Goal: Feedback & Contribution: Submit feedback/report problem

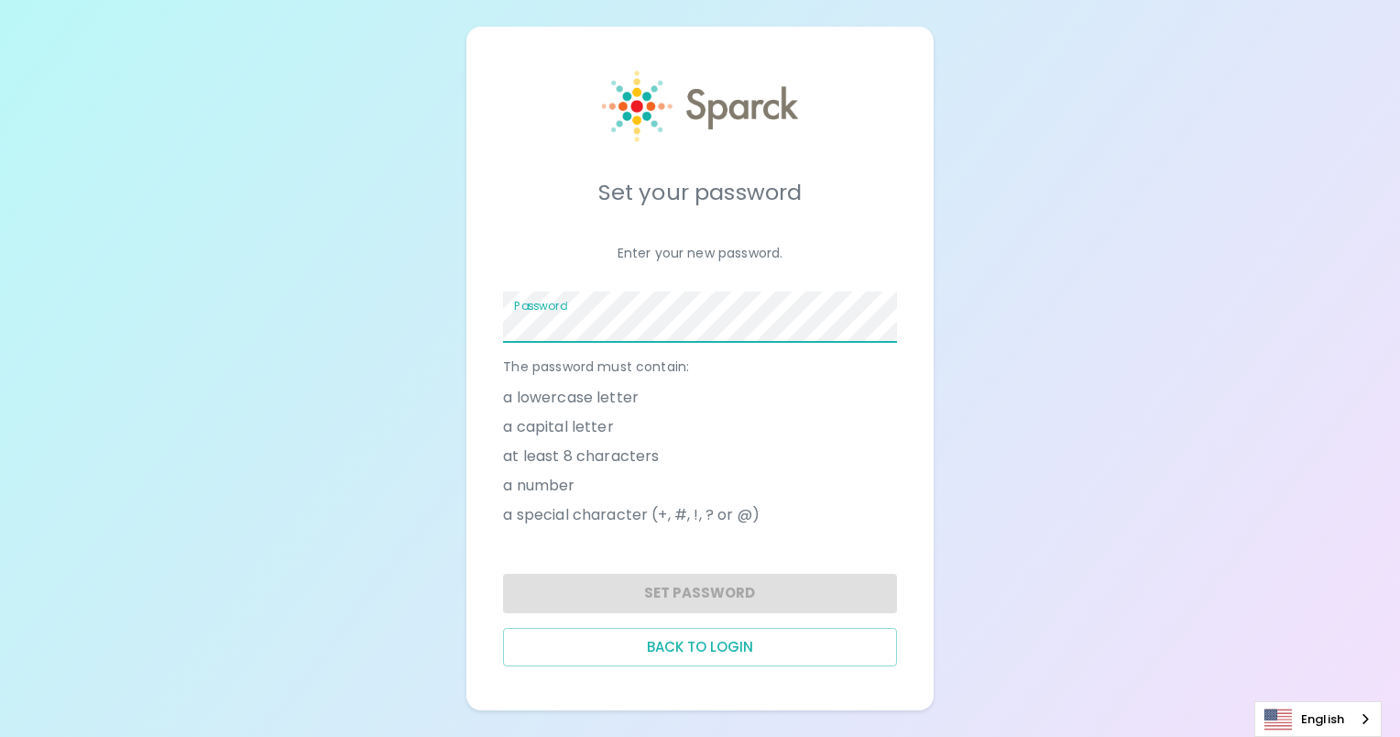
click at [879, 315] on span at bounding box center [886, 317] width 15 height 15
click at [763, 257] on p "Enter your new password." at bounding box center [699, 253] width 393 height 18
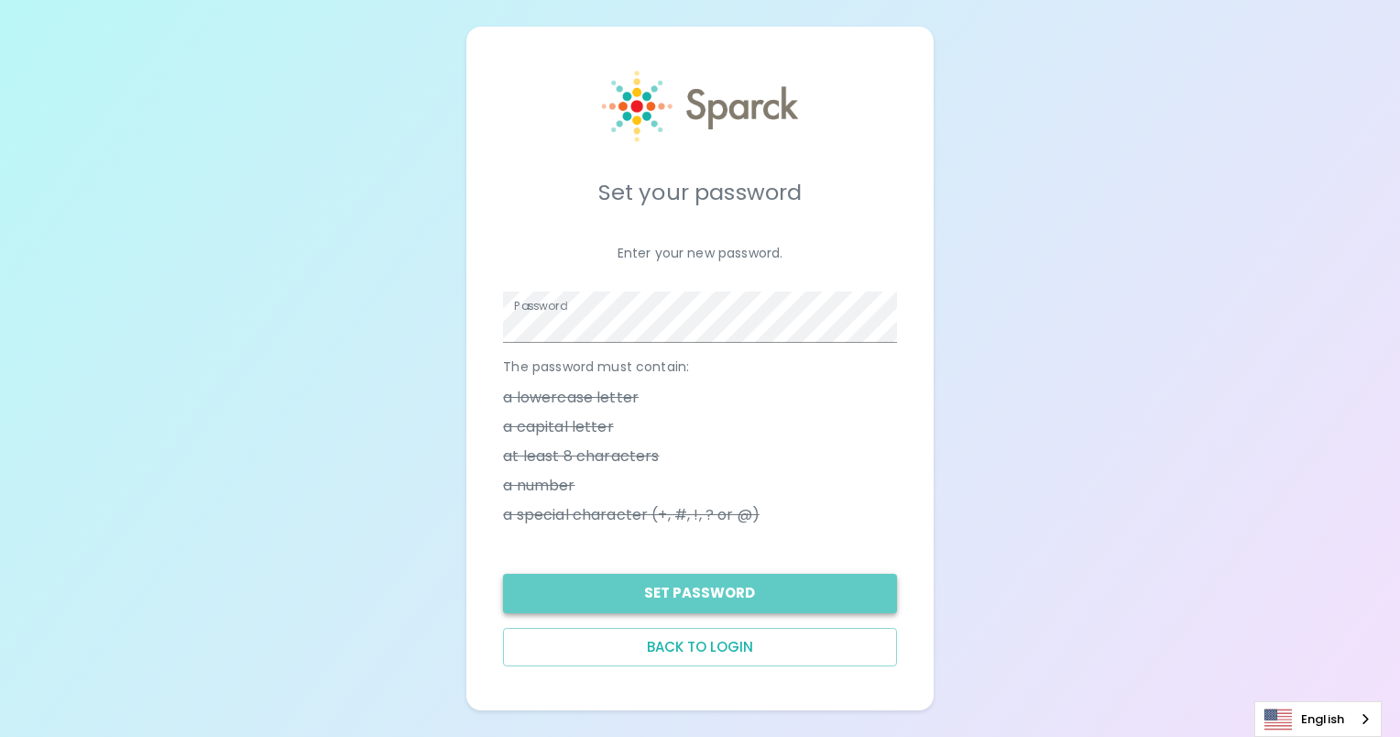
click at [790, 585] on button "Set Password" at bounding box center [699, 592] width 393 height 38
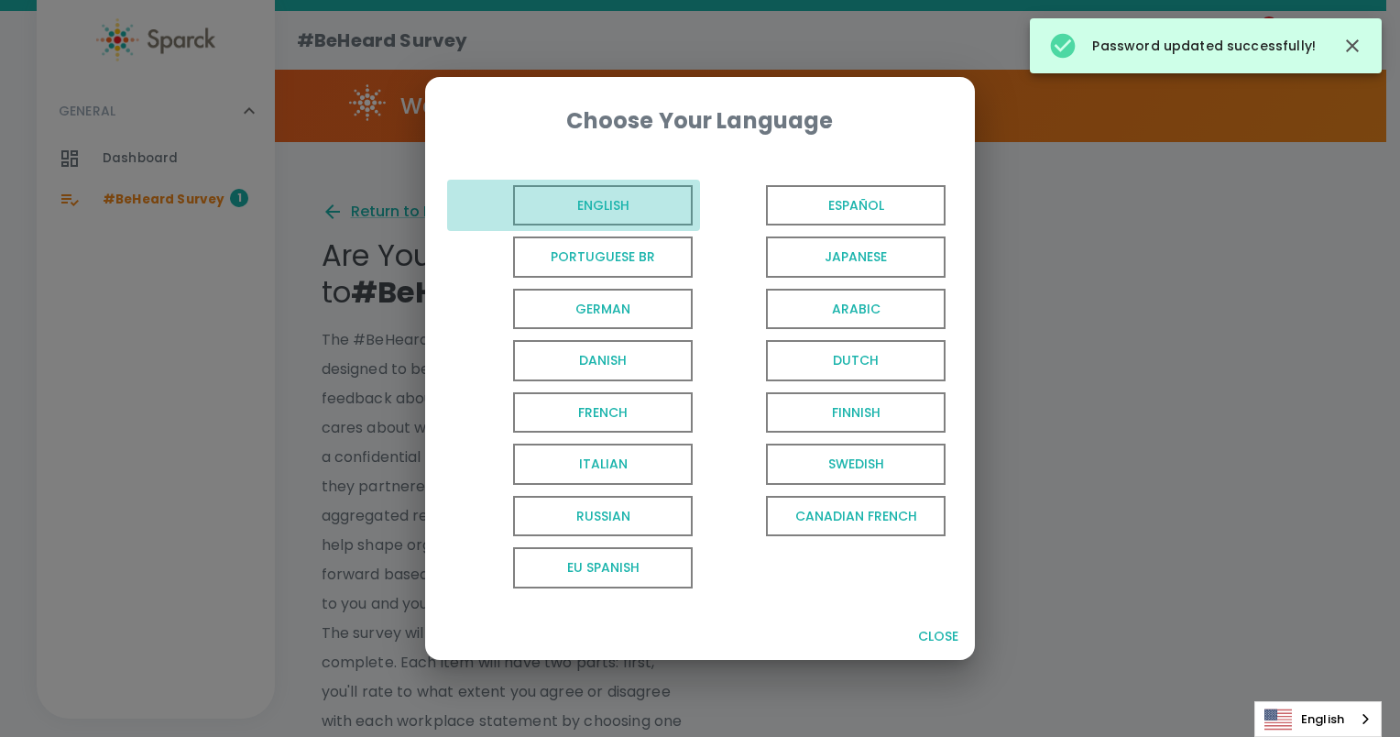
click at [622, 207] on span "English" at bounding box center [603, 205] width 180 height 41
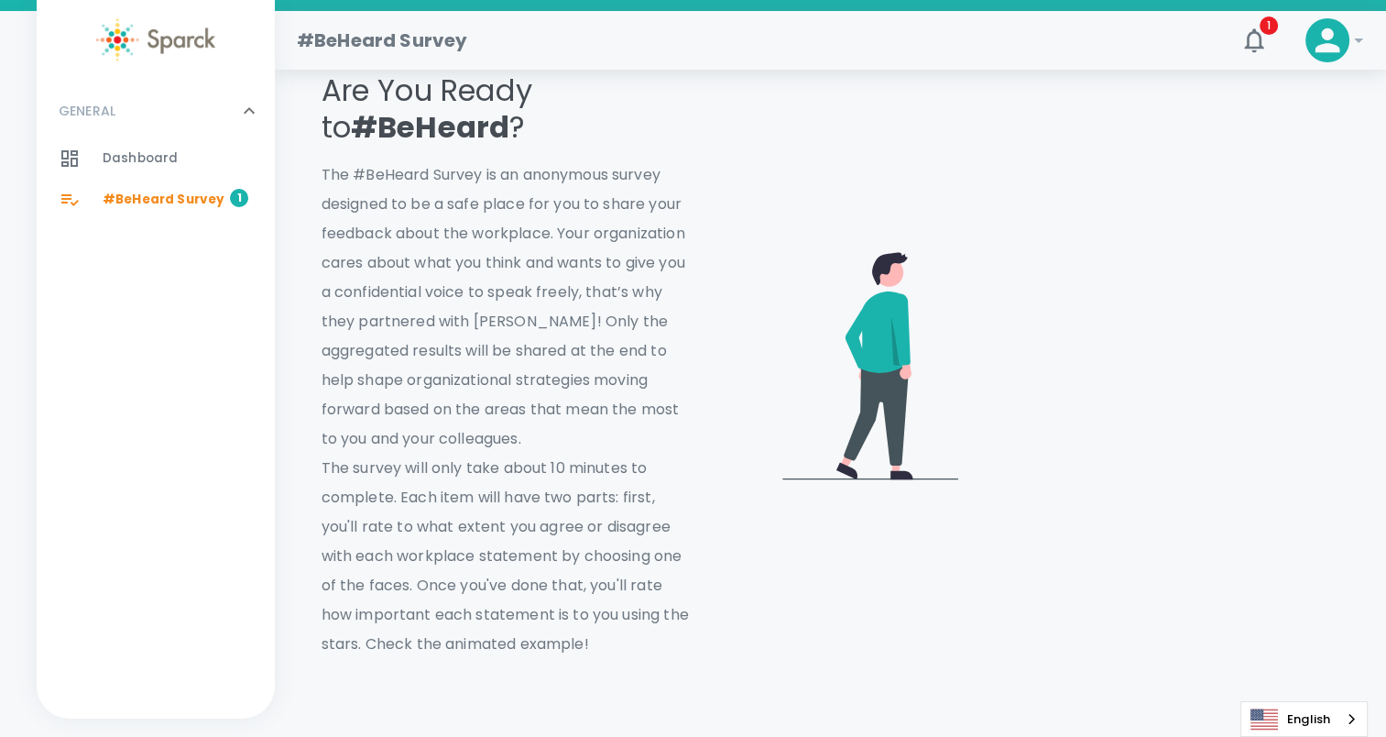
scroll to position [168, 0]
click at [1195, 283] on video at bounding box center [1156, 359] width 366 height 183
click at [1154, 452] on video at bounding box center [1156, 359] width 366 height 183
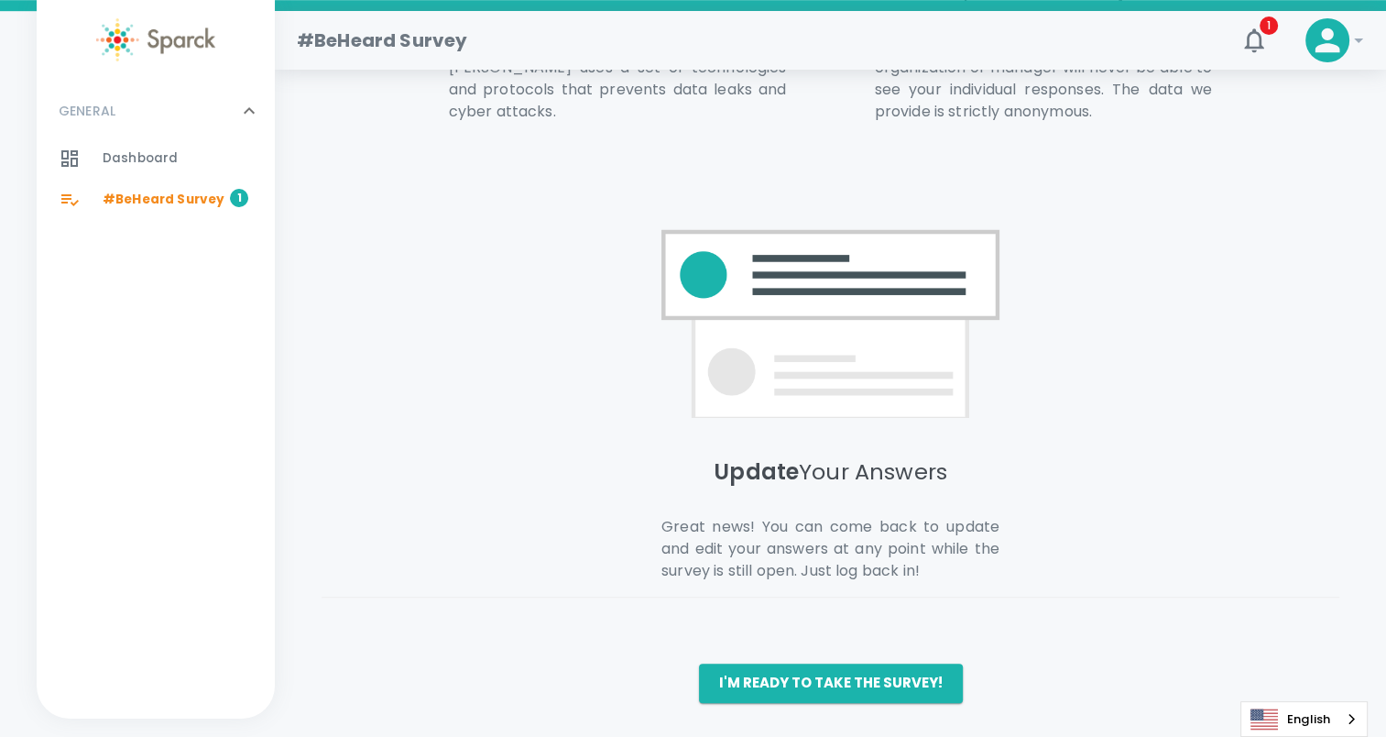
scroll to position [1226, 0]
click at [912, 683] on button "I'm ready to take the survey!" at bounding box center [831, 682] width 264 height 38
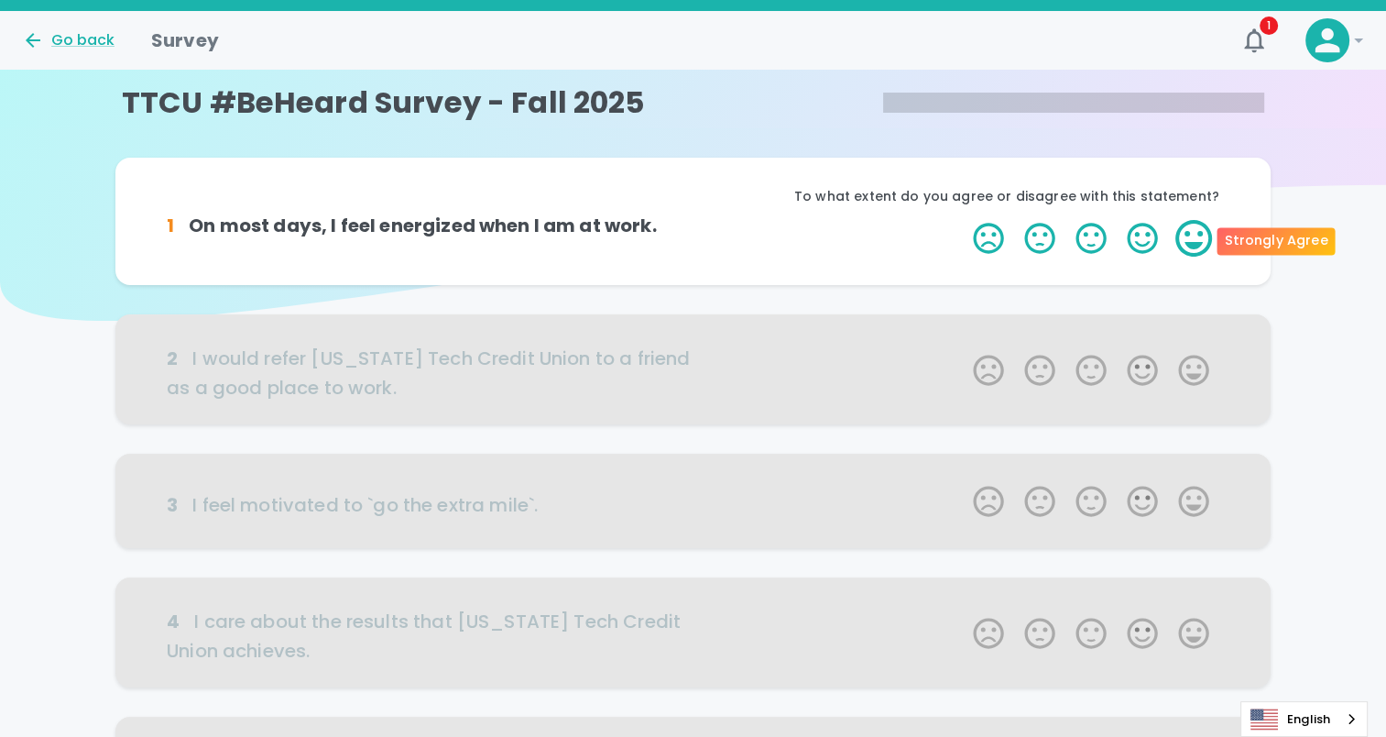
click at [1195, 244] on label "5 Stars" at bounding box center [1193, 238] width 51 height 37
click at [963, 220] on input "5 Stars" at bounding box center [962, 219] width 1 height 1
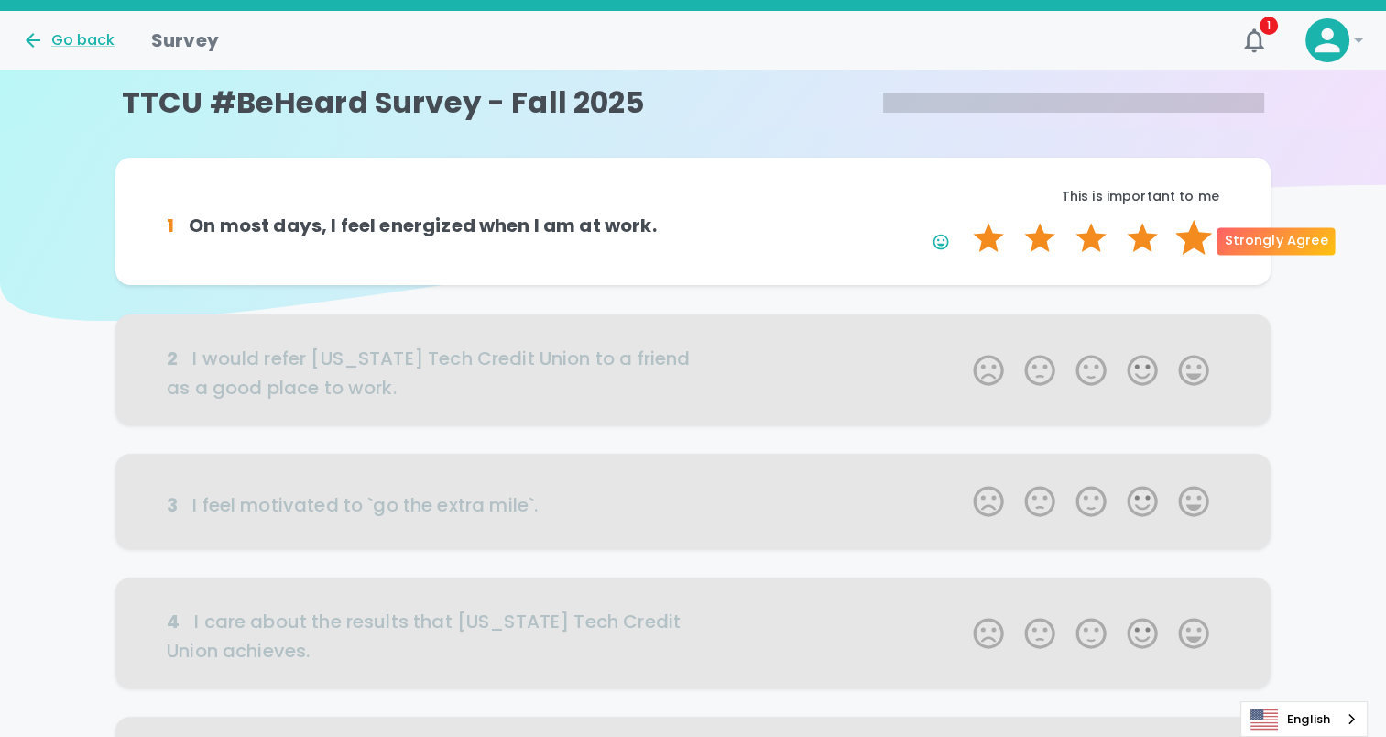
click at [1207, 244] on label "5 Stars" at bounding box center [1193, 238] width 51 height 37
click at [963, 220] on input "5 Stars" at bounding box center [962, 219] width 1 height 1
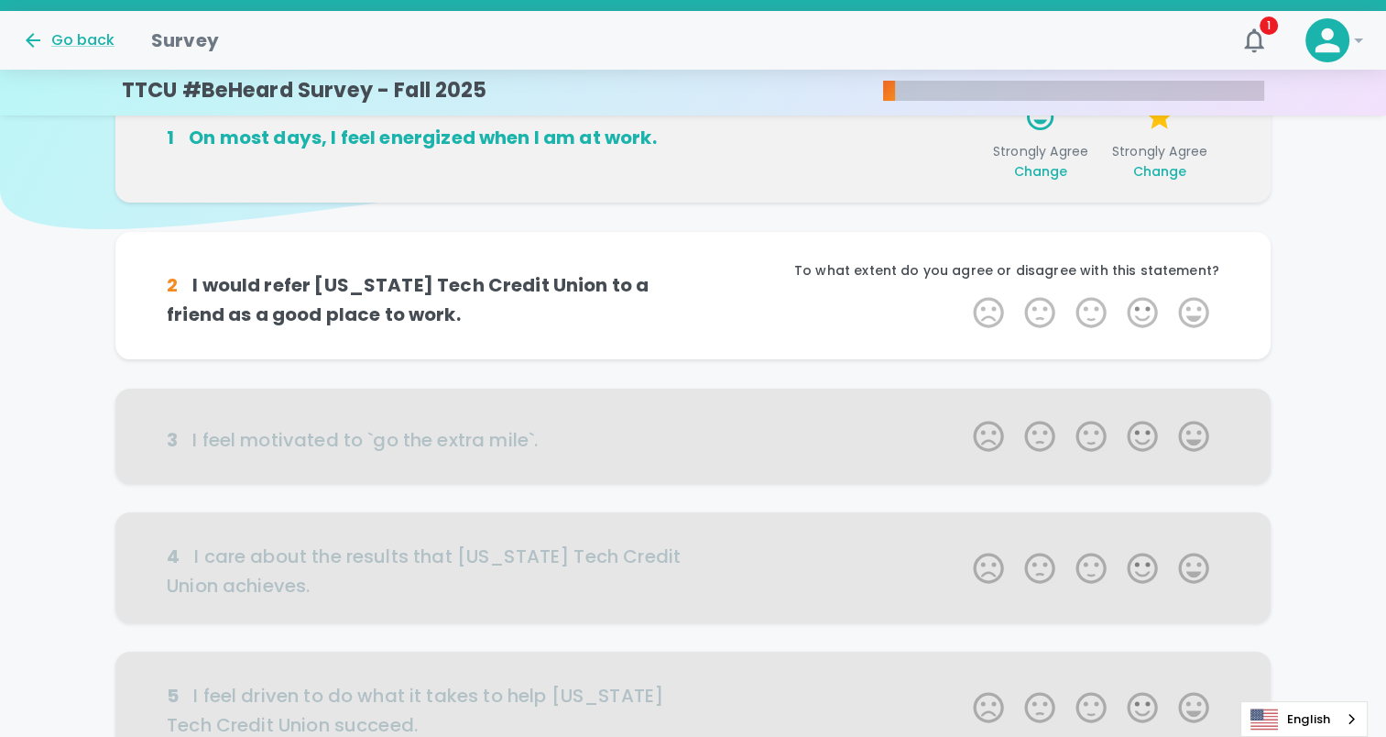
scroll to position [161, 0]
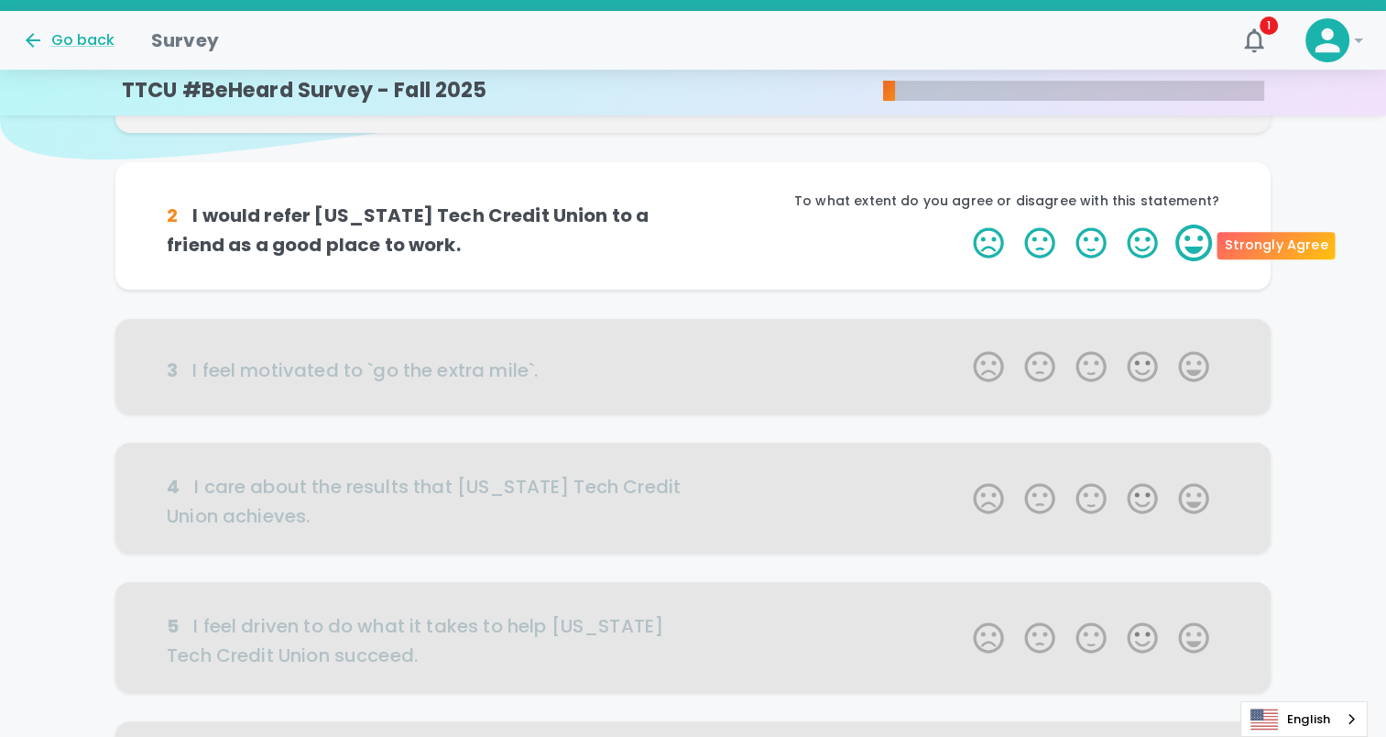
click at [1195, 249] on label "5 Stars" at bounding box center [1193, 242] width 51 height 37
click at [963, 224] on input "5 Stars" at bounding box center [962, 224] width 1 height 1
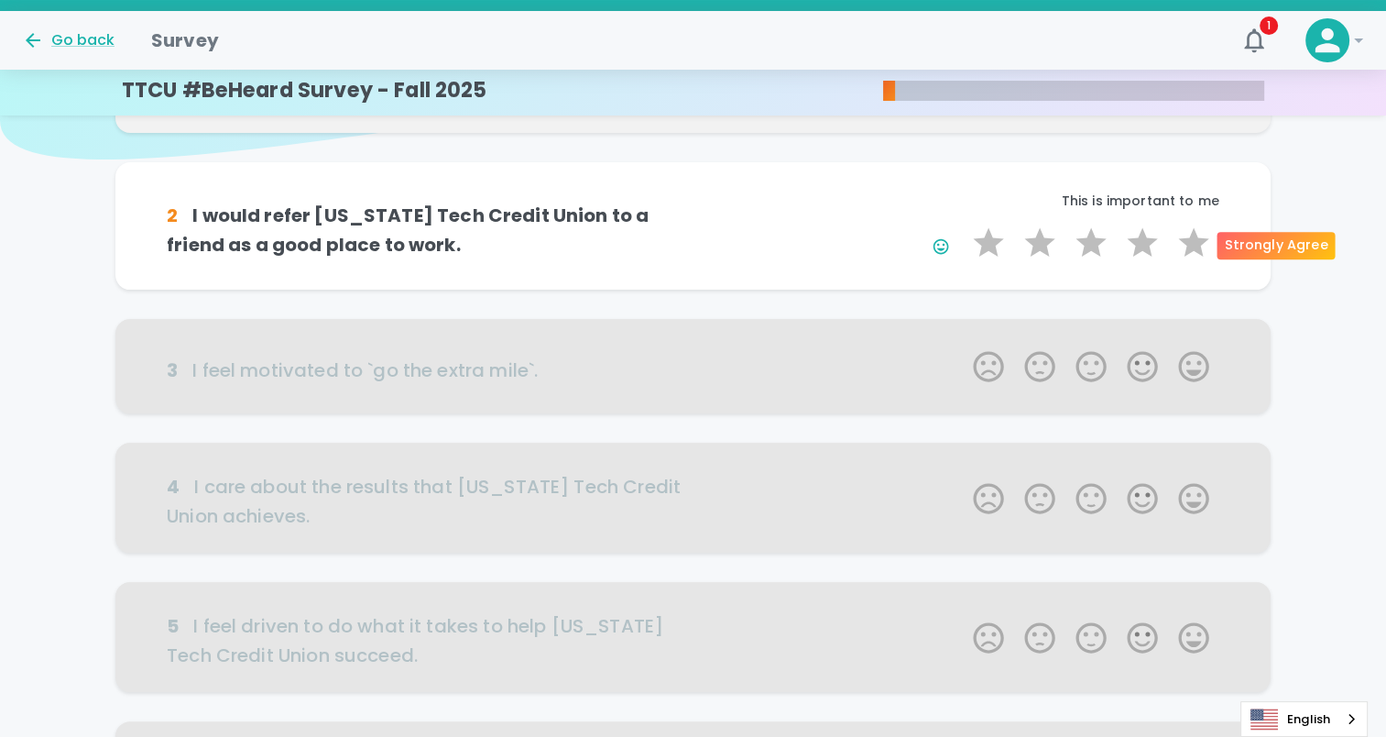
click at [1195, 249] on label "5 Stars" at bounding box center [1193, 242] width 51 height 37
click at [963, 224] on input "5 Stars" at bounding box center [962, 224] width 1 height 1
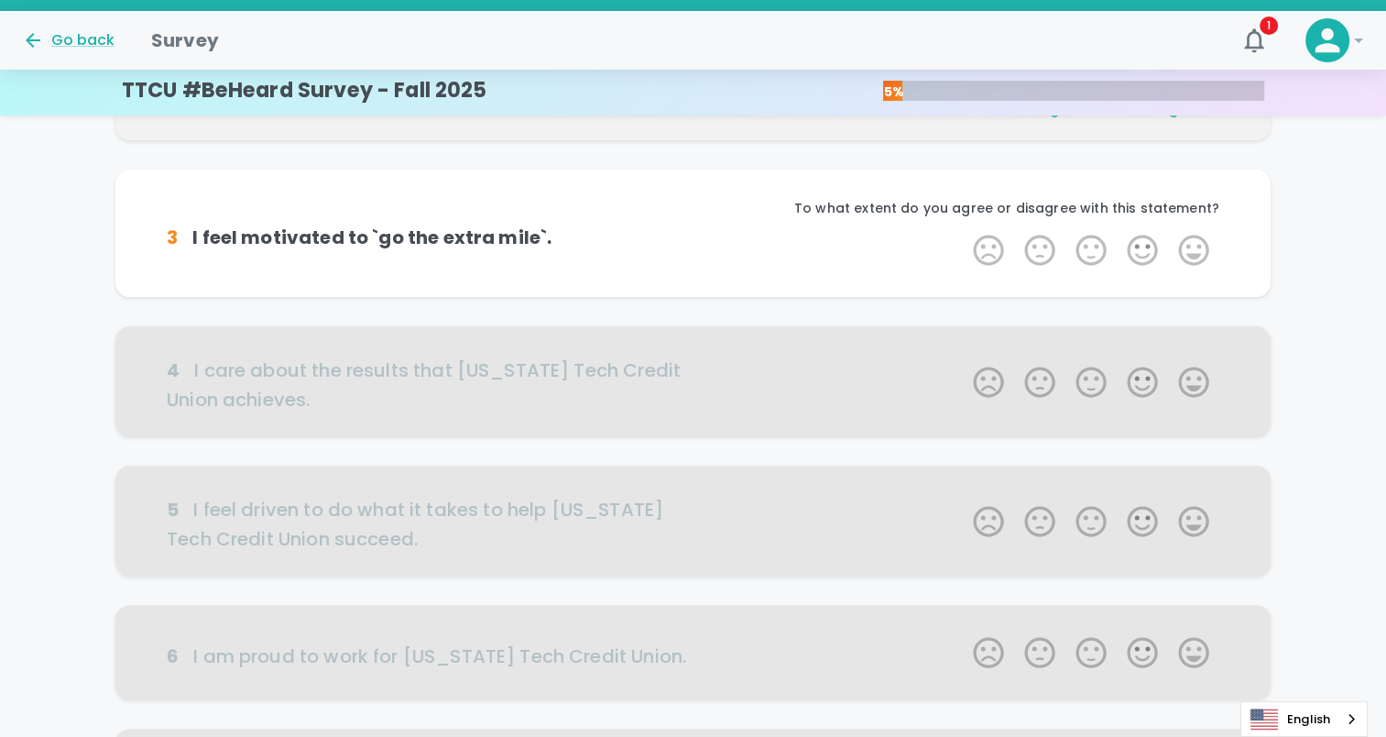
scroll to position [322, 0]
click at [1199, 246] on label "5 Stars" at bounding box center [1193, 249] width 51 height 37
click at [963, 231] on input "5 Stars" at bounding box center [962, 230] width 1 height 1
click at [1199, 246] on label "5 Stars" at bounding box center [1193, 249] width 51 height 37
click at [963, 231] on input "5 Stars" at bounding box center [962, 230] width 1 height 1
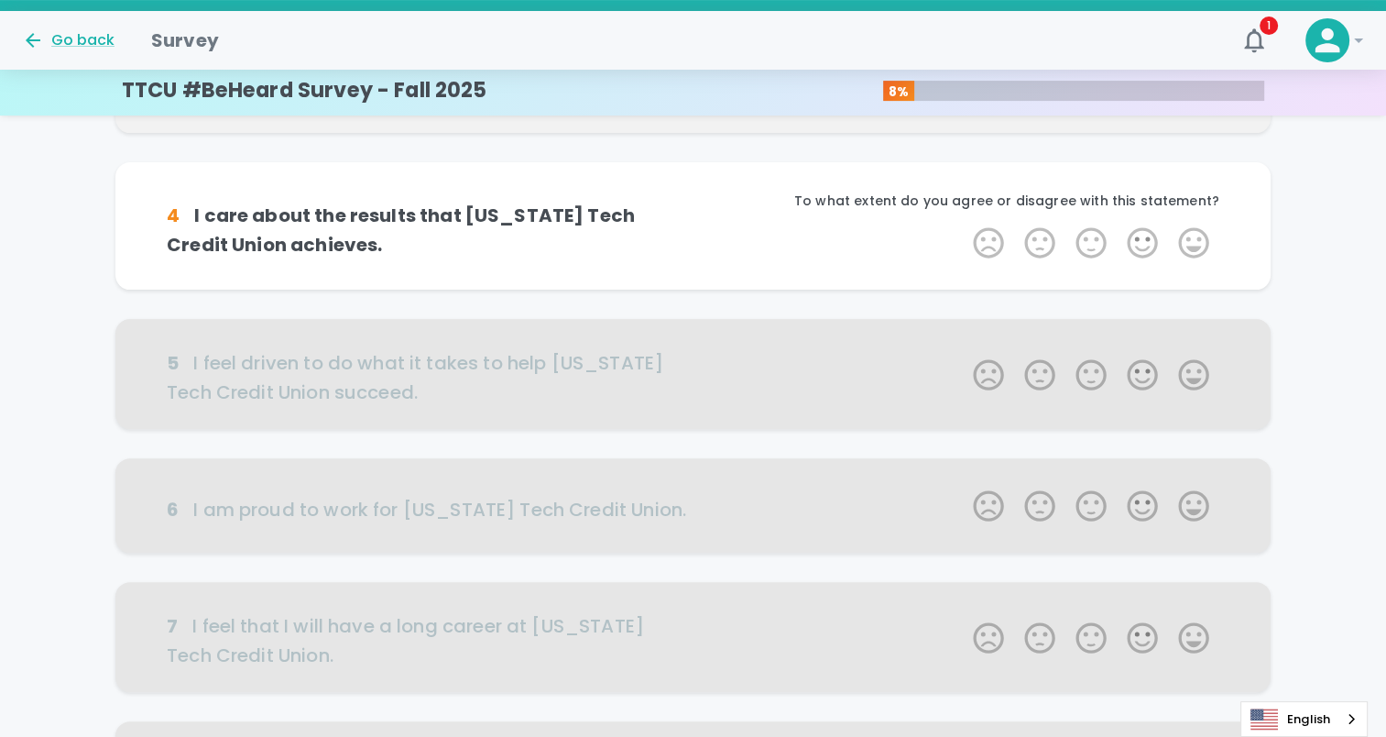
scroll to position [497, 0]
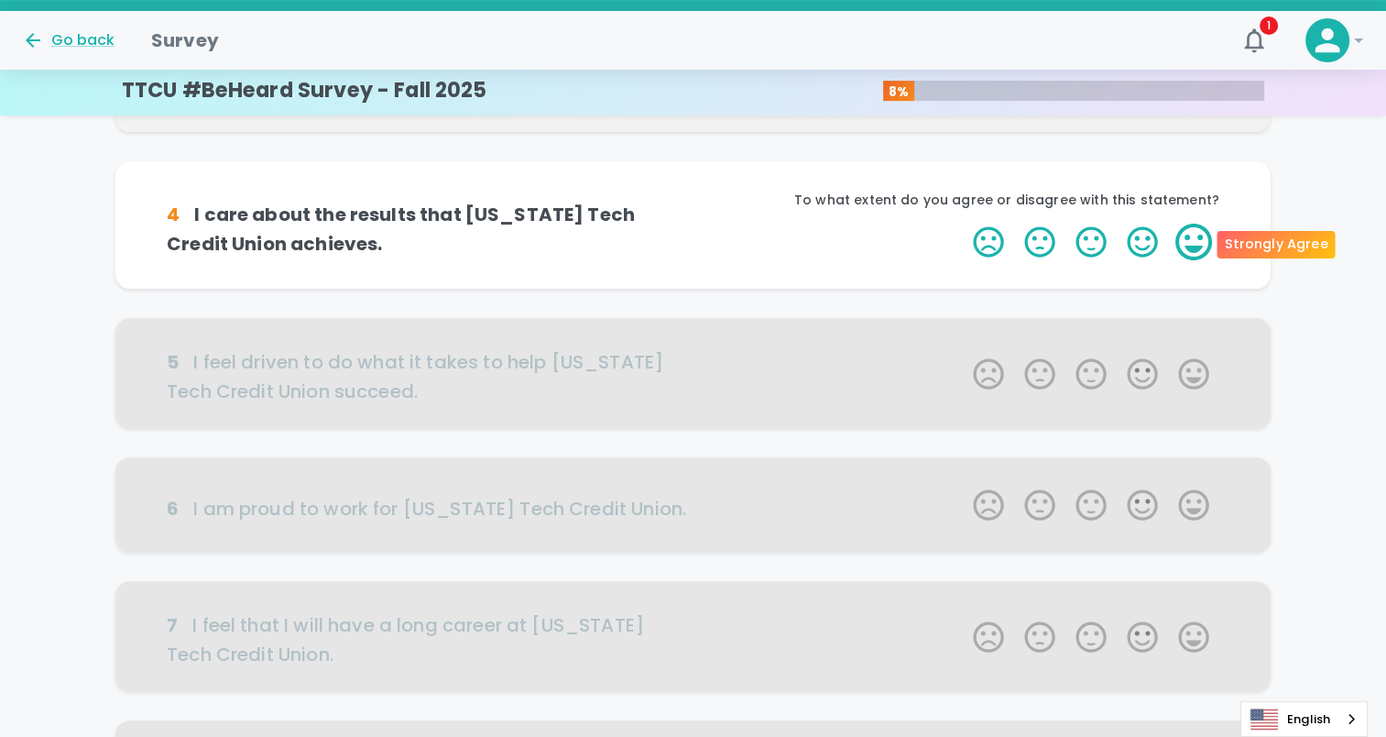
click at [1195, 249] on label "5 Stars" at bounding box center [1193, 242] width 51 height 37
click at [963, 224] on input "5 Stars" at bounding box center [962, 223] width 1 height 1
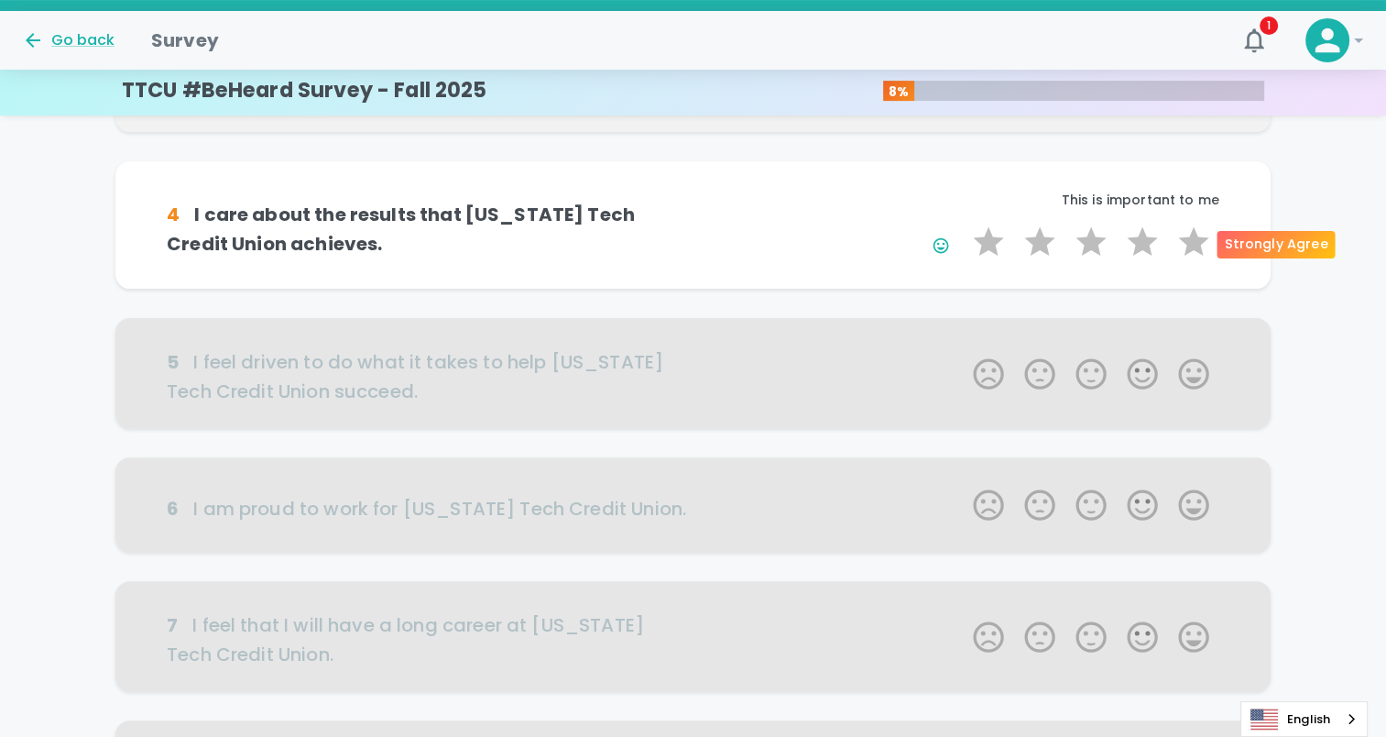
click at [1195, 249] on label "5 Stars" at bounding box center [1193, 242] width 51 height 37
click at [963, 224] on input "5 Stars" at bounding box center [962, 223] width 1 height 1
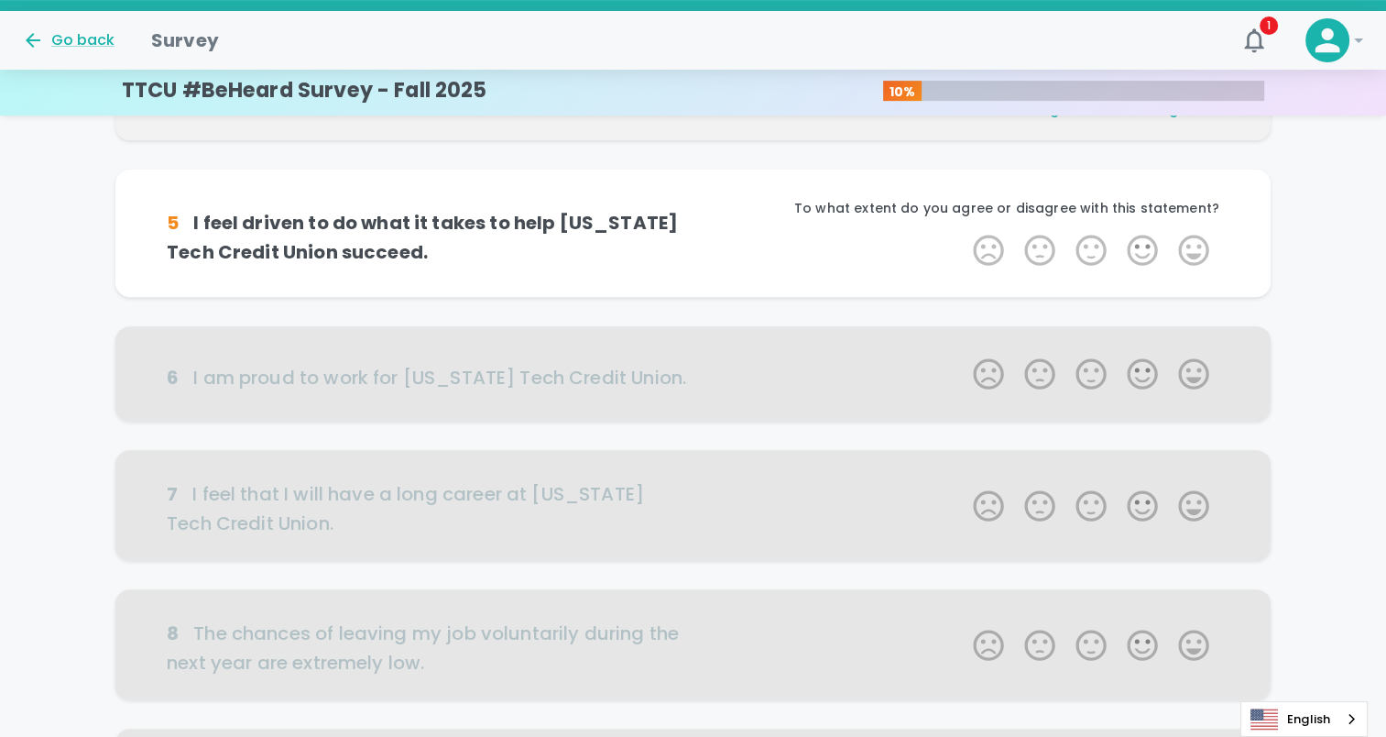
scroll to position [659, 0]
click at [1195, 249] on label "5 Stars" at bounding box center [1193, 248] width 51 height 37
click at [963, 230] on input "5 Stars" at bounding box center [962, 229] width 1 height 1
click at [1195, 249] on label "5 Stars" at bounding box center [1193, 248] width 51 height 37
click at [963, 230] on input "5 Stars" at bounding box center [962, 229] width 1 height 1
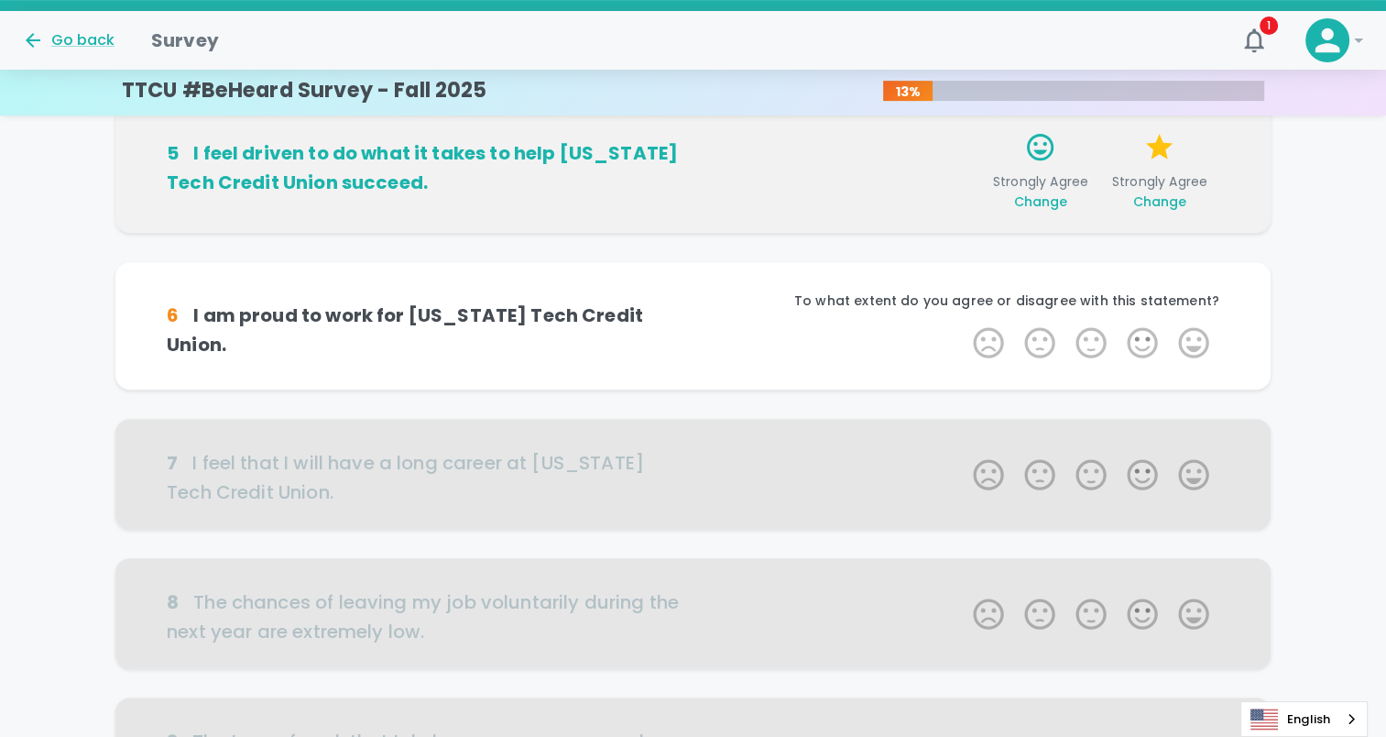
scroll to position [820, 0]
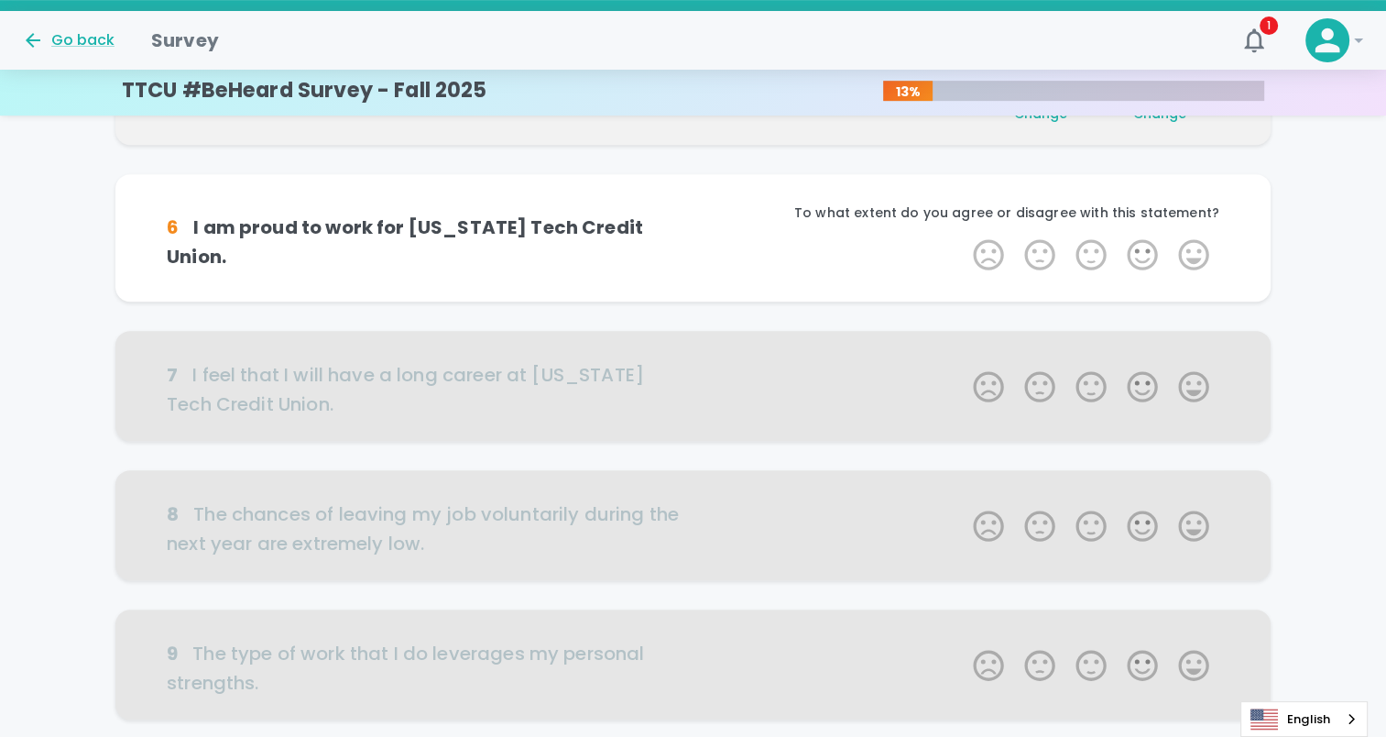
click at [1195, 249] on label "5 Stars" at bounding box center [1193, 254] width 51 height 37
click at [963, 236] on input "5 Stars" at bounding box center [962, 235] width 1 height 1
click at [1195, 249] on label "5 Stars" at bounding box center [1193, 254] width 51 height 37
click at [963, 236] on input "5 Stars" at bounding box center [962, 235] width 1 height 1
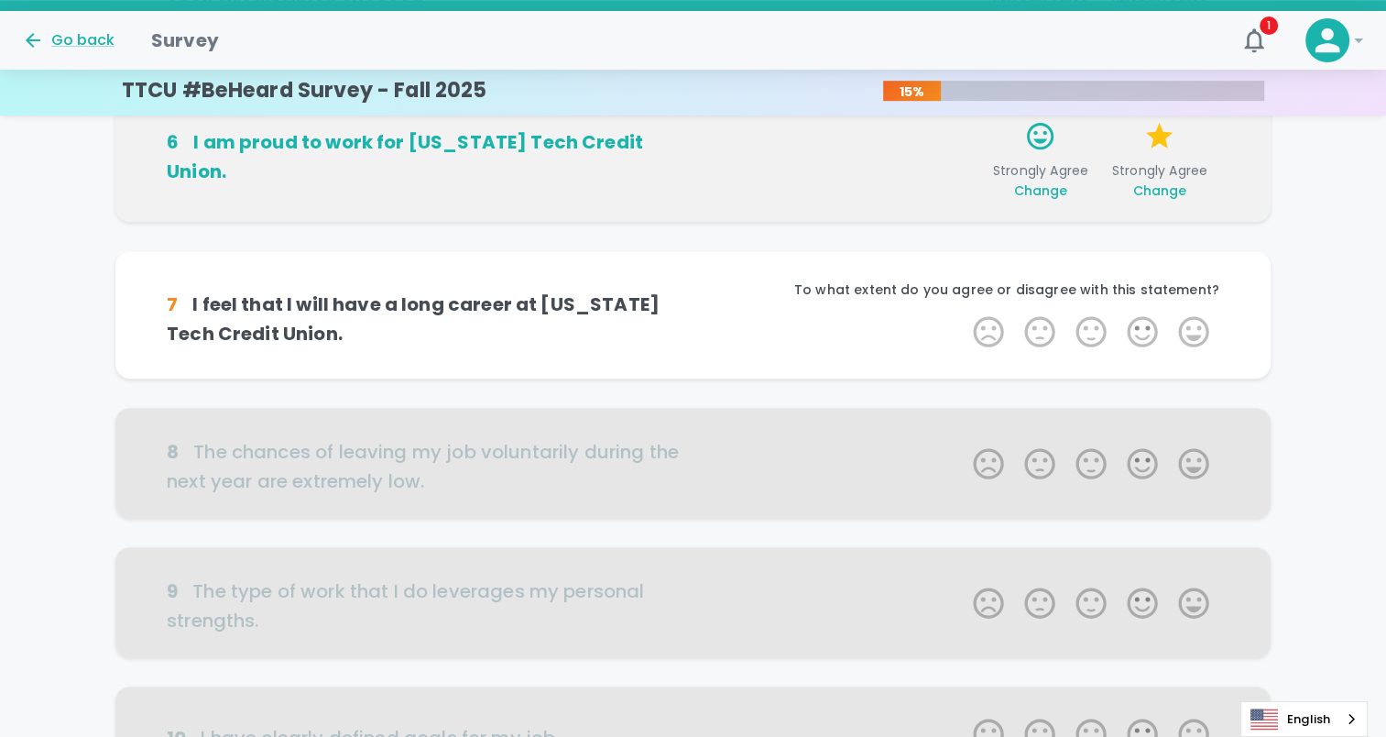
scroll to position [981, 0]
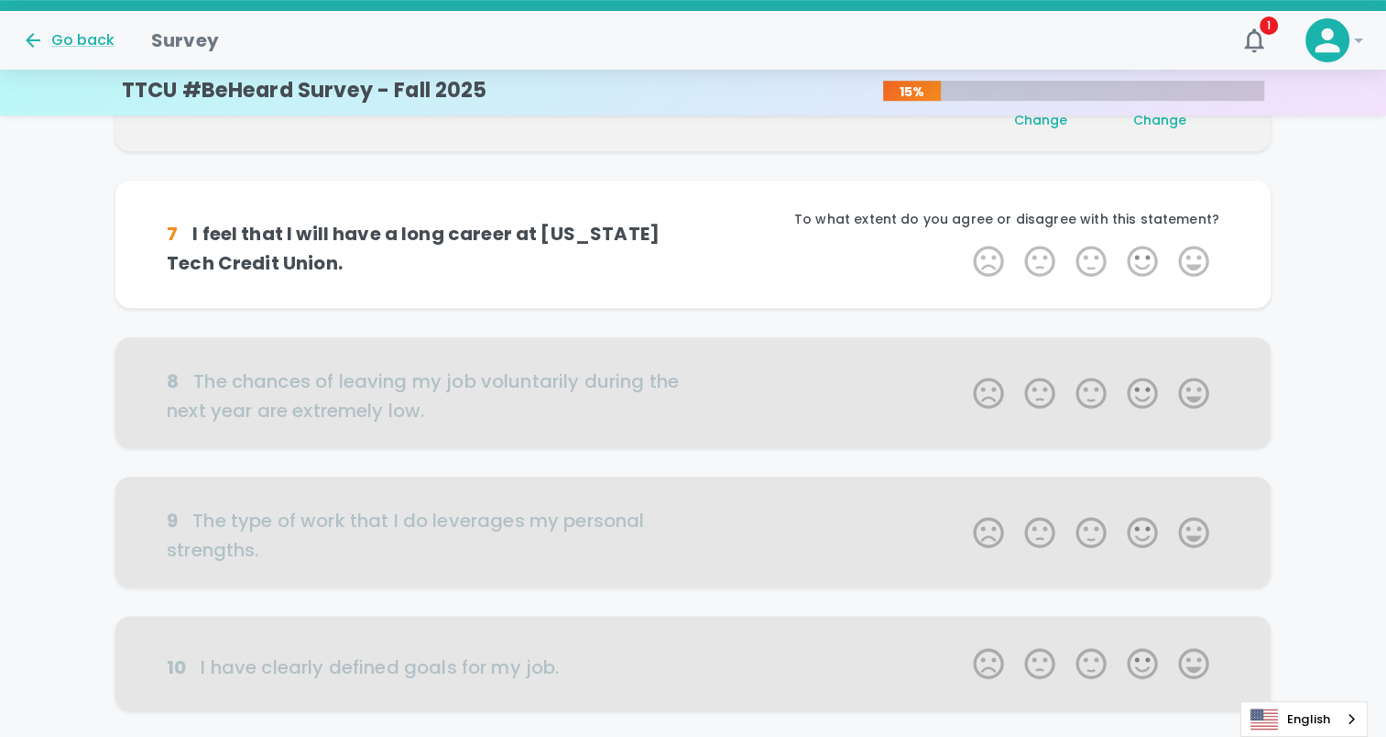
click at [1195, 249] on label "5 Stars" at bounding box center [1193, 261] width 51 height 37
click at [963, 243] on input "5 Stars" at bounding box center [962, 242] width 1 height 1
click at [1195, 249] on label "5 Stars" at bounding box center [1193, 261] width 51 height 37
click at [963, 243] on input "5 Stars" at bounding box center [962, 242] width 1 height 1
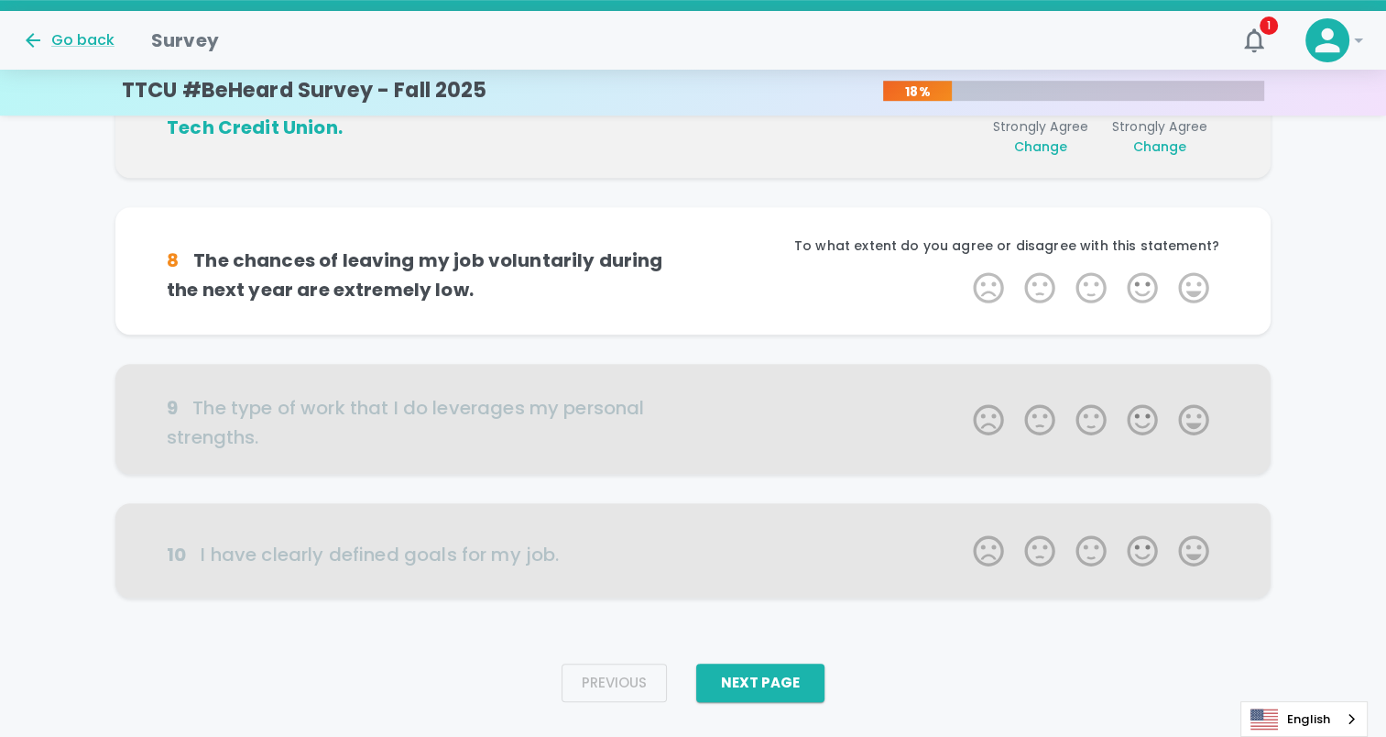
scroll to position [1131, 0]
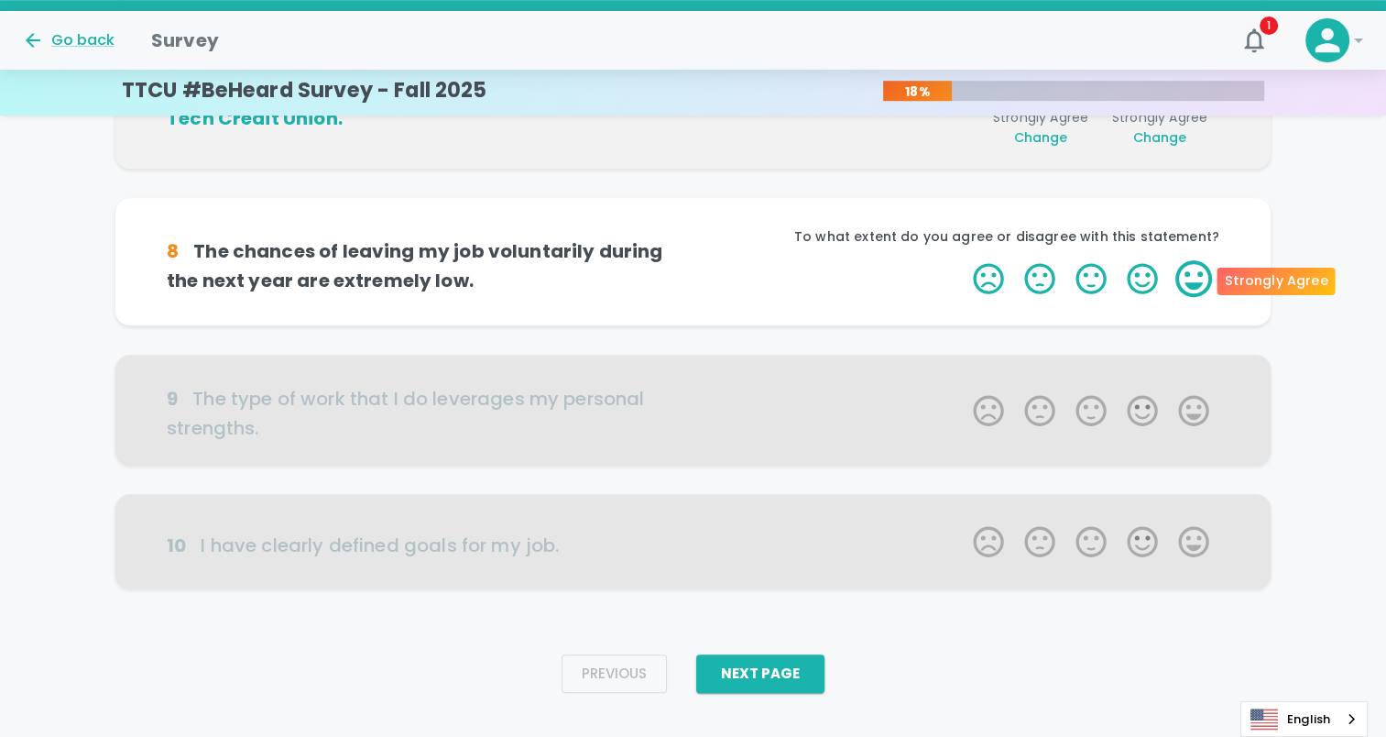
click at [1206, 278] on label "5 Stars" at bounding box center [1193, 278] width 51 height 37
click at [963, 260] on input "5 Stars" at bounding box center [962, 259] width 1 height 1
click at [1206, 278] on label "5 Stars" at bounding box center [1193, 278] width 51 height 37
click at [963, 260] on input "5 Stars" at bounding box center [962, 259] width 1 height 1
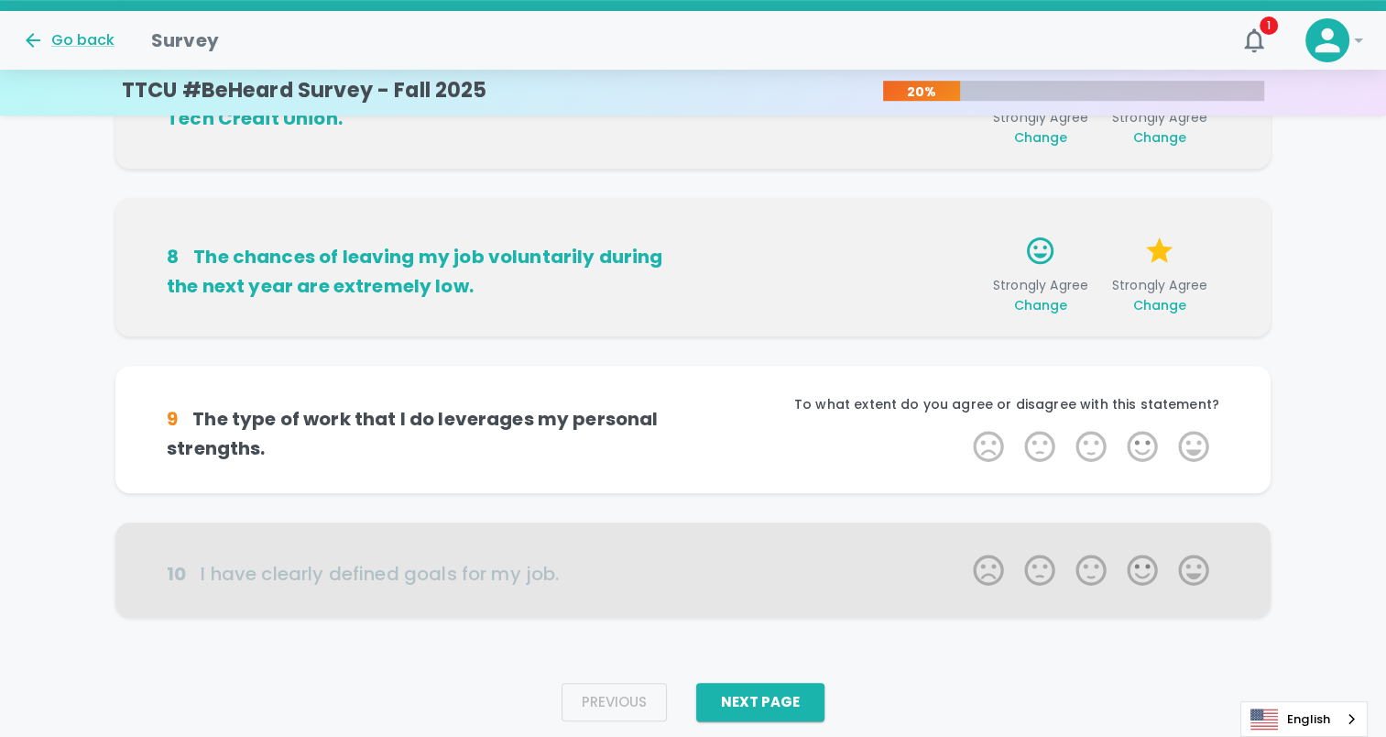
scroll to position [1160, 0]
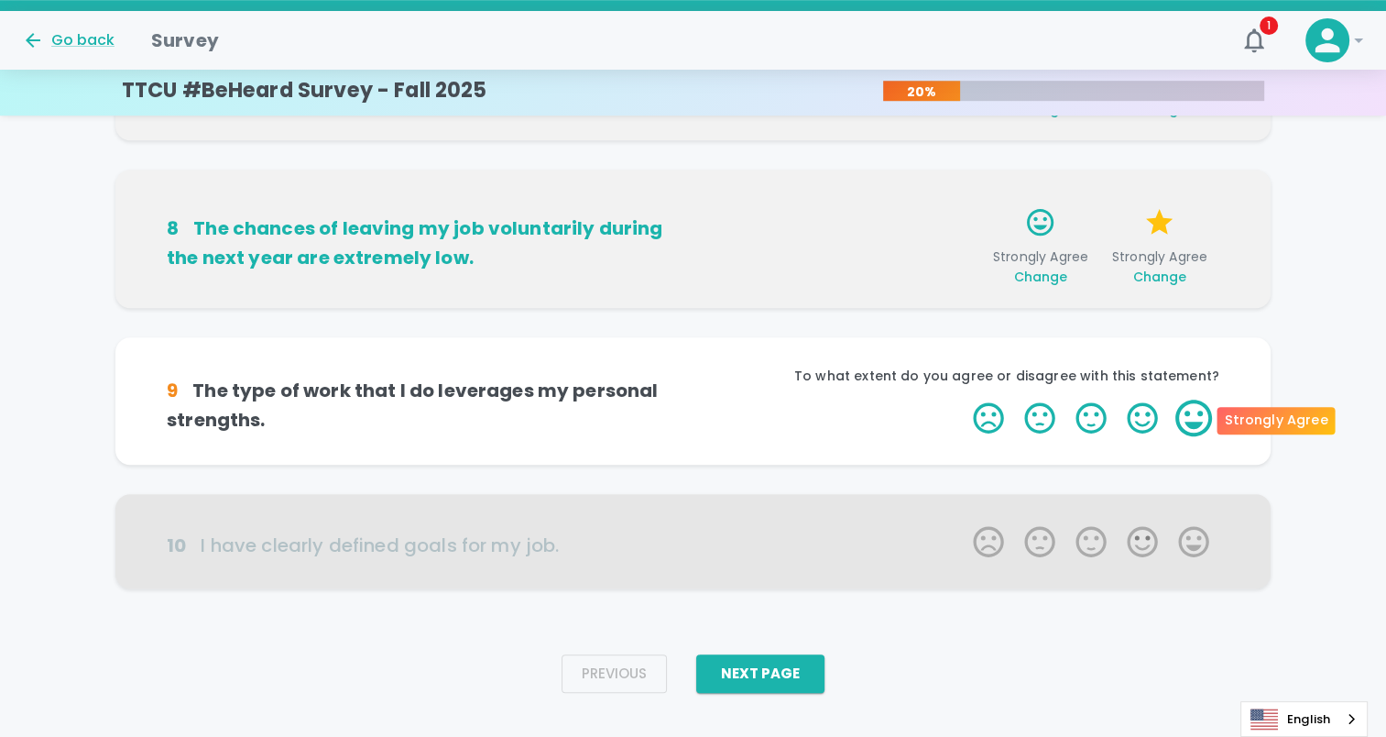
click at [1191, 435] on label "5 Stars" at bounding box center [1193, 417] width 51 height 37
click at [963, 399] on input "5 Stars" at bounding box center [962, 398] width 1 height 1
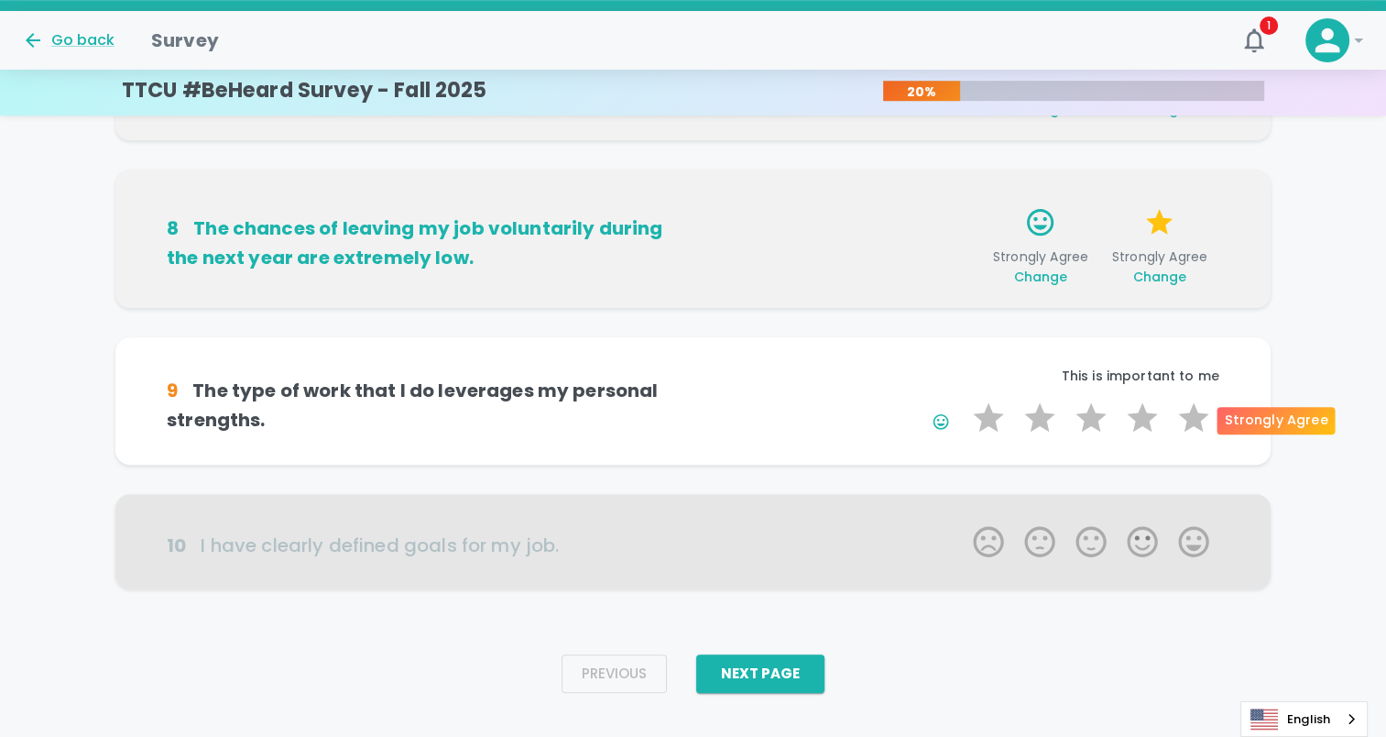
click at [1191, 435] on label "5 Stars" at bounding box center [1193, 417] width 51 height 37
click at [963, 399] on input "5 Stars" at bounding box center [962, 398] width 1 height 1
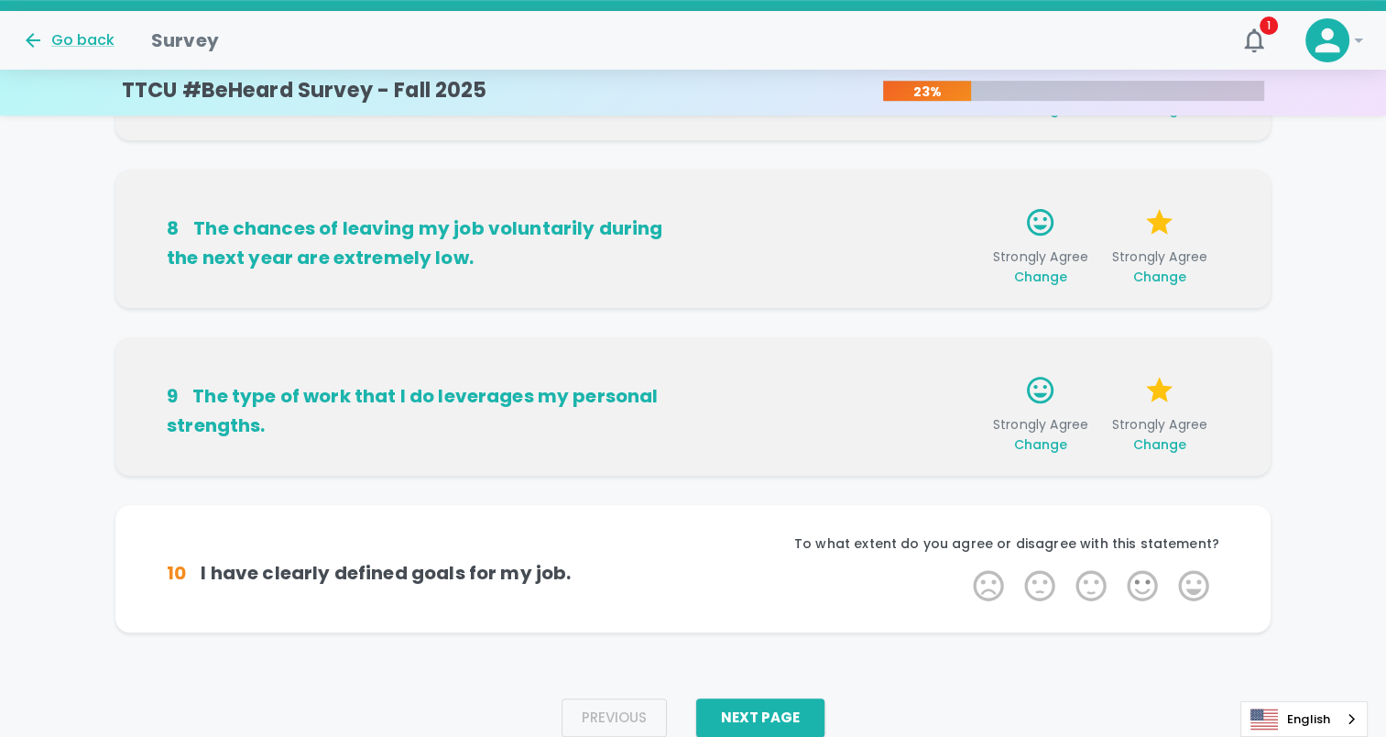
scroll to position [1187, 0]
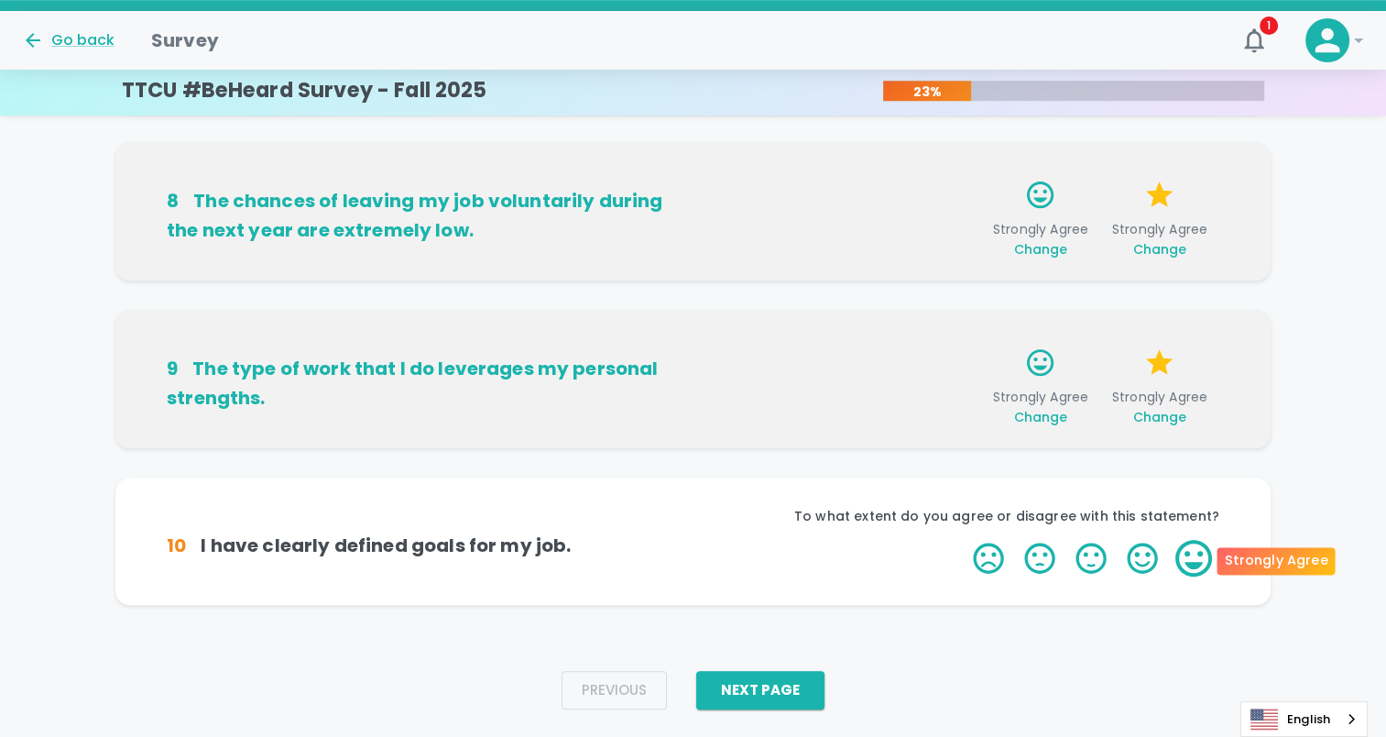
click at [1191, 557] on label "5 Stars" at bounding box center [1193, 558] width 51 height 37
click at [963, 540] on input "5 Stars" at bounding box center [962, 539] width 1 height 1
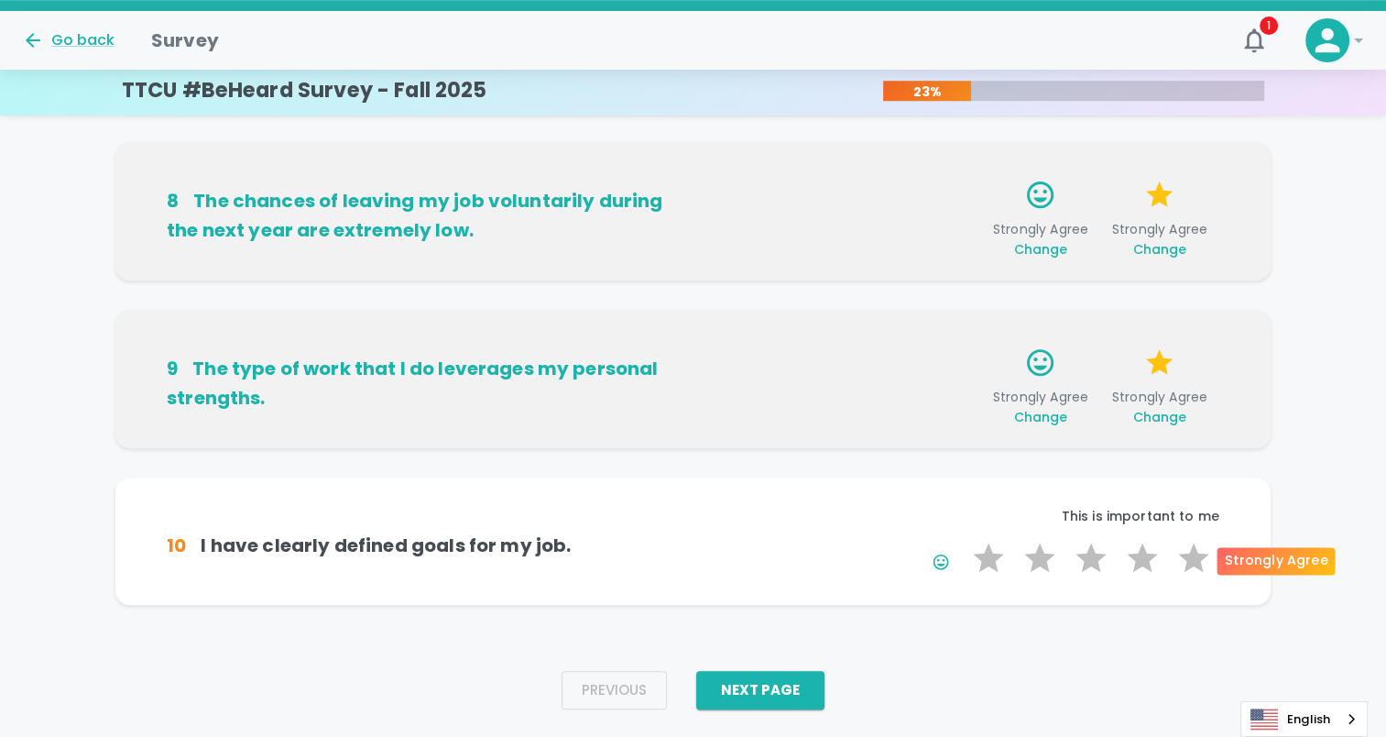
click at [1191, 557] on label "5 Stars" at bounding box center [1193, 558] width 51 height 37
click at [963, 540] on input "5 Stars" at bounding box center [962, 539] width 1 height 1
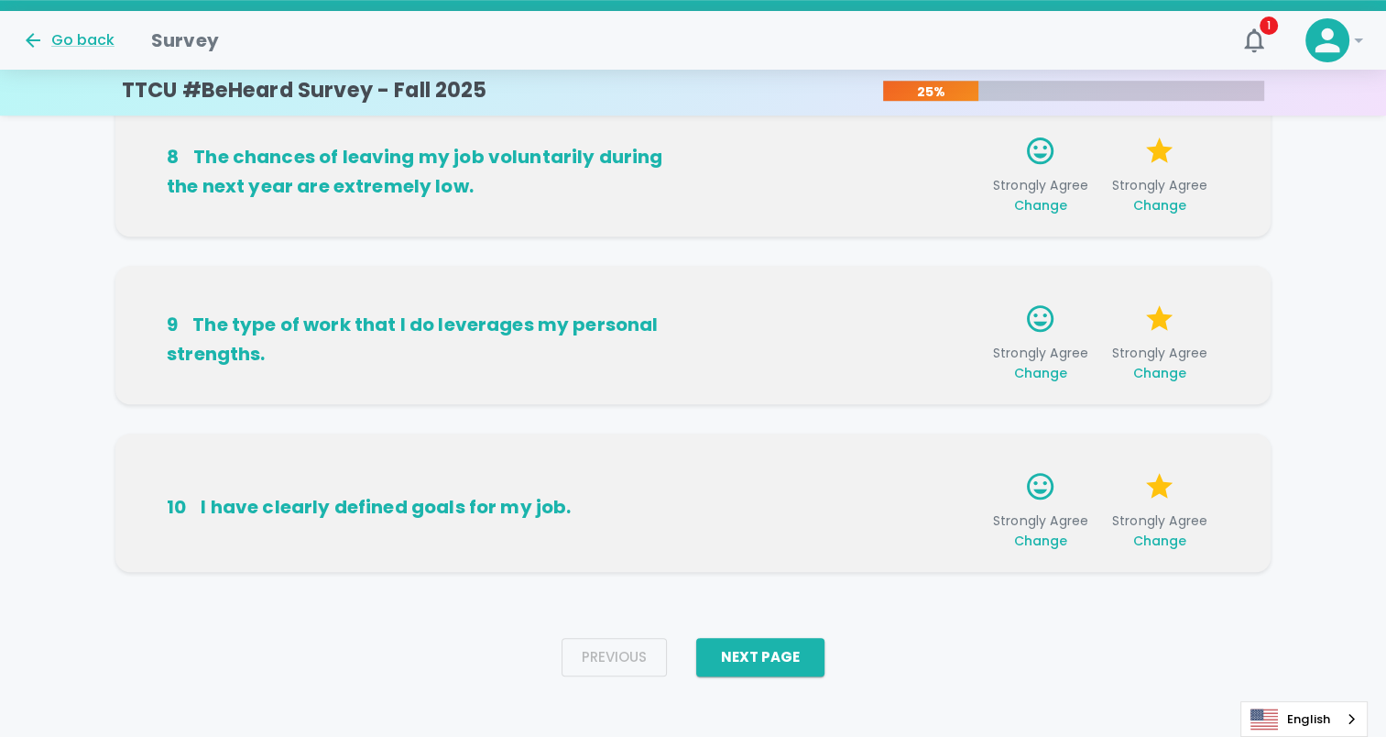
scroll to position [1232, 0]
click at [766, 657] on button "Next Page" at bounding box center [760, 656] width 128 height 38
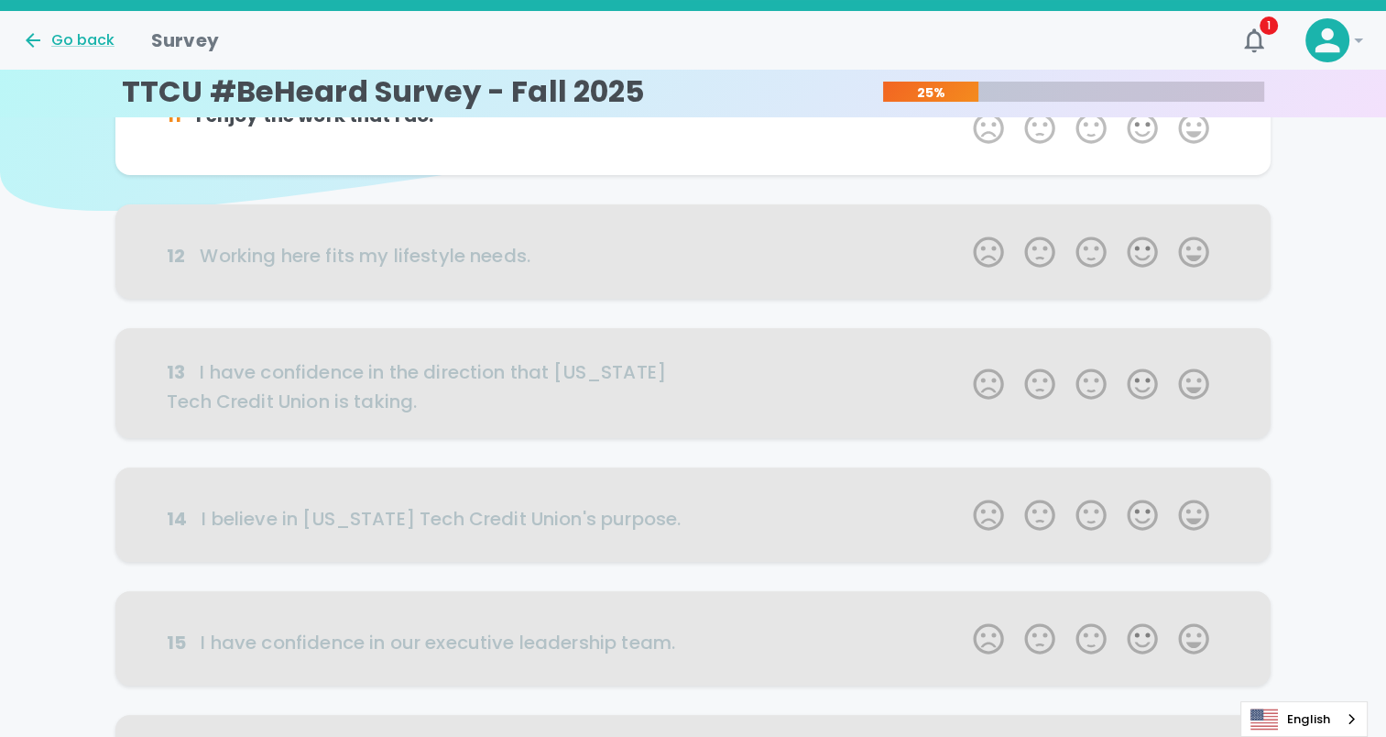
scroll to position [0, 0]
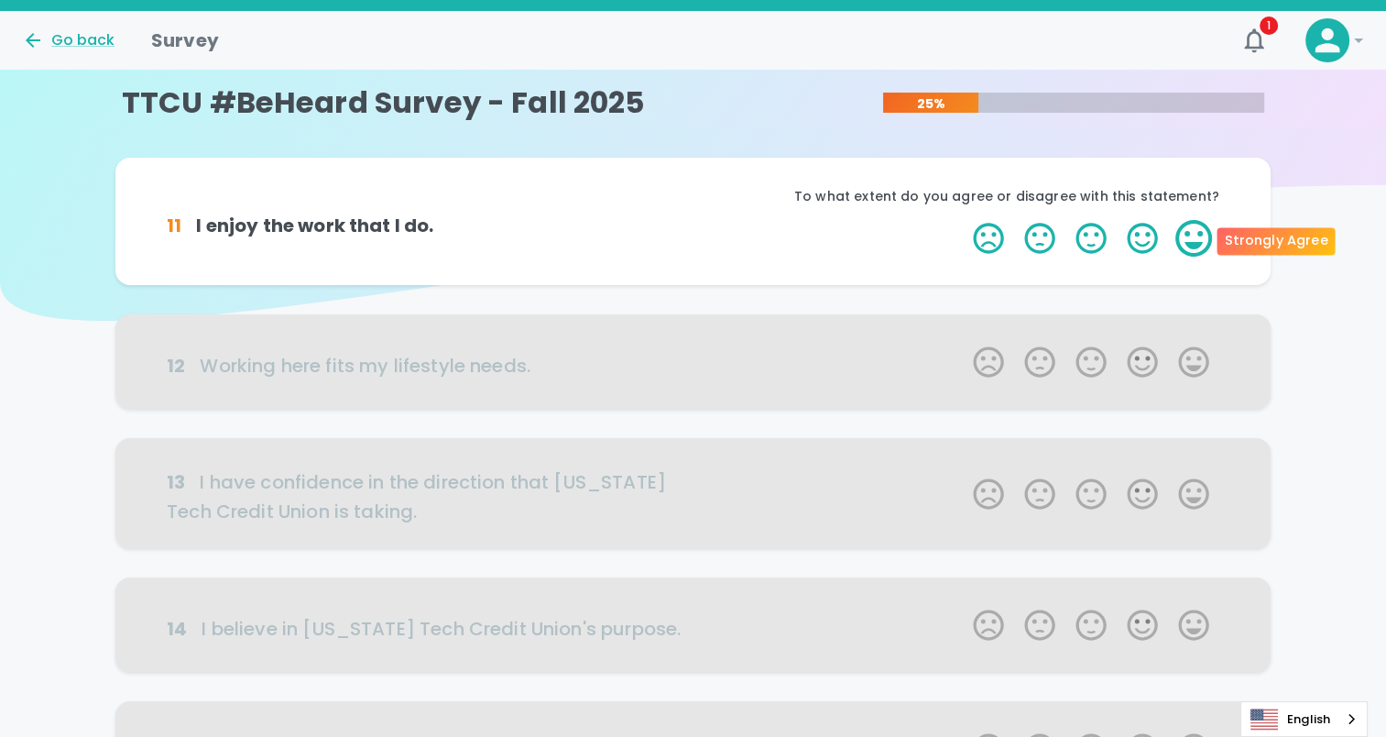
click at [1191, 253] on label "5 Stars" at bounding box center [1193, 238] width 51 height 37
click at [963, 220] on input "5 Stars" at bounding box center [962, 219] width 1 height 1
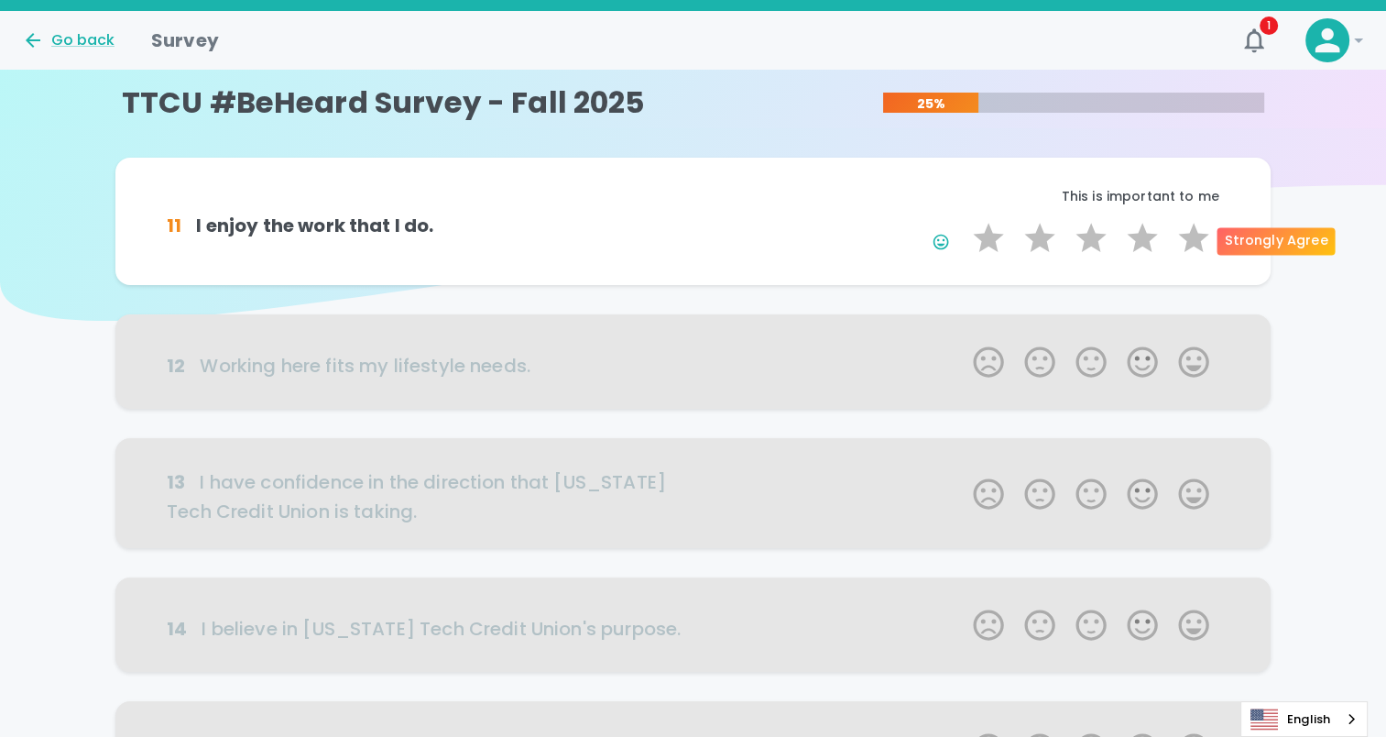
click at [1191, 253] on label "5 Stars" at bounding box center [1193, 238] width 51 height 37
click at [963, 220] on input "5 Stars" at bounding box center [962, 219] width 1 height 1
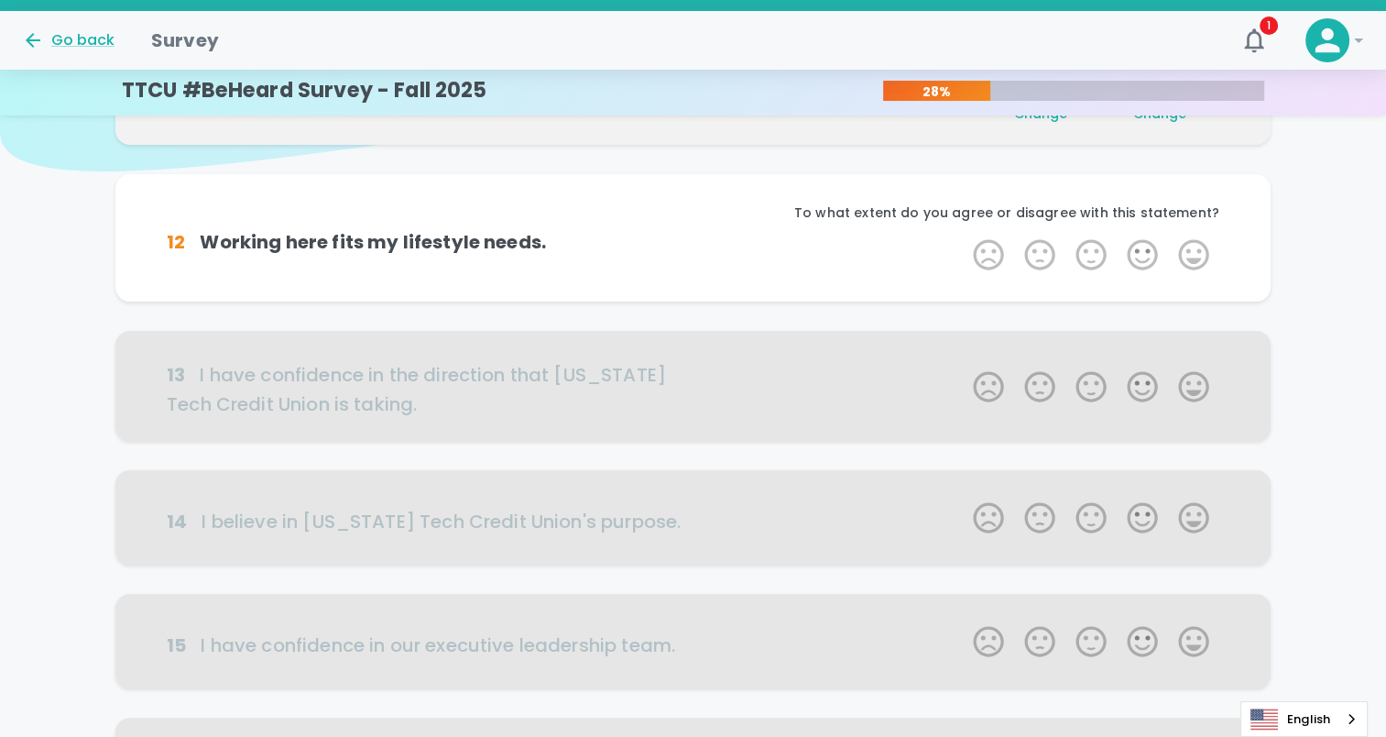
scroll to position [161, 0]
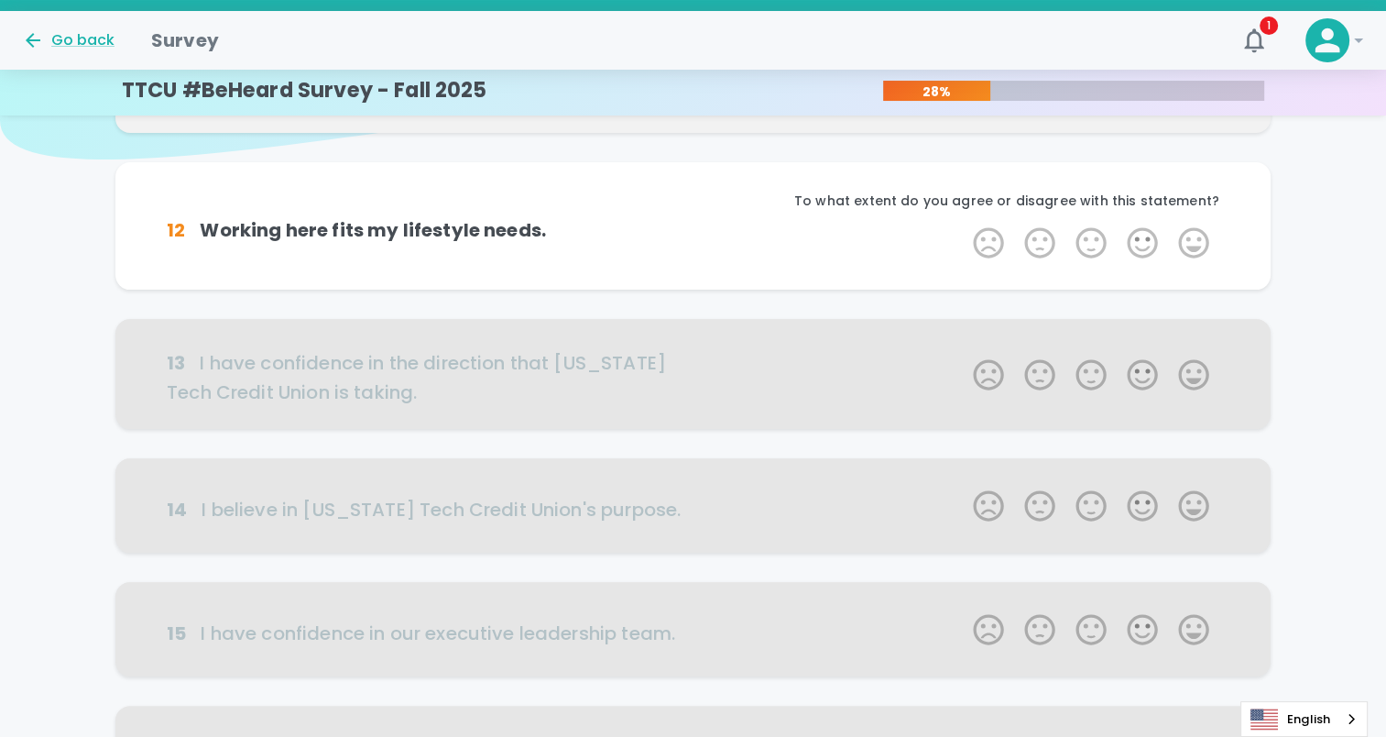
click at [1191, 253] on label "5 Stars" at bounding box center [1193, 242] width 51 height 37
click at [963, 224] on input "5 Stars" at bounding box center [962, 224] width 1 height 1
click at [1191, 253] on label "5 Stars" at bounding box center [1193, 242] width 51 height 37
click at [963, 224] on input "5 Stars" at bounding box center [962, 224] width 1 height 1
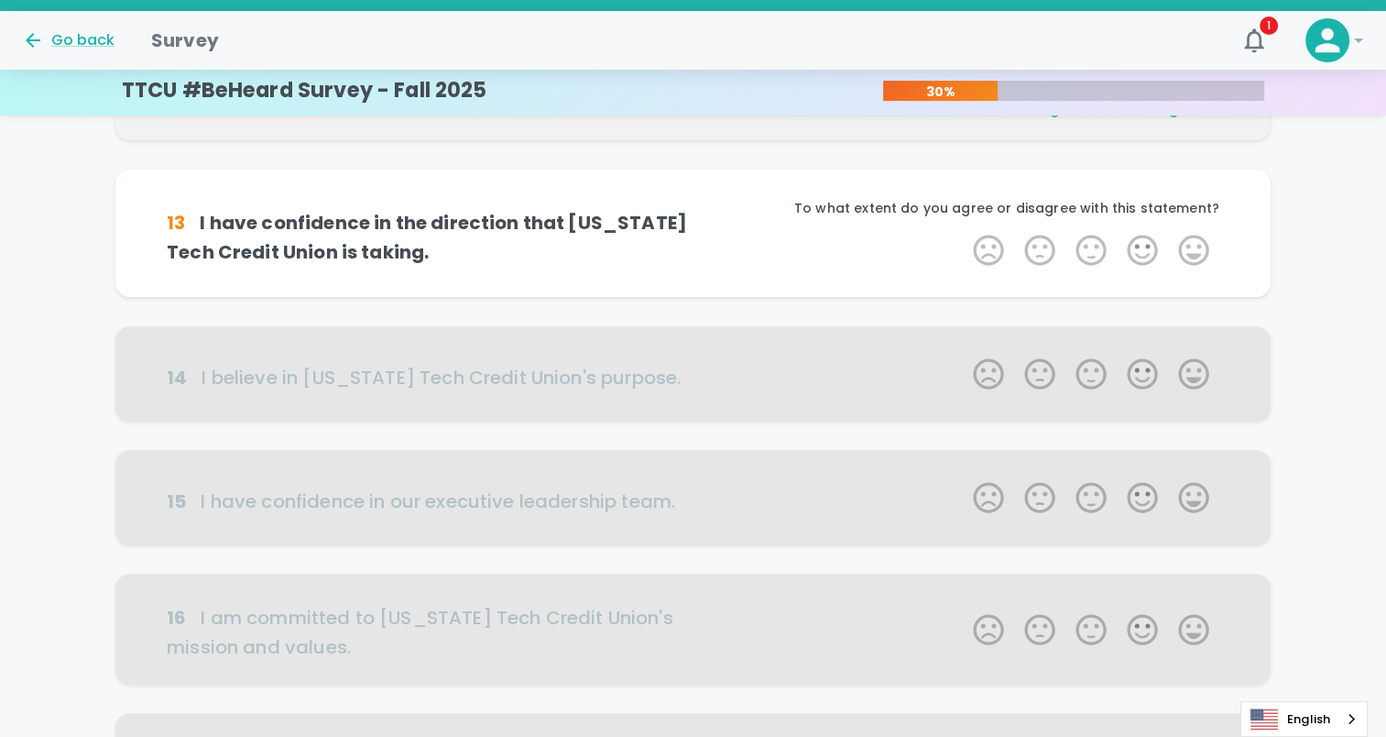
scroll to position [322, 0]
click at [1191, 253] on label "5 Stars" at bounding box center [1193, 249] width 51 height 37
click at [963, 231] on input "5 Stars" at bounding box center [962, 230] width 1 height 1
click at [1191, 253] on label "5 Stars" at bounding box center [1193, 249] width 51 height 37
click at [963, 231] on input "5 Stars" at bounding box center [962, 230] width 1 height 1
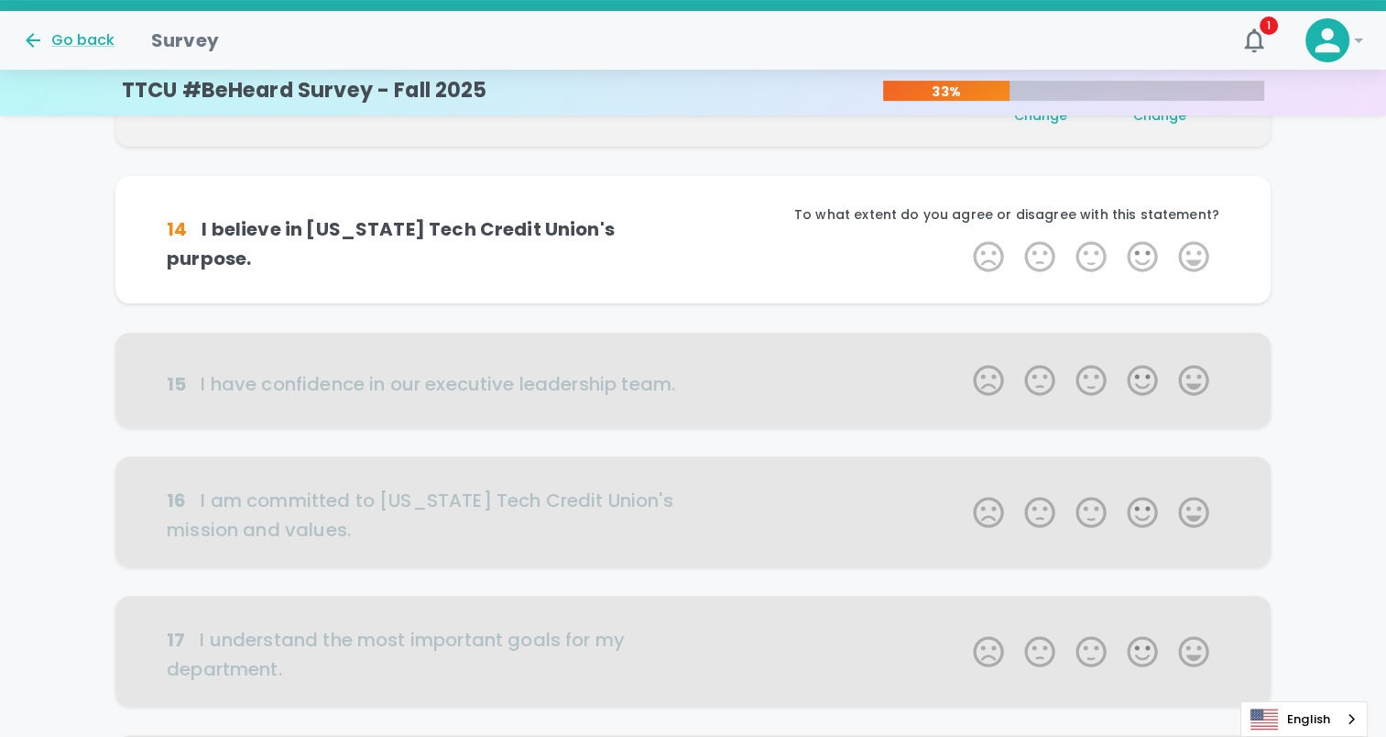
scroll to position [484, 0]
click at [1191, 253] on label "5 Stars" at bounding box center [1193, 255] width 51 height 37
click at [963, 237] on input "5 Stars" at bounding box center [962, 236] width 1 height 1
click at [1191, 253] on label "5 Stars" at bounding box center [1193, 255] width 51 height 37
click at [963, 237] on input "5 Stars" at bounding box center [962, 236] width 1 height 1
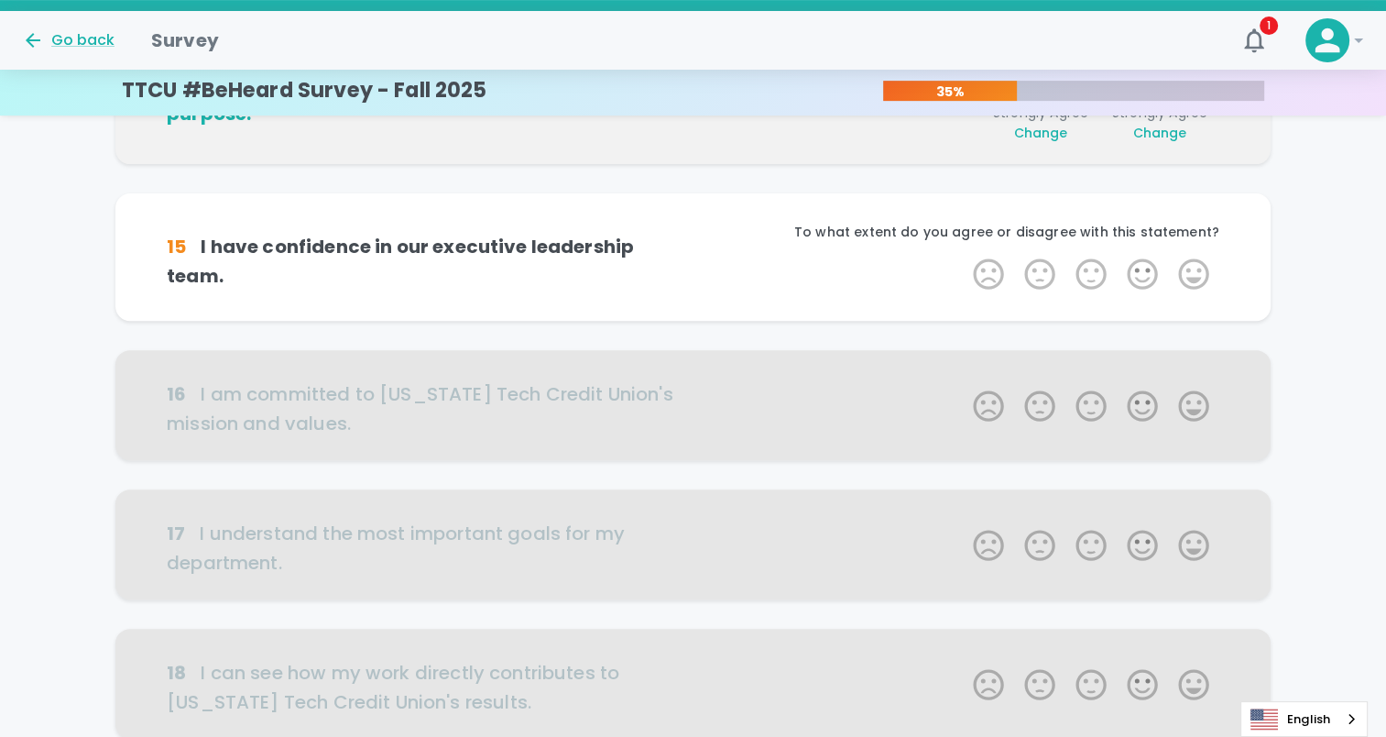
scroll to position [645, 0]
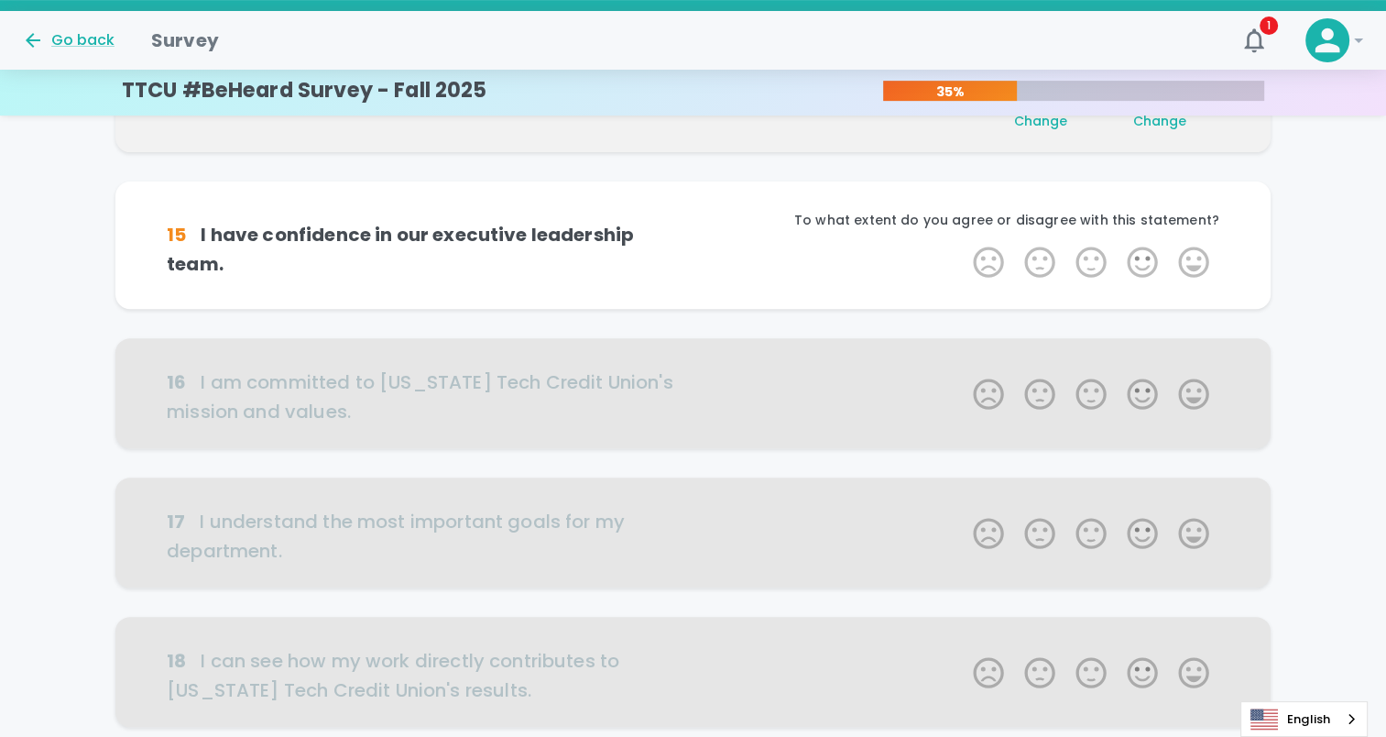
click at [1191, 253] on label "5 Stars" at bounding box center [1193, 262] width 51 height 37
click at [963, 244] on input "5 Stars" at bounding box center [962, 243] width 1 height 1
click at [1191, 253] on label "5 Stars" at bounding box center [1193, 262] width 51 height 37
click at [963, 244] on input "5 Stars" at bounding box center [962, 243] width 1 height 1
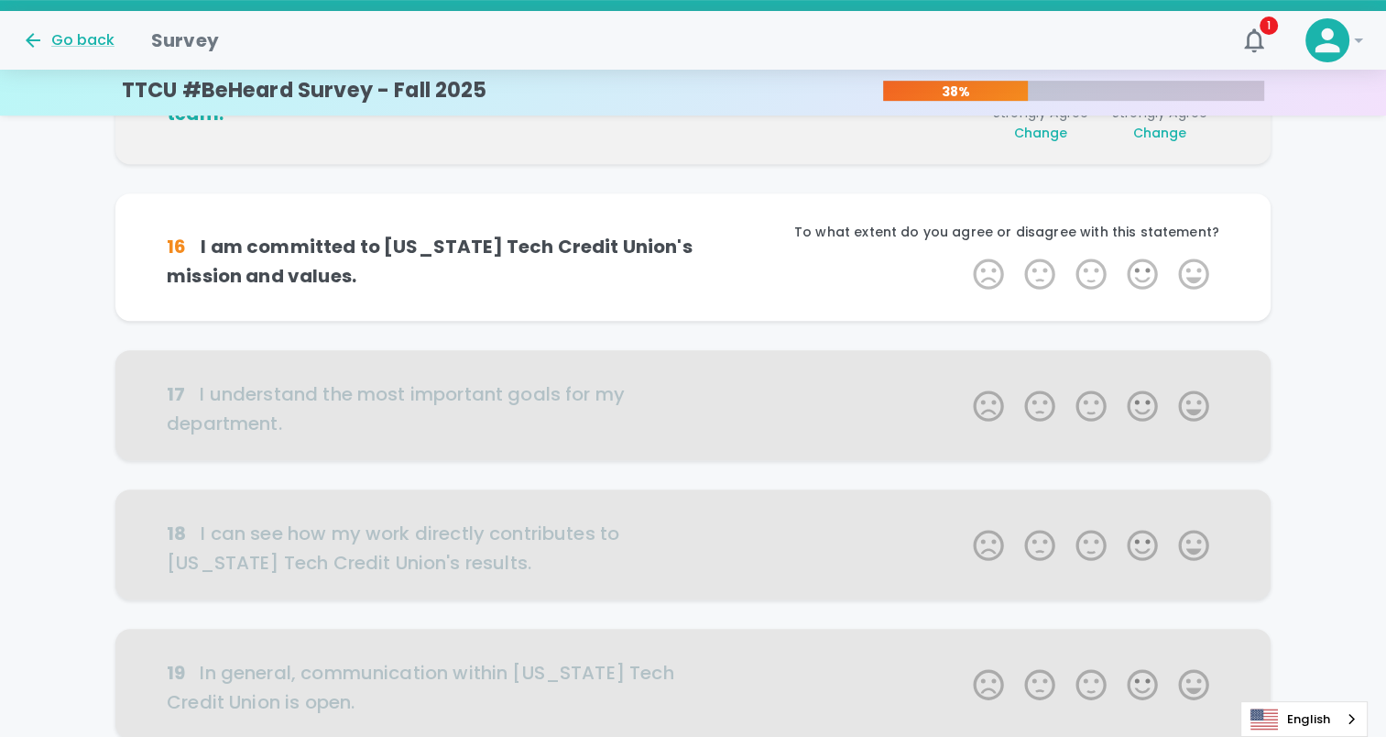
scroll to position [806, 0]
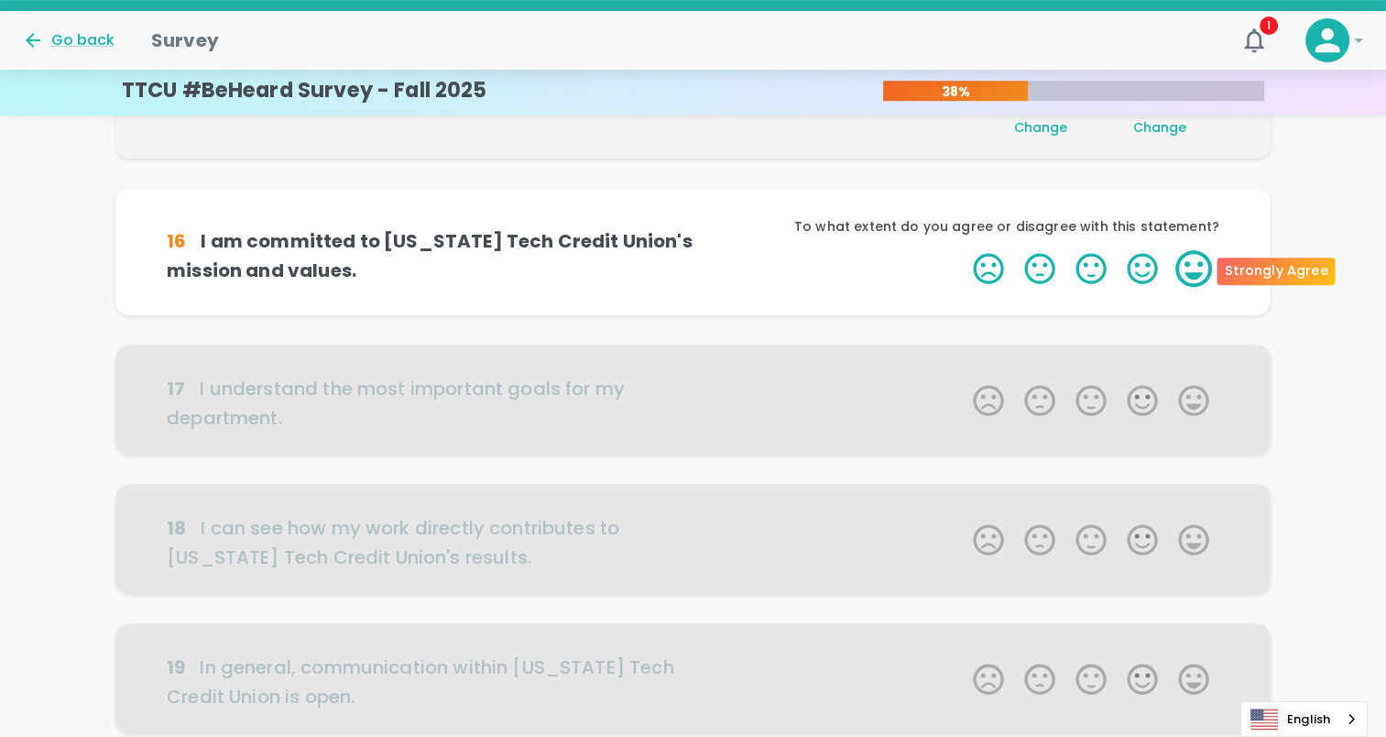
click at [1191, 257] on label "5 Stars" at bounding box center [1193, 268] width 51 height 37
click at [963, 250] on input "5 Stars" at bounding box center [962, 249] width 1 height 1
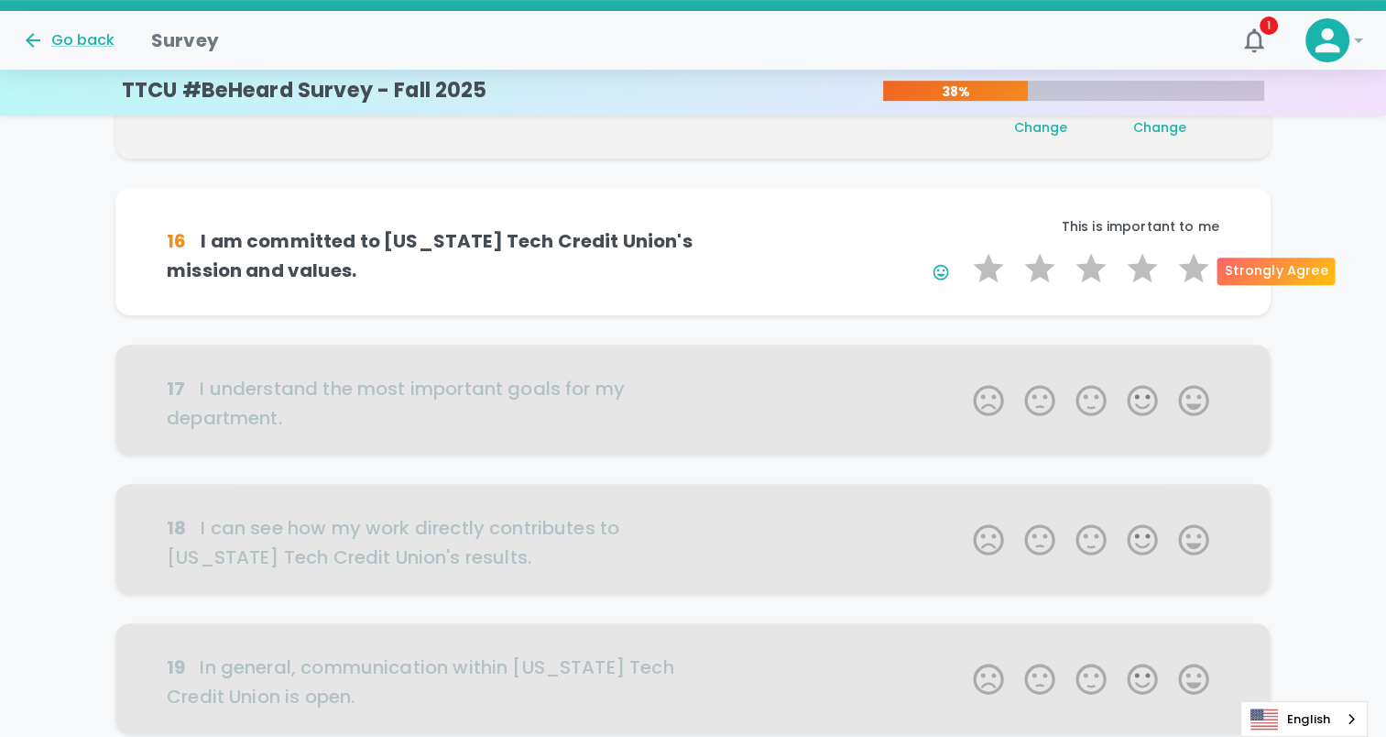
click at [1191, 257] on label "5 Stars" at bounding box center [1193, 268] width 51 height 37
click at [963, 250] on input "5 Stars" at bounding box center [962, 249] width 1 height 1
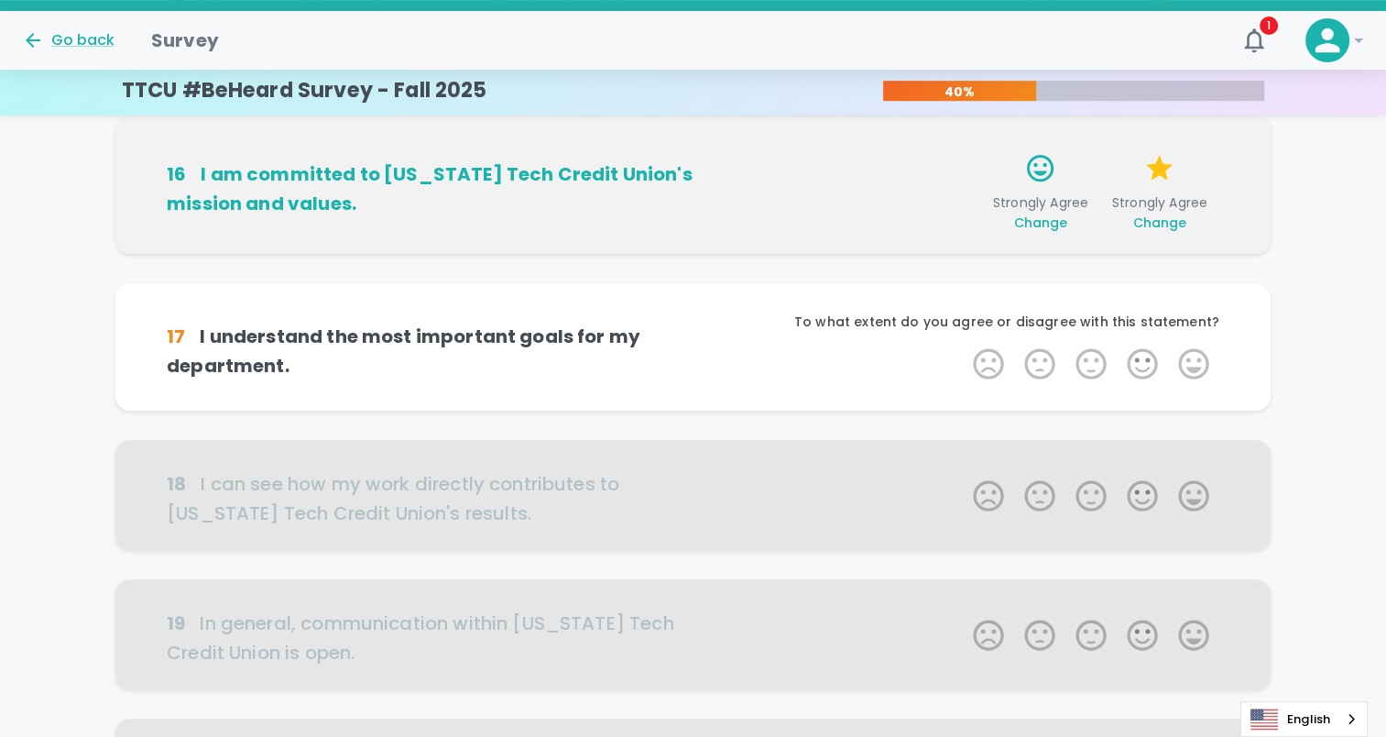
scroll to position [967, 0]
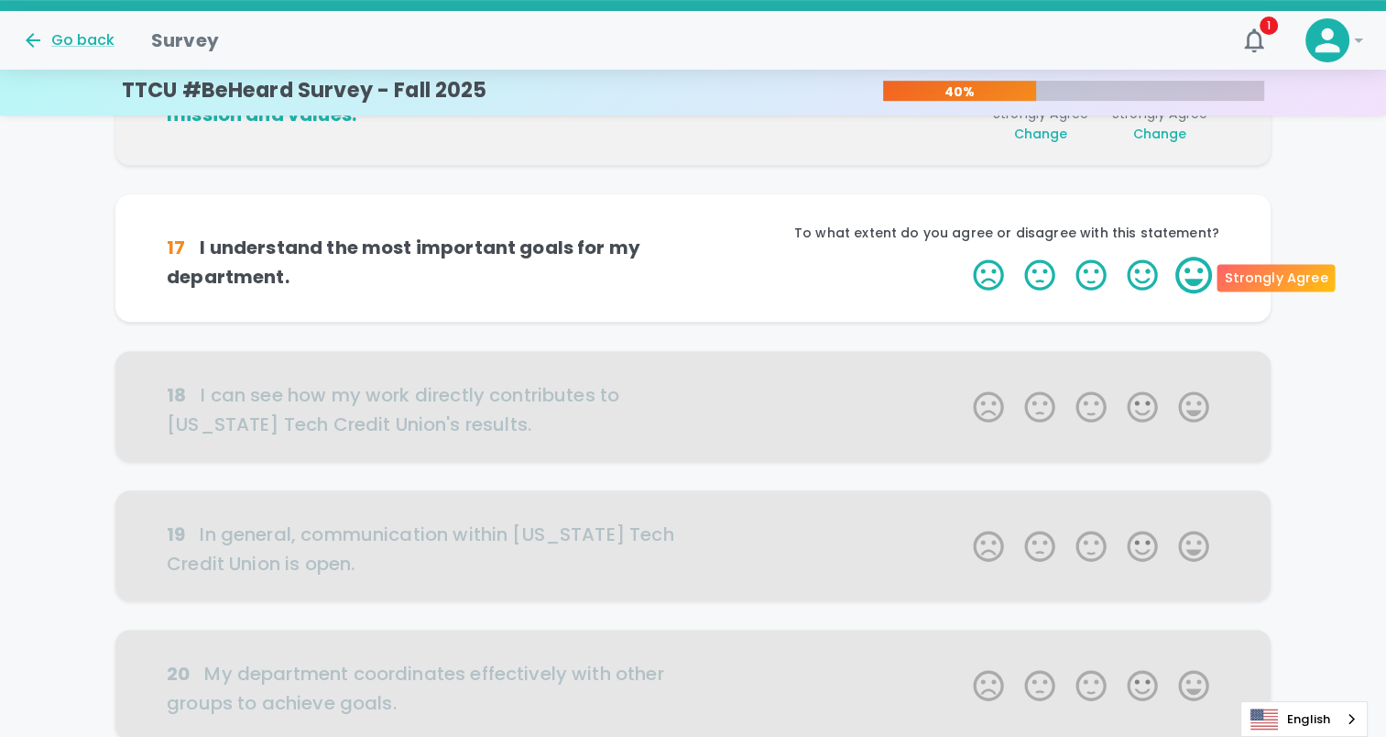
click at [1192, 268] on label "5 Stars" at bounding box center [1193, 275] width 51 height 37
click at [963, 257] on input "5 Stars" at bounding box center [962, 256] width 1 height 1
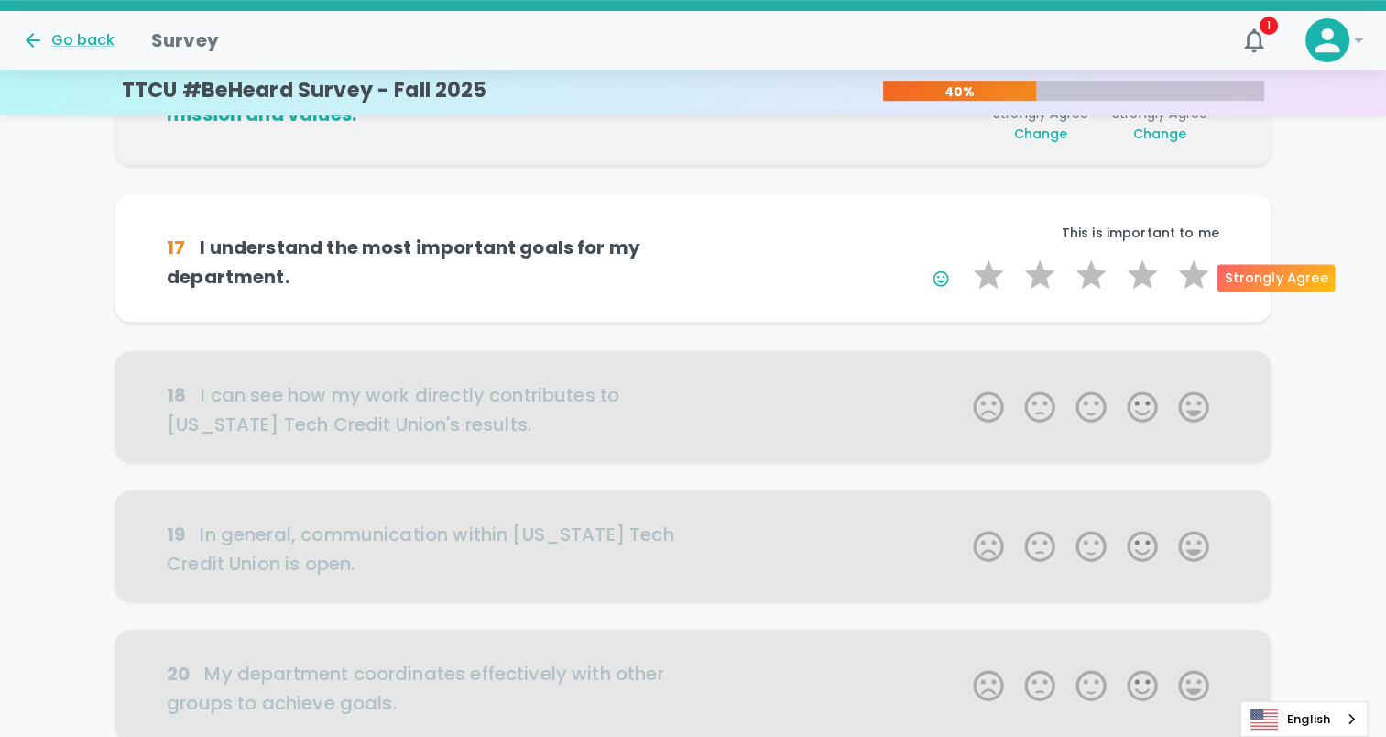
click at [1192, 268] on label "5 Stars" at bounding box center [1193, 275] width 51 height 37
click at [963, 257] on input "5 Stars" at bounding box center [962, 256] width 1 height 1
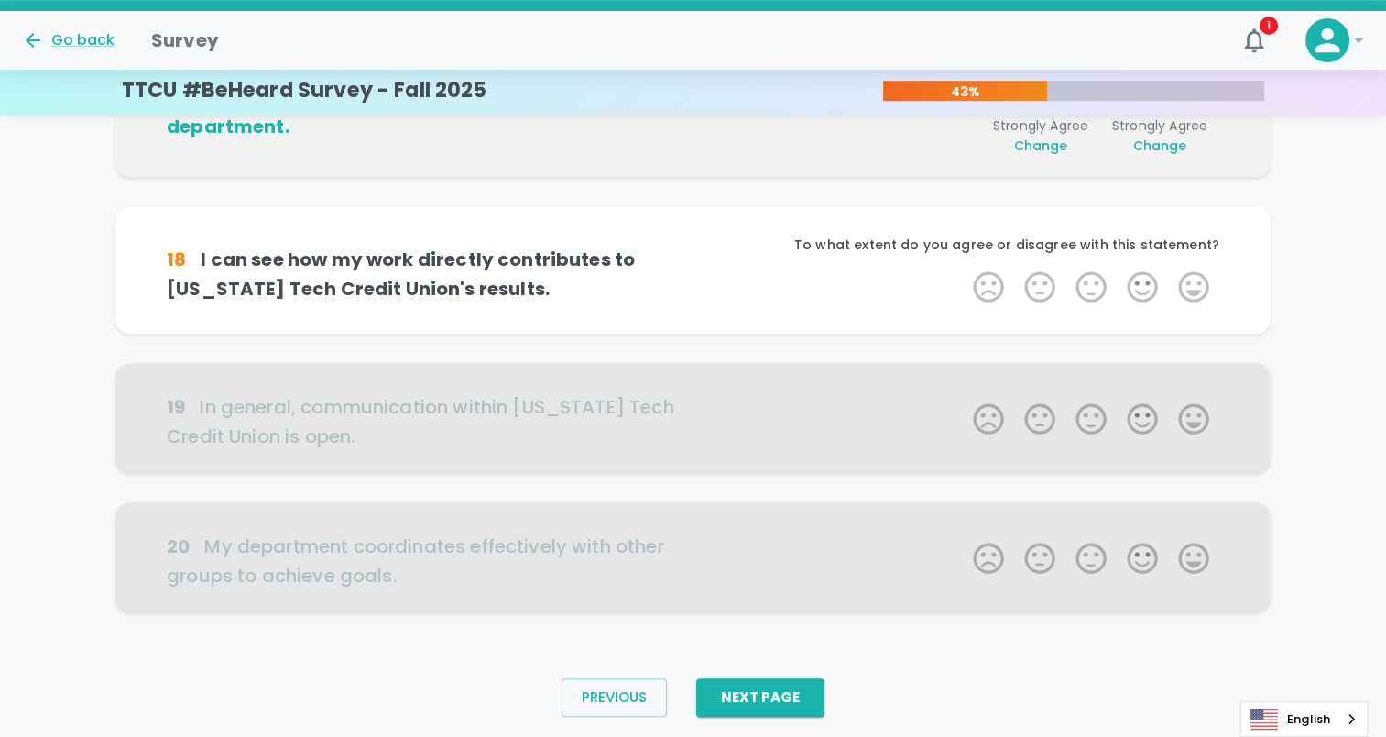
scroll to position [1129, 0]
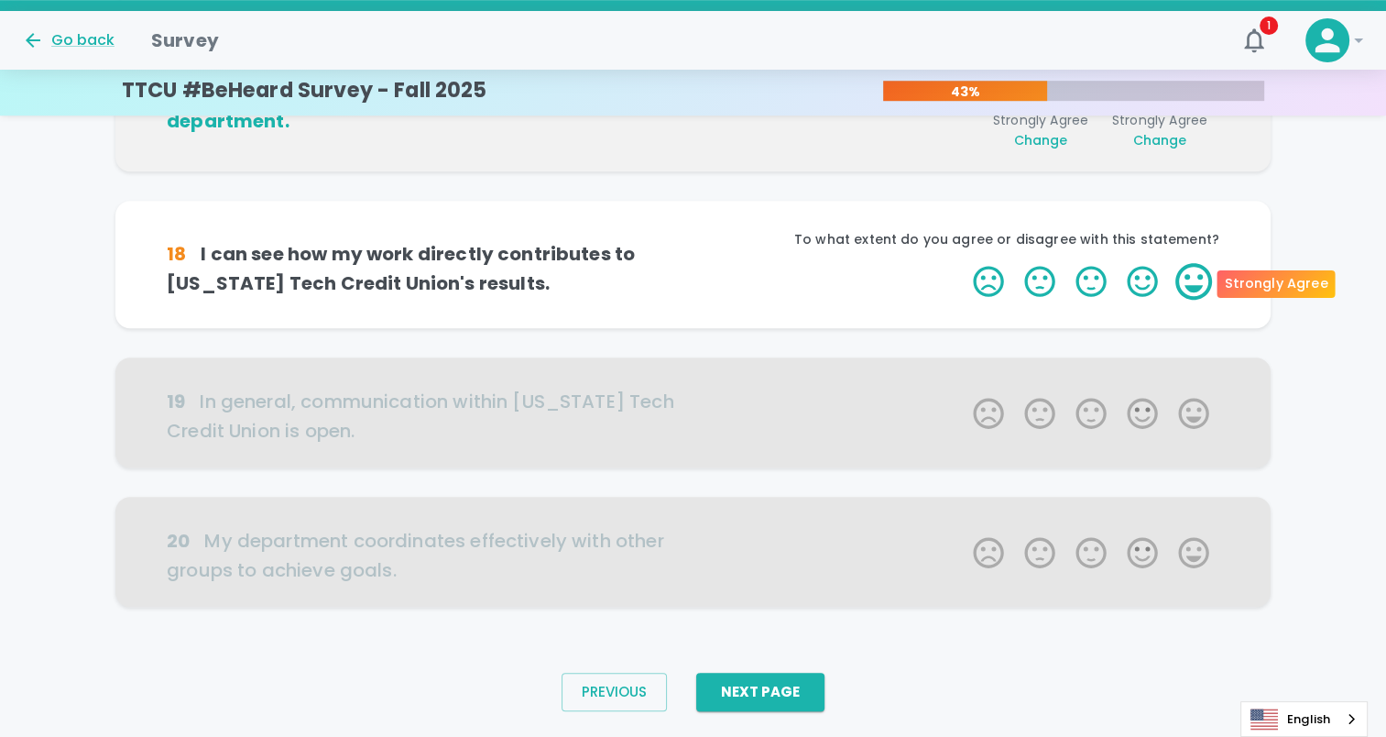
click at [1192, 286] on label "5 Stars" at bounding box center [1193, 281] width 51 height 37
click at [963, 263] on input "5 Stars" at bounding box center [962, 262] width 1 height 1
click at [1192, 286] on label "5 Stars" at bounding box center [1193, 281] width 51 height 37
click at [963, 263] on input "5 Stars" at bounding box center [962, 262] width 1 height 1
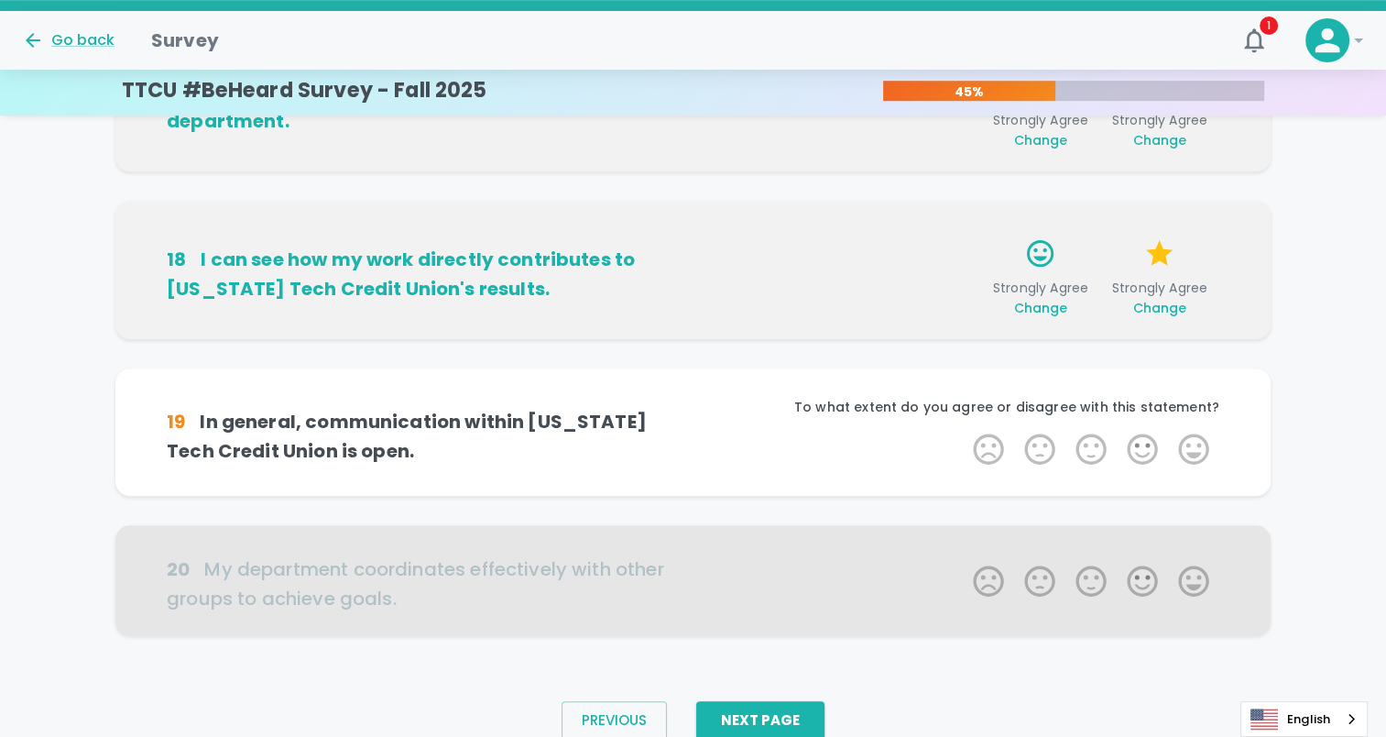
scroll to position [1176, 0]
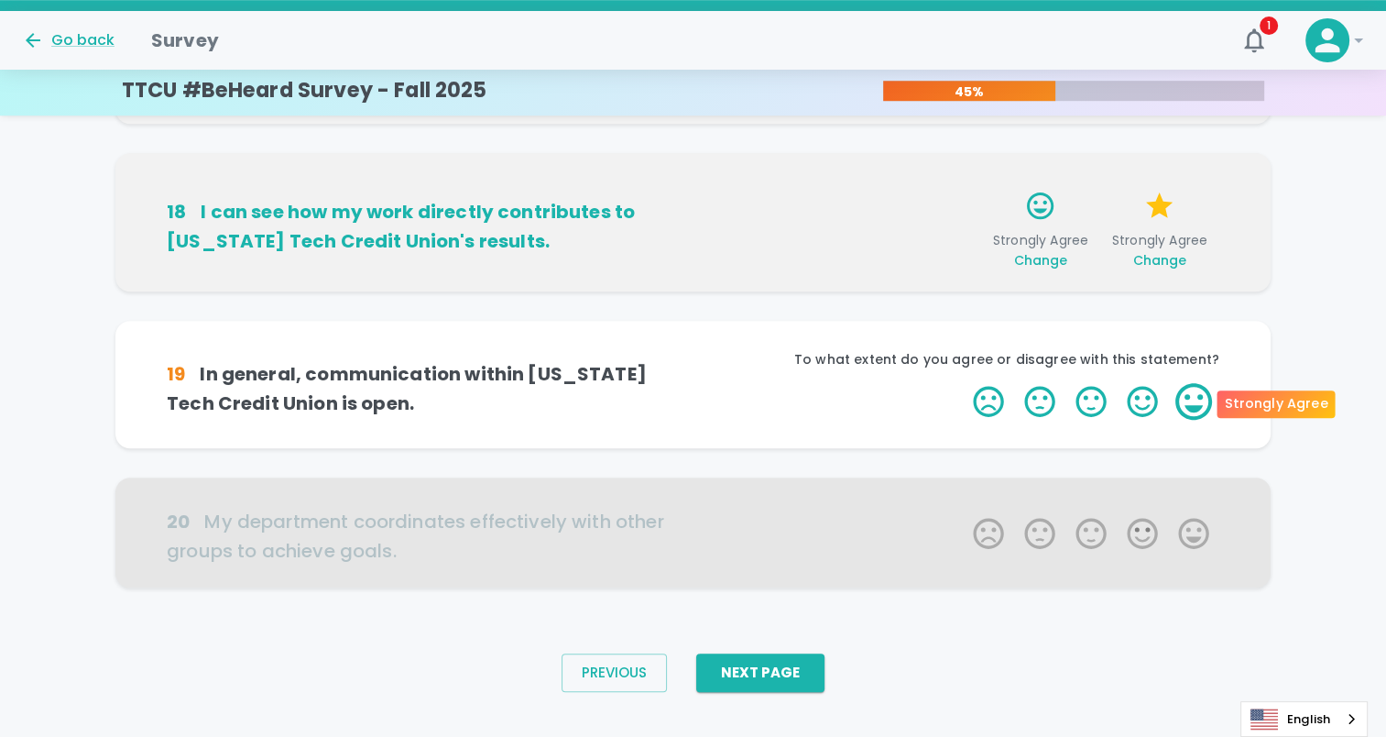
click at [1195, 414] on label "5 Stars" at bounding box center [1193, 401] width 51 height 37
click at [963, 383] on input "5 Stars" at bounding box center [962, 382] width 1 height 1
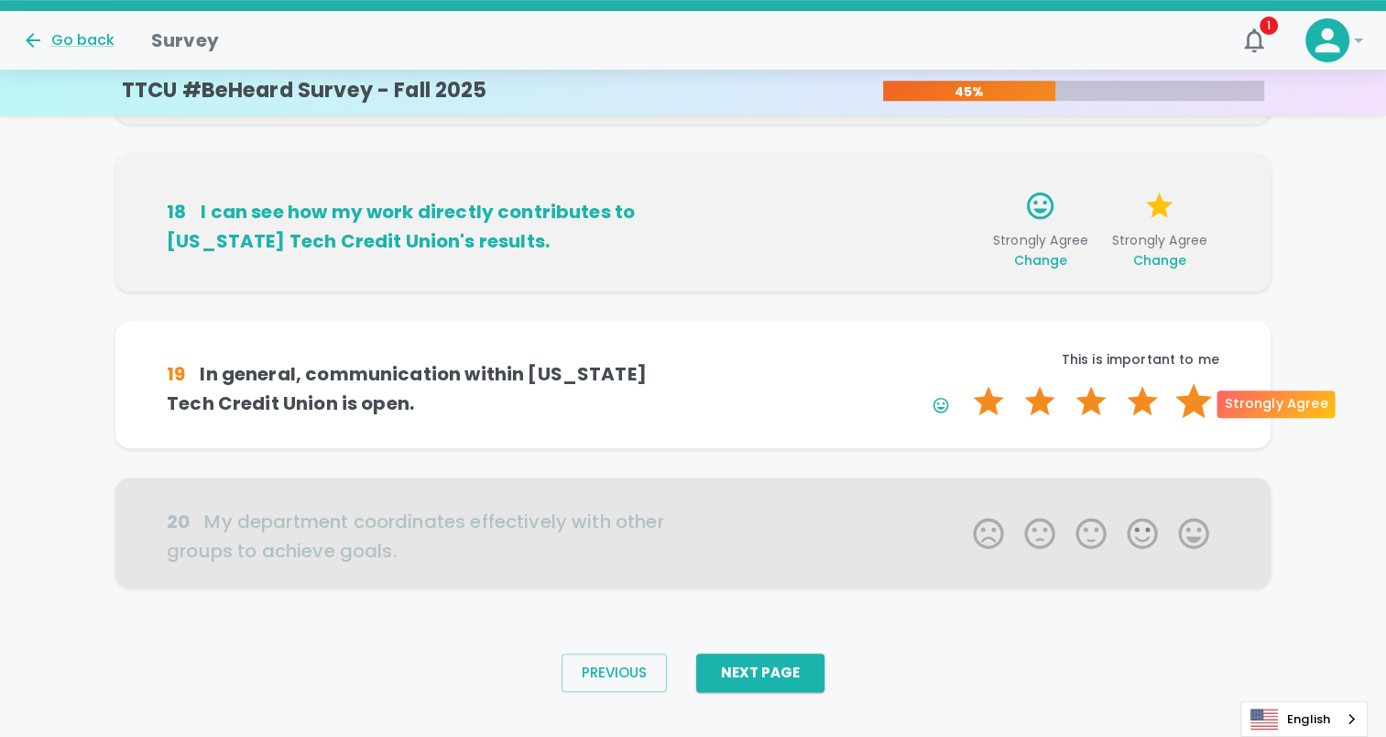
click at [1194, 403] on label "5 Stars" at bounding box center [1193, 401] width 51 height 37
click at [963, 383] on input "5 Stars" at bounding box center [962, 382] width 1 height 1
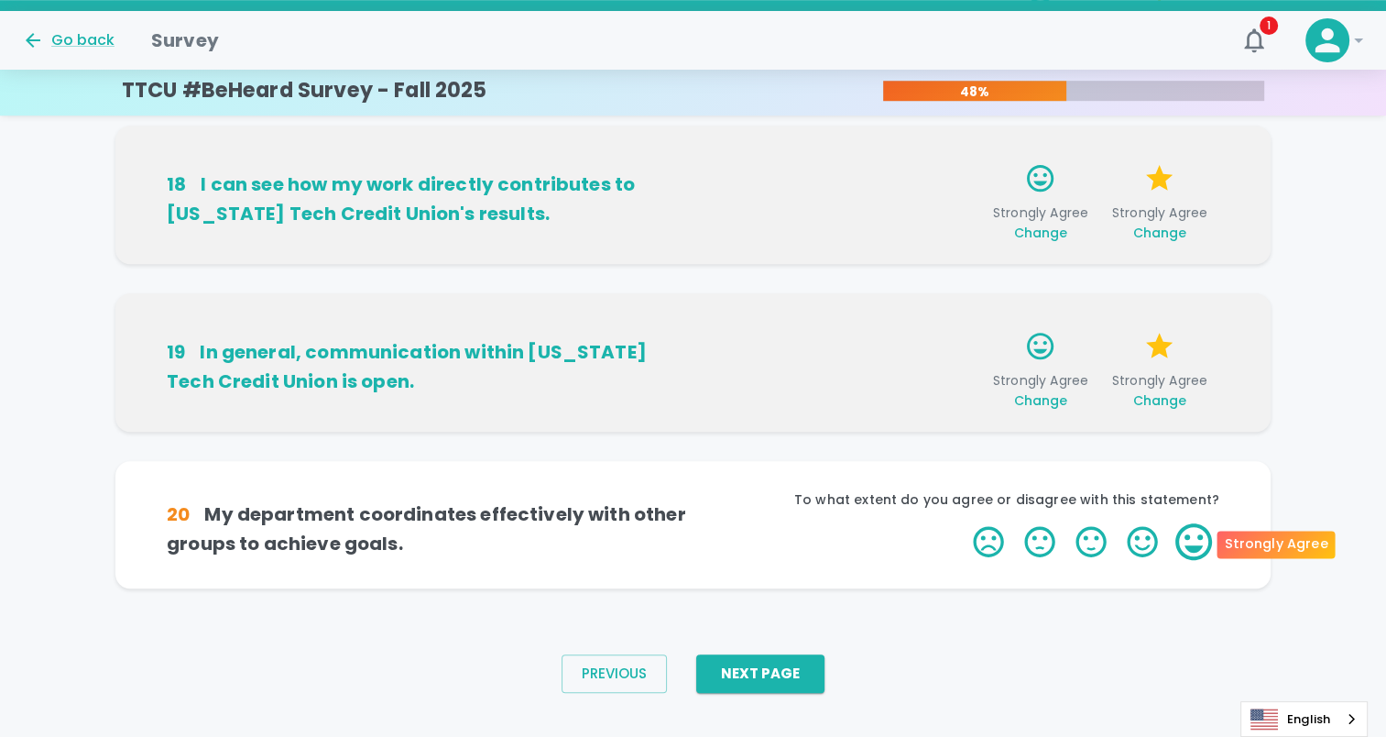
click at [1199, 535] on label "5 Stars" at bounding box center [1193, 541] width 51 height 37
click at [963, 523] on input "5 Stars" at bounding box center [962, 522] width 1 height 1
click at [1199, 535] on label "5 Stars" at bounding box center [1193, 541] width 51 height 37
click at [963, 523] on input "5 Stars" at bounding box center [962, 522] width 1 height 1
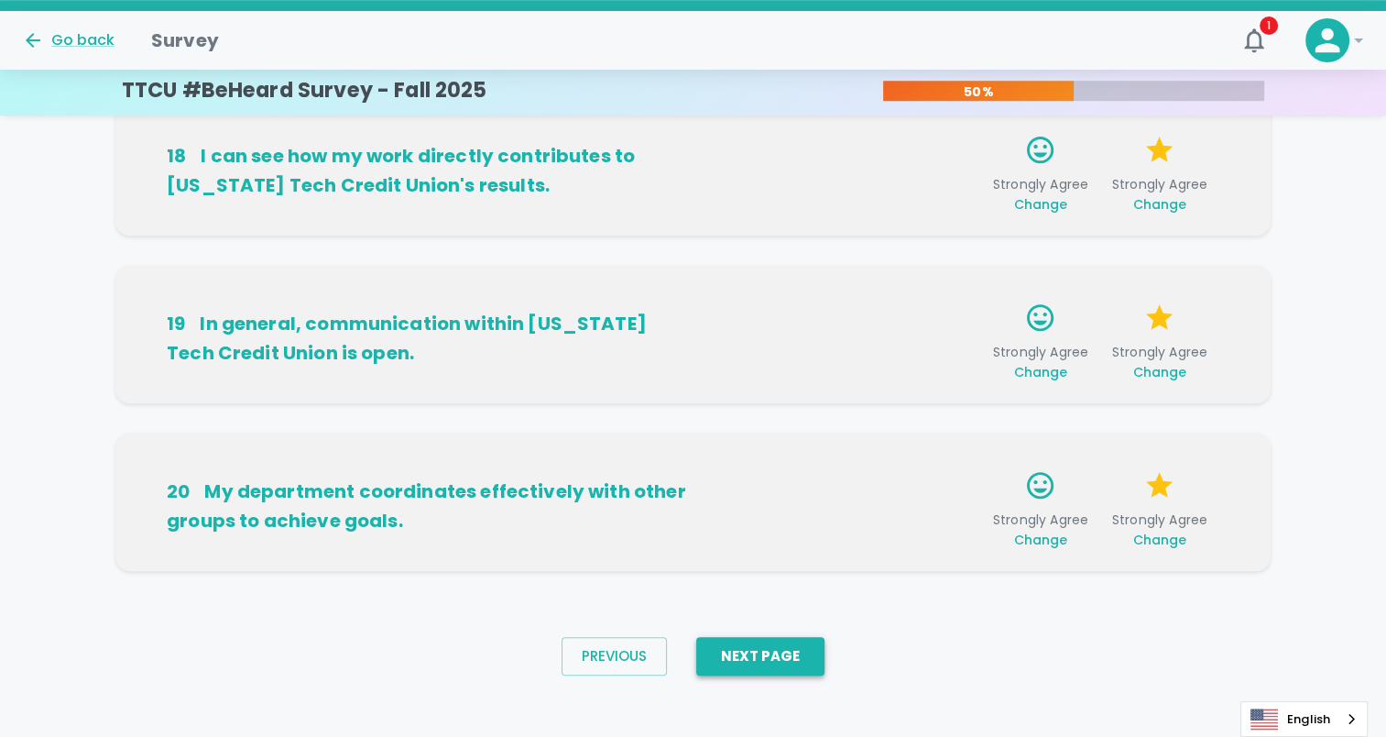
click at [748, 654] on button "Next Page" at bounding box center [760, 656] width 128 height 38
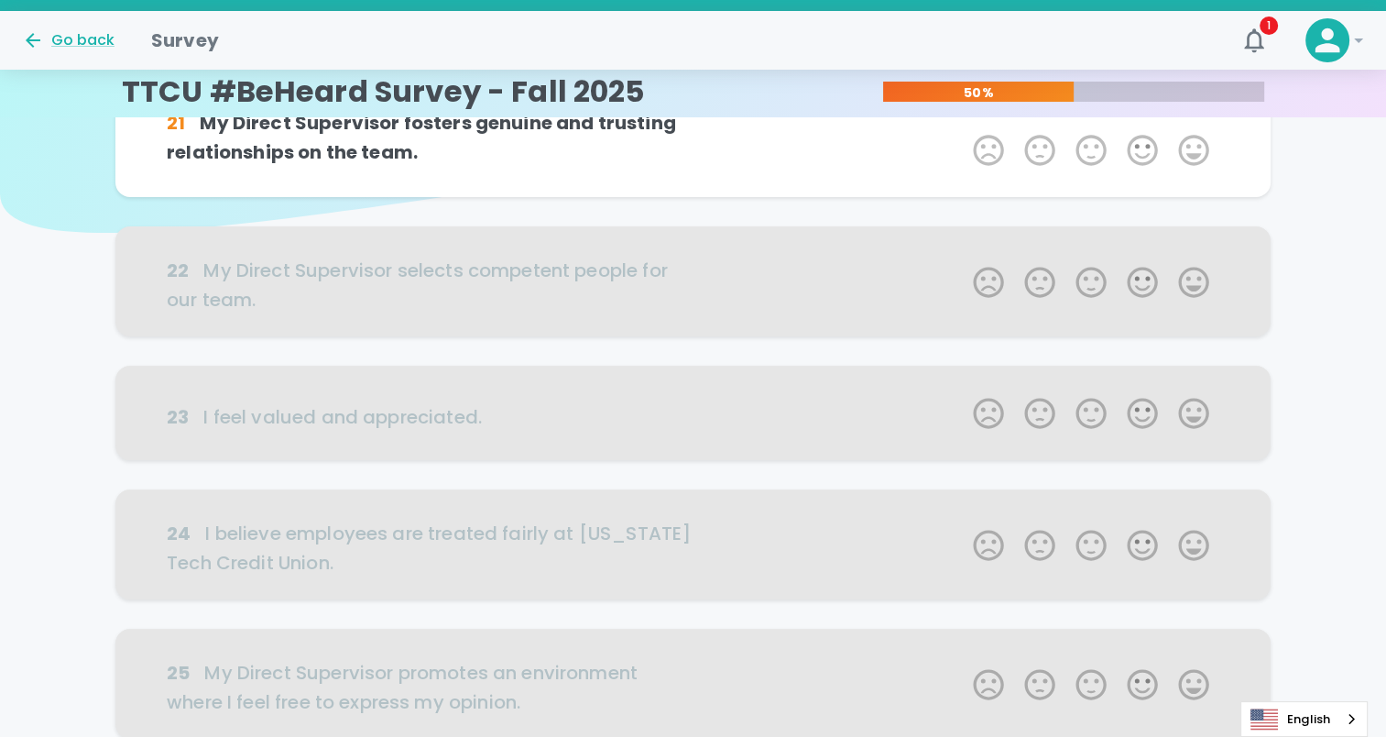
scroll to position [0, 0]
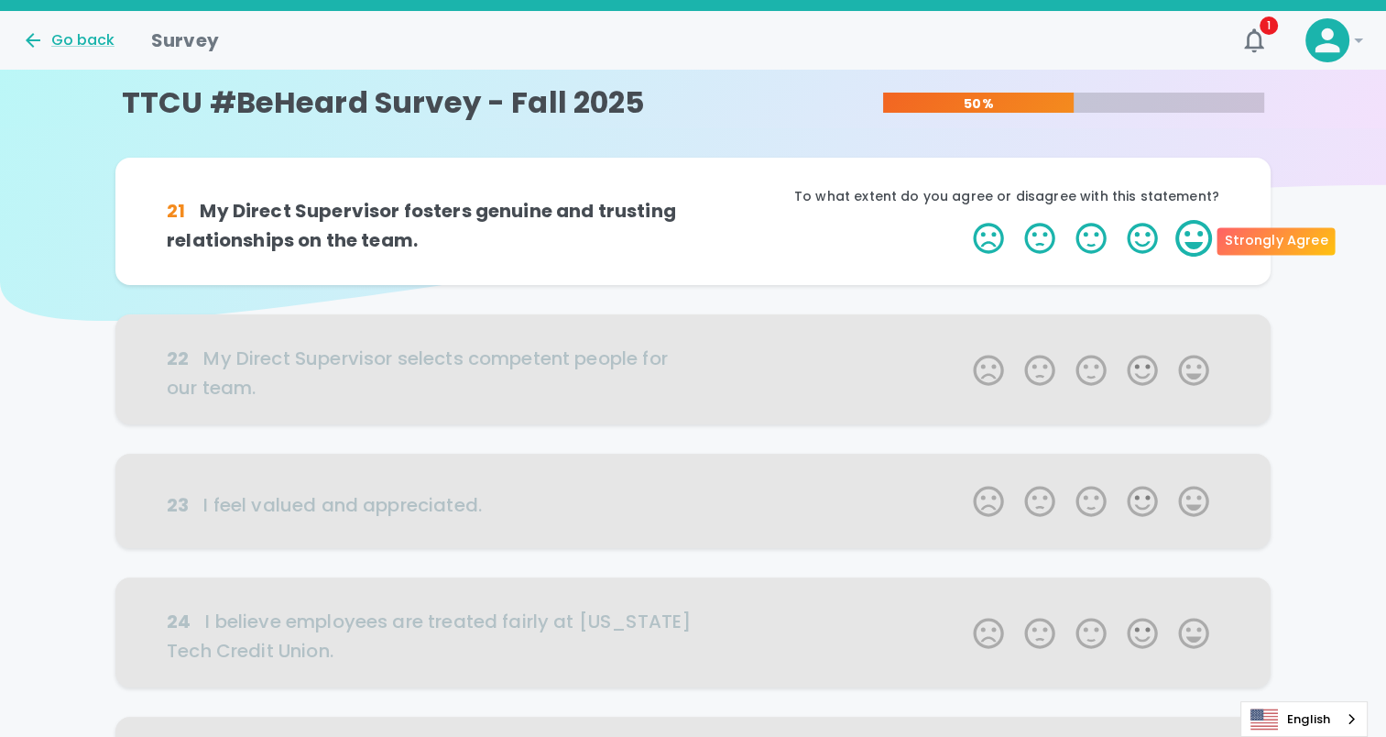
click at [1187, 241] on label "5 Stars" at bounding box center [1193, 238] width 51 height 37
click at [963, 220] on input "5 Stars" at bounding box center [962, 219] width 1 height 1
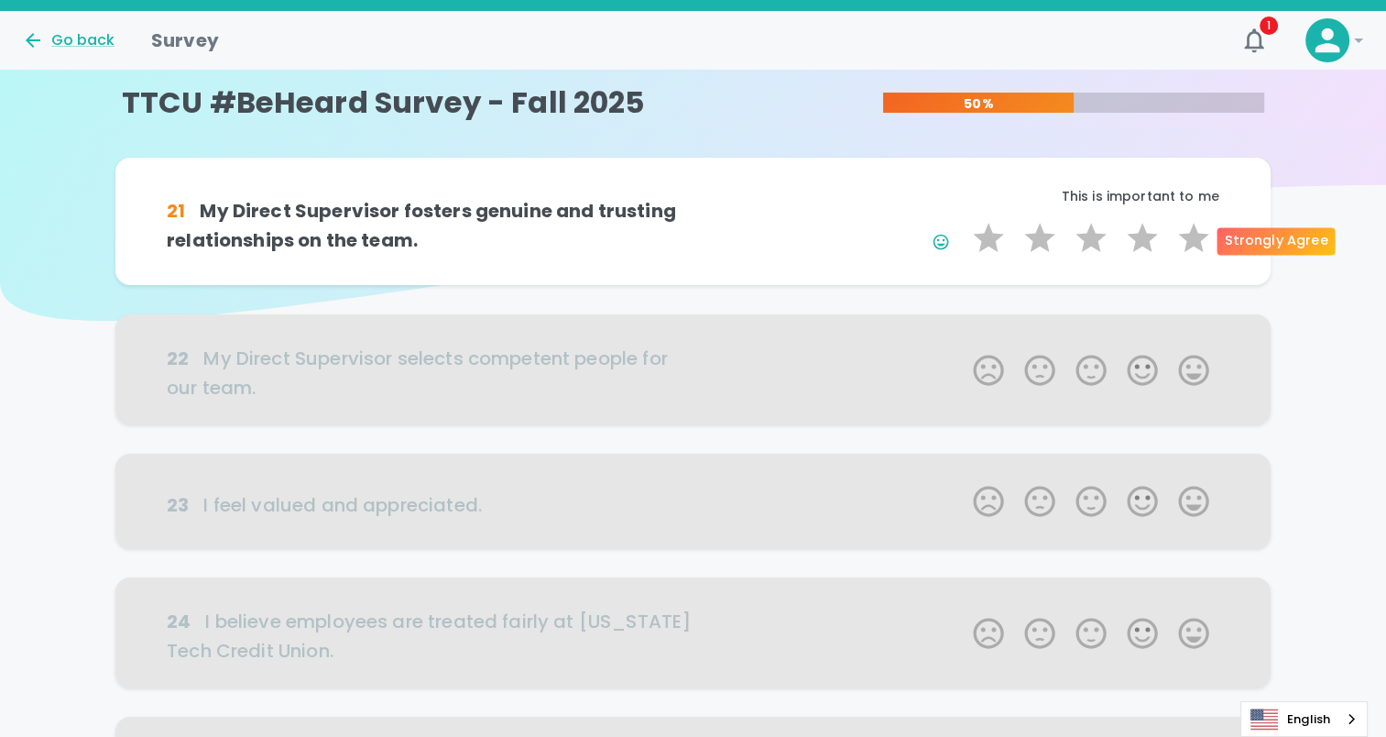
click at [1187, 241] on label "5 Stars" at bounding box center [1193, 238] width 51 height 37
click at [963, 220] on input "5 Stars" at bounding box center [962, 219] width 1 height 1
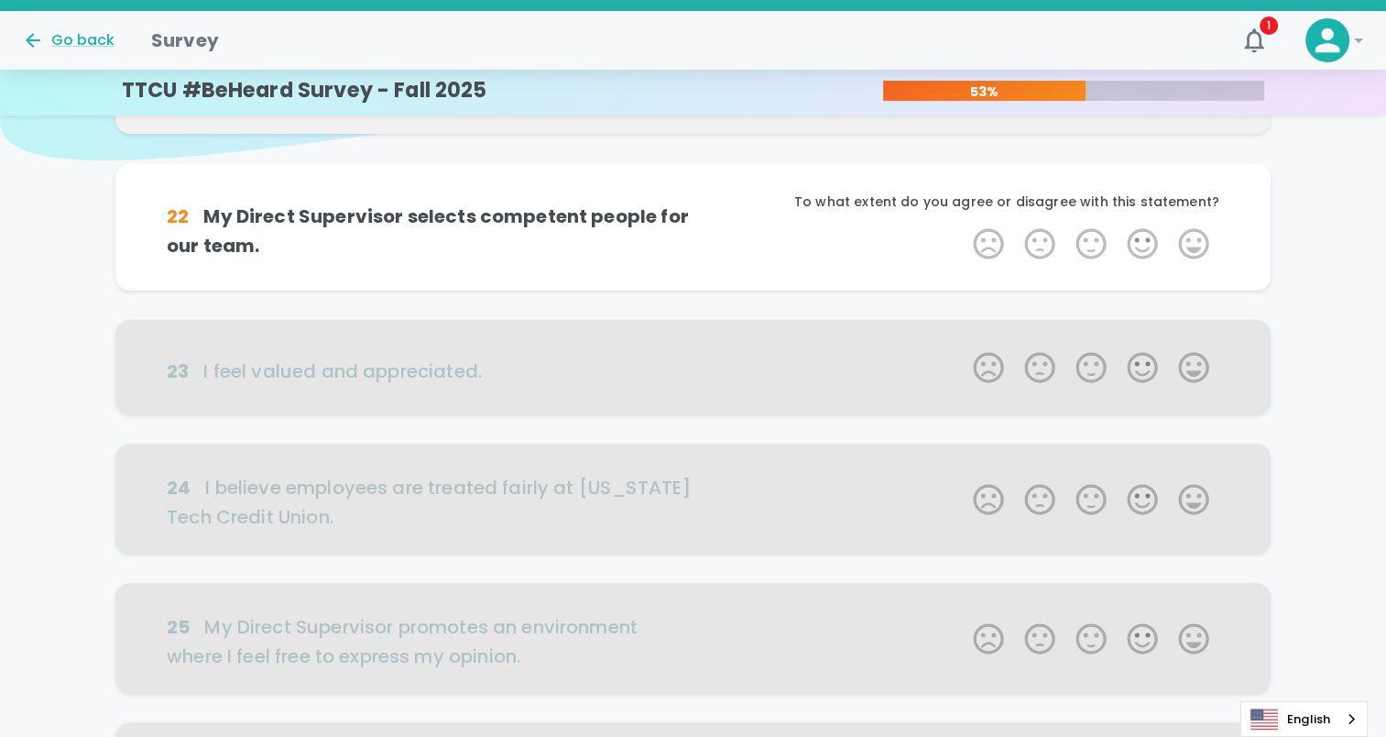
scroll to position [161, 0]
click at [1187, 241] on label "5 Stars" at bounding box center [1193, 242] width 51 height 37
click at [963, 224] on input "5 Stars" at bounding box center [962, 224] width 1 height 1
click at [1187, 241] on label "5 Stars" at bounding box center [1193, 242] width 51 height 37
click at [963, 224] on input "5 Stars" at bounding box center [962, 224] width 1 height 1
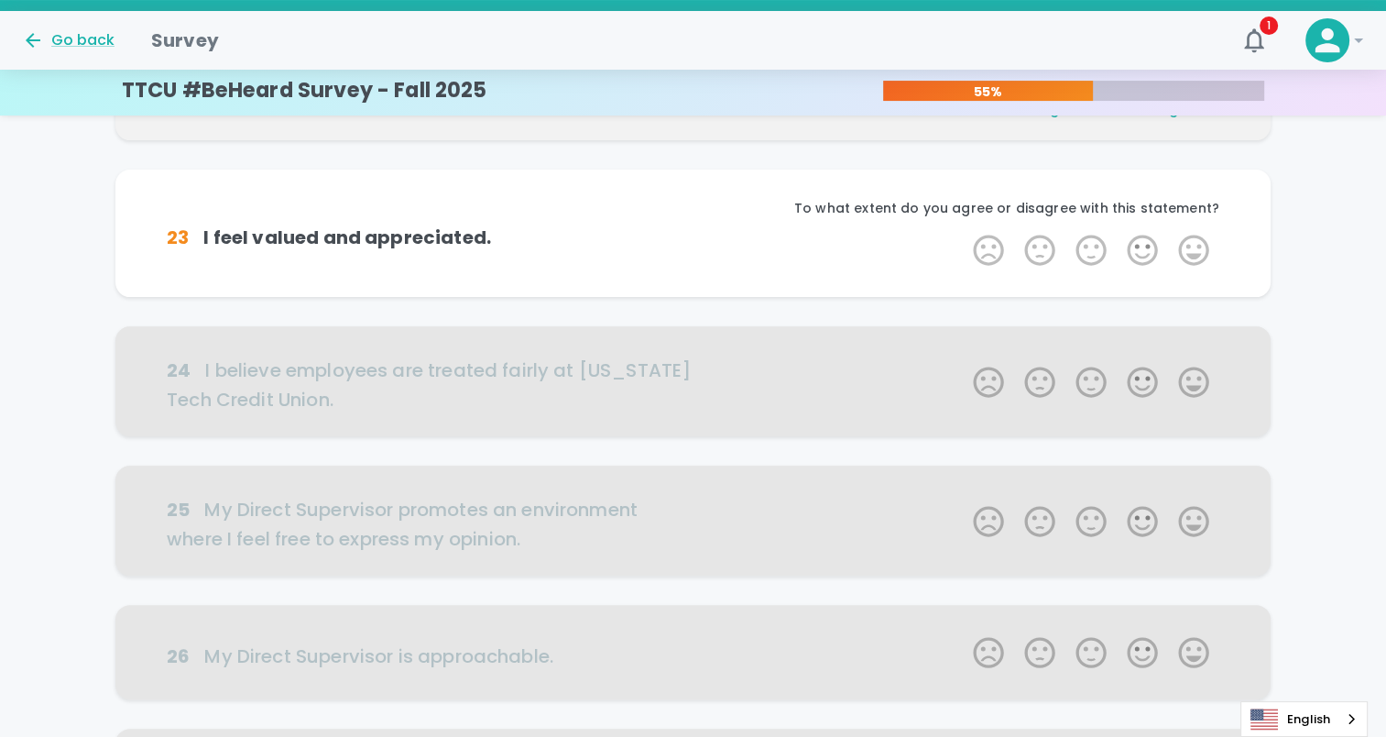
scroll to position [322, 0]
click at [1198, 258] on label "5 Stars" at bounding box center [1193, 249] width 51 height 37
click at [963, 231] on input "5 Stars" at bounding box center [962, 230] width 1 height 1
click at [1198, 258] on label "5 Stars" at bounding box center [1193, 249] width 51 height 37
click at [963, 231] on input "5 Stars" at bounding box center [962, 230] width 1 height 1
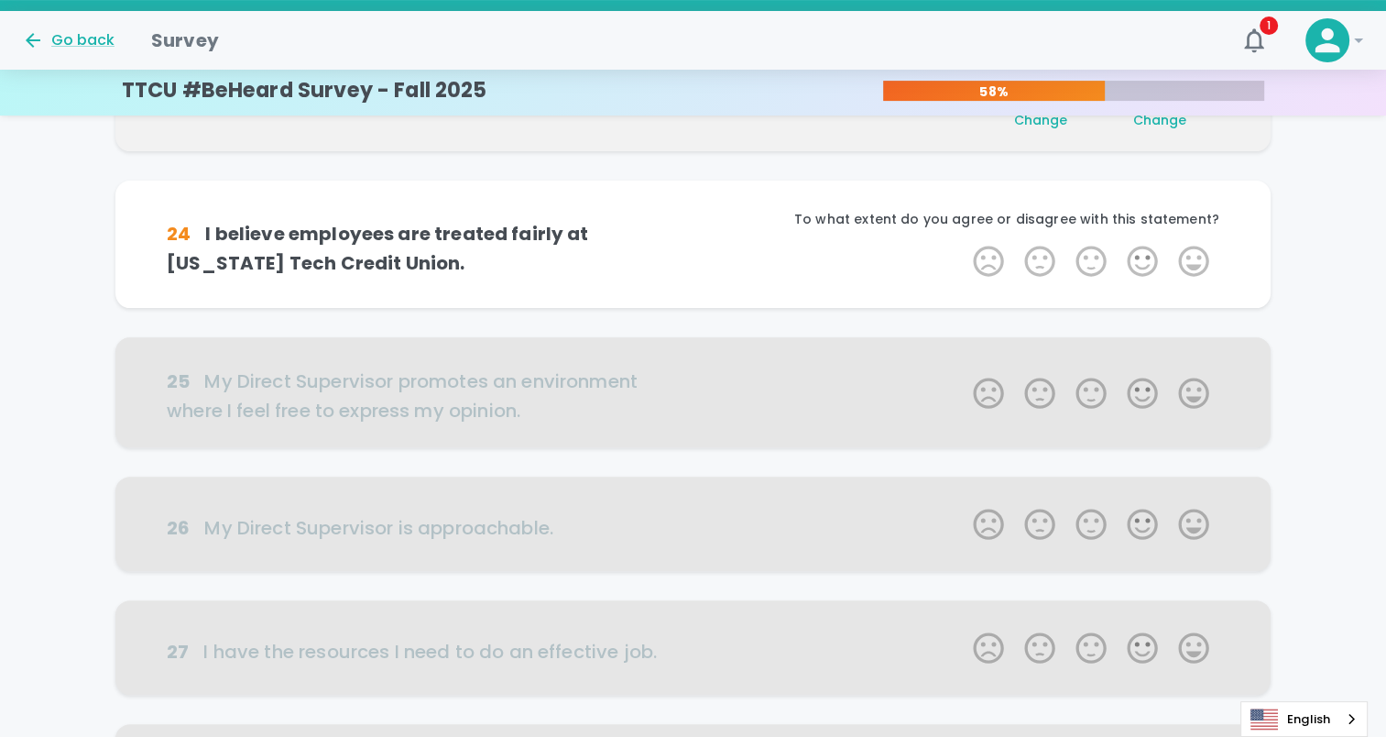
scroll to position [484, 0]
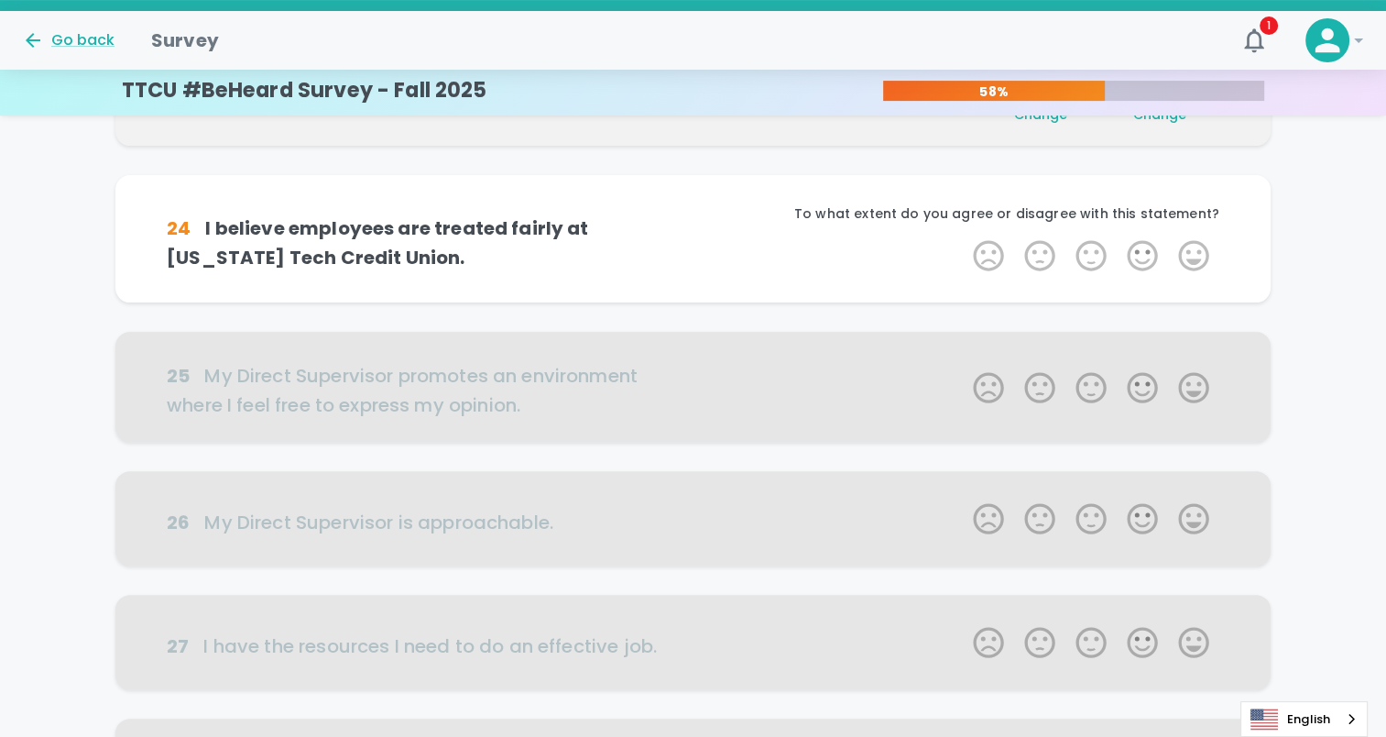
click at [1198, 258] on label "5 Stars" at bounding box center [1193, 255] width 51 height 37
click at [963, 237] on input "5 Stars" at bounding box center [962, 236] width 1 height 1
click at [1198, 258] on label "5 Stars" at bounding box center [1193, 255] width 51 height 37
click at [963, 237] on input "5 Stars" at bounding box center [962, 236] width 1 height 1
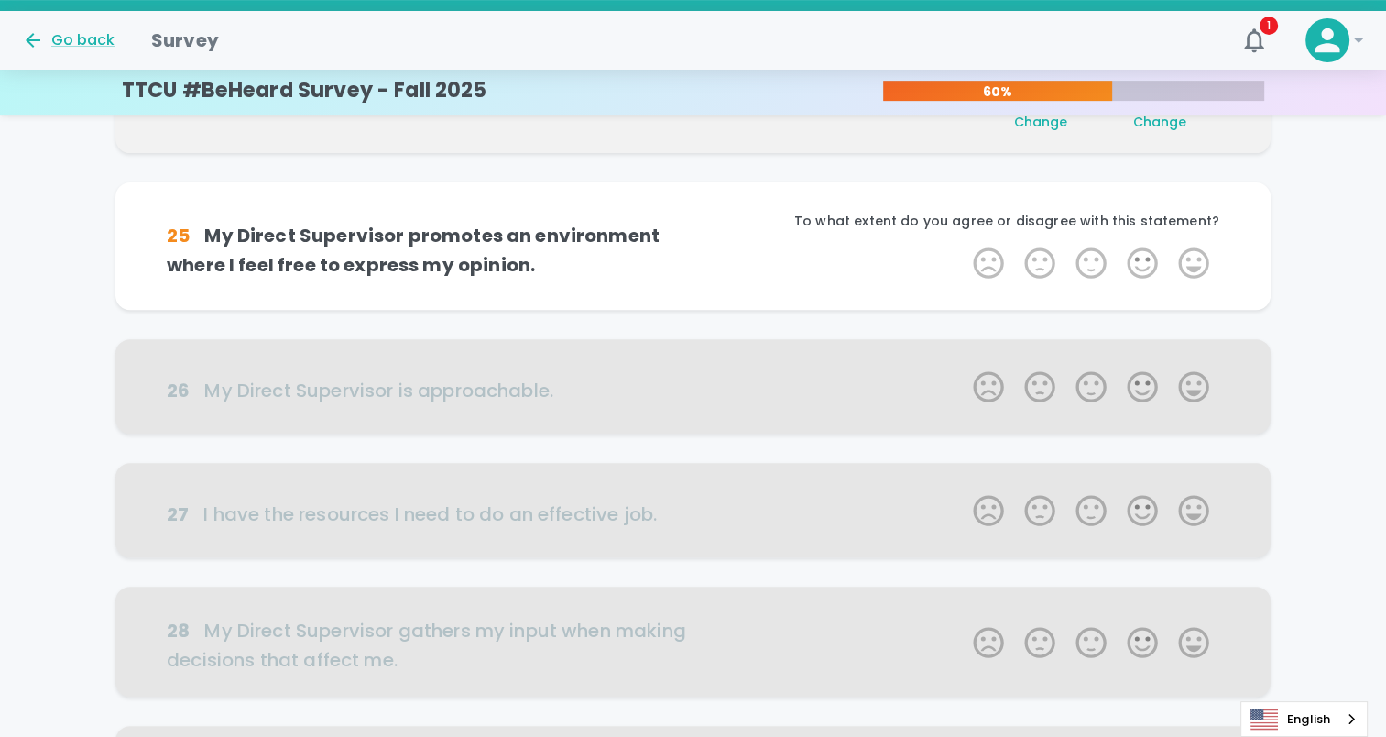
scroll to position [645, 0]
click at [1197, 258] on label "5 Stars" at bounding box center [1193, 262] width 51 height 37
click at [963, 244] on input "5 Stars" at bounding box center [962, 243] width 1 height 1
click at [1197, 258] on label "5 Stars" at bounding box center [1193, 262] width 51 height 37
click at [963, 244] on input "5 Stars" at bounding box center [962, 243] width 1 height 1
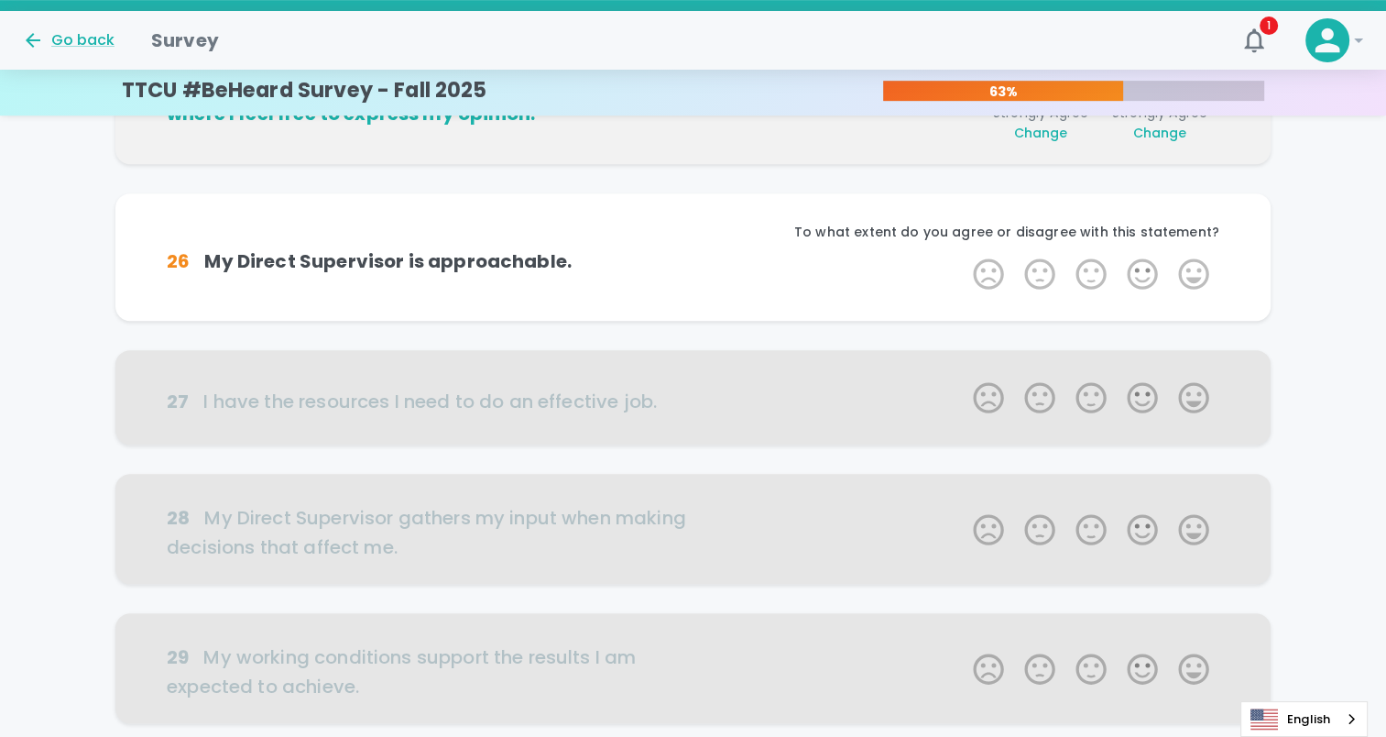
scroll to position [806, 0]
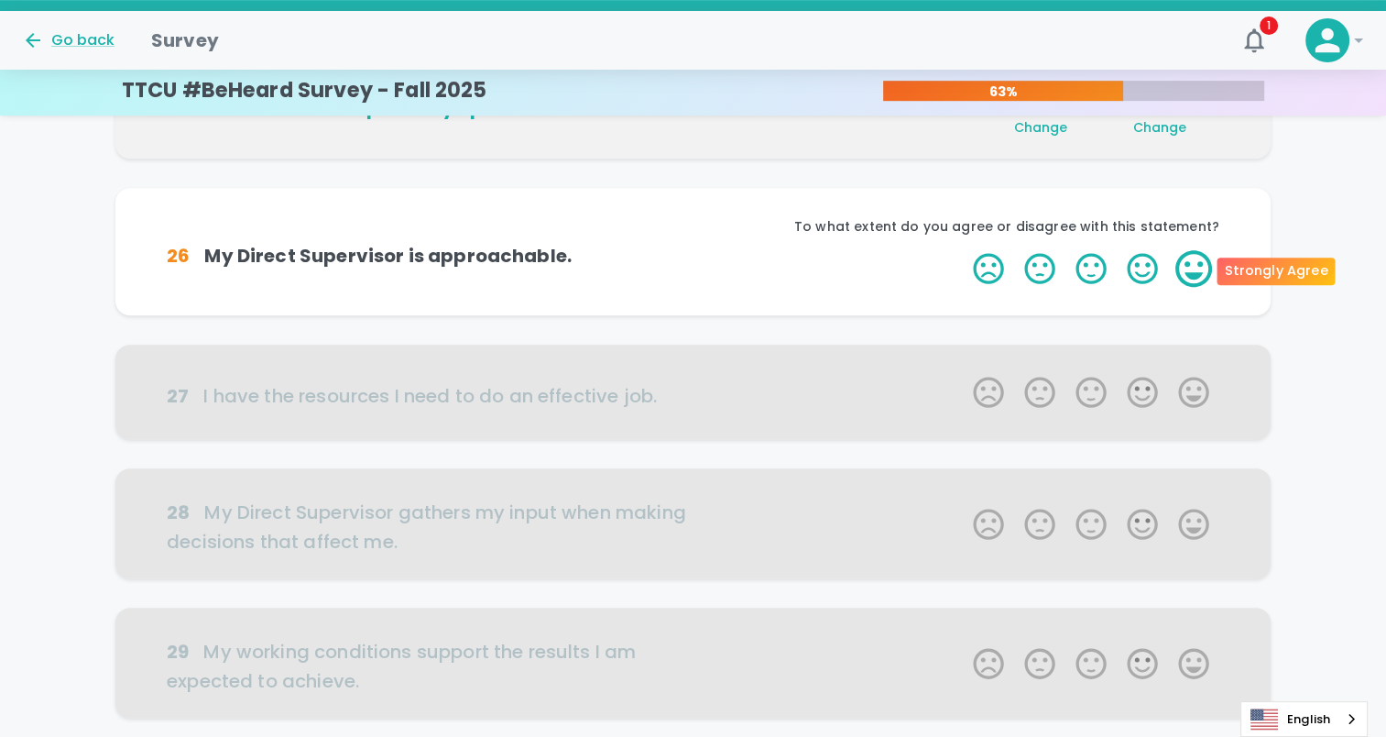
click at [1194, 264] on label "5 Stars" at bounding box center [1193, 268] width 51 height 37
click at [963, 250] on input "5 Stars" at bounding box center [962, 249] width 1 height 1
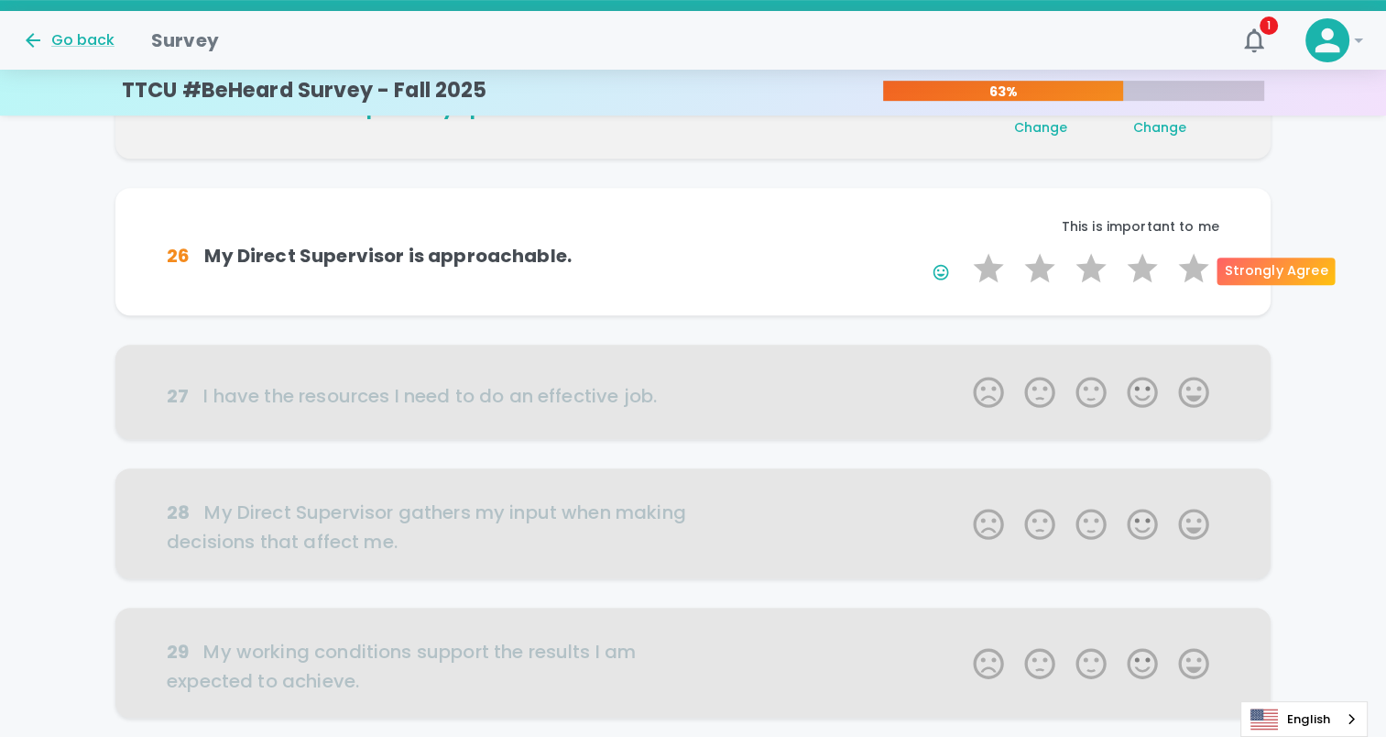
click at [1194, 264] on label "5 Stars" at bounding box center [1193, 268] width 51 height 37
click at [963, 250] on input "5 Stars" at bounding box center [962, 249] width 1 height 1
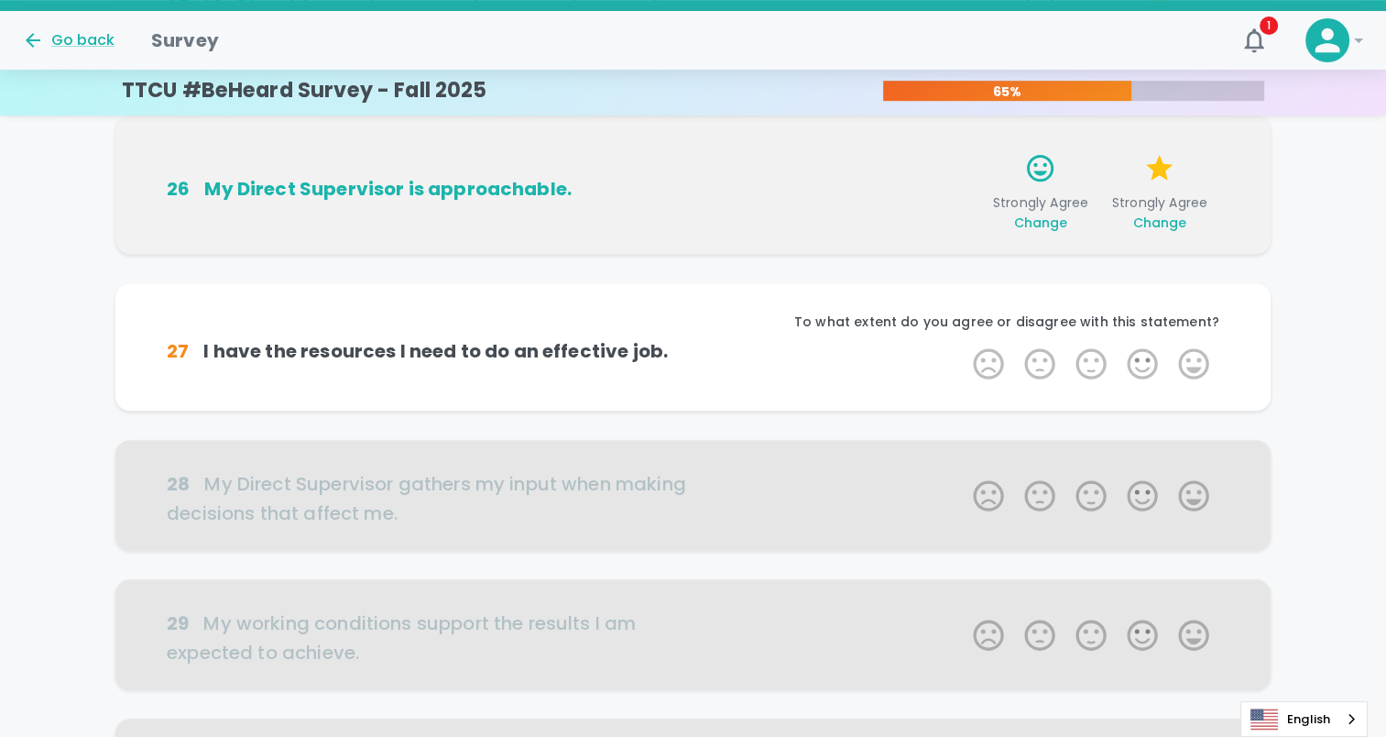
scroll to position [967, 0]
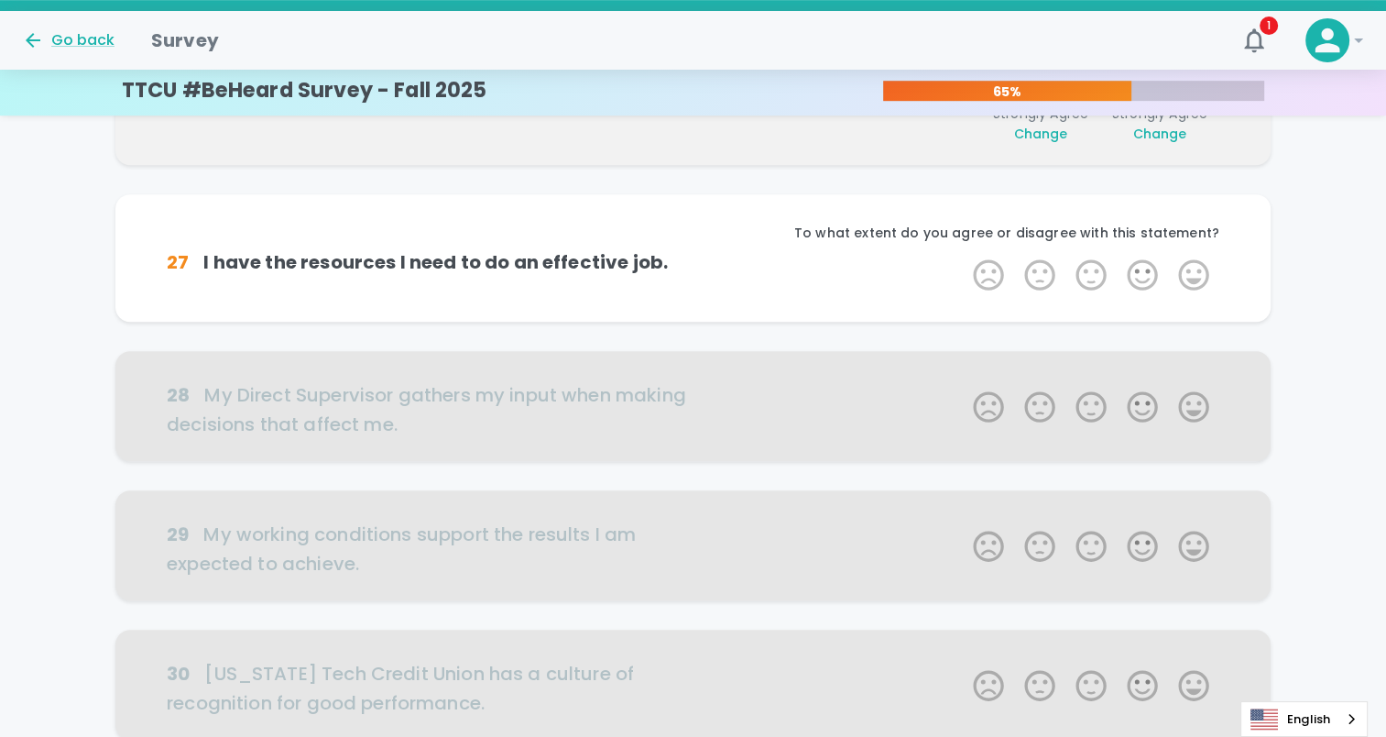
click at [1194, 264] on label "5 Stars" at bounding box center [1193, 275] width 51 height 37
click at [963, 257] on input "5 Stars" at bounding box center [962, 256] width 1 height 1
click at [1194, 264] on label "5 Stars" at bounding box center [1193, 275] width 51 height 37
click at [963, 257] on input "5 Stars" at bounding box center [962, 256] width 1 height 1
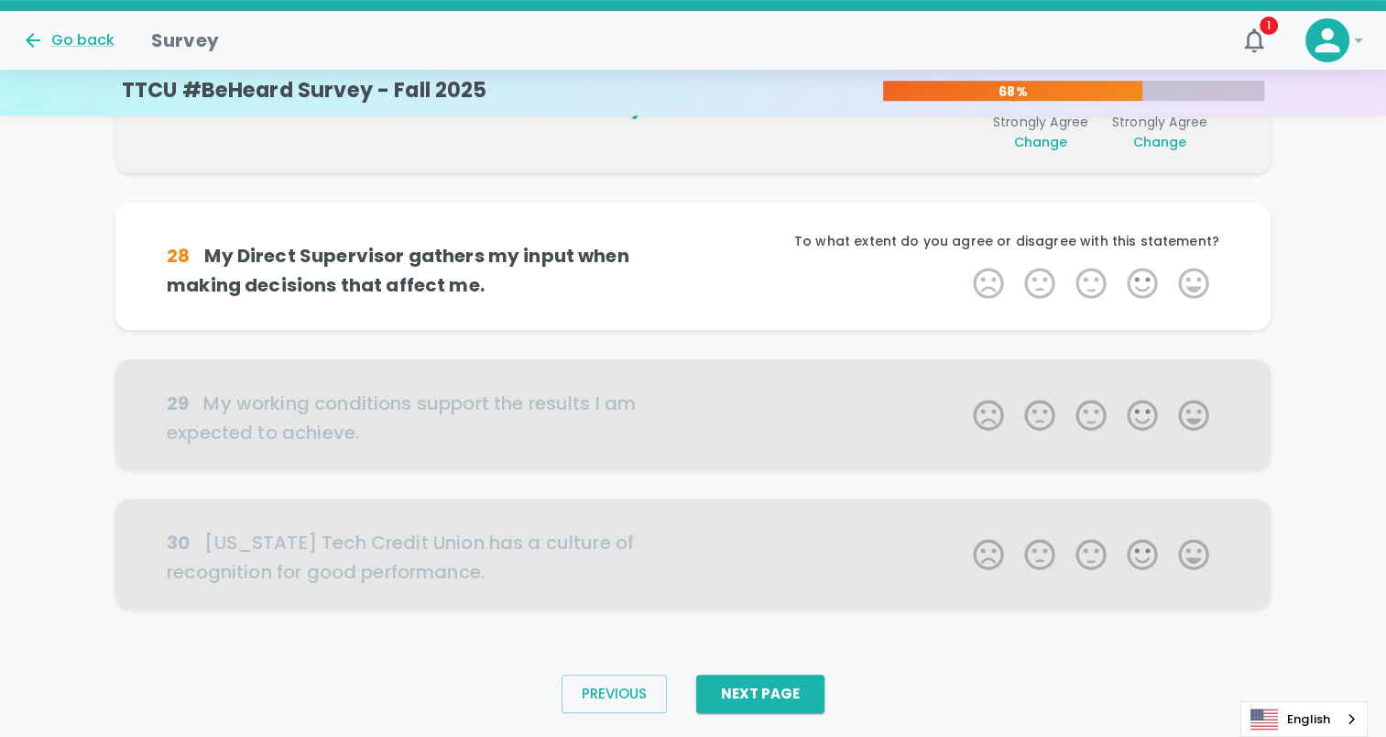
scroll to position [1129, 0]
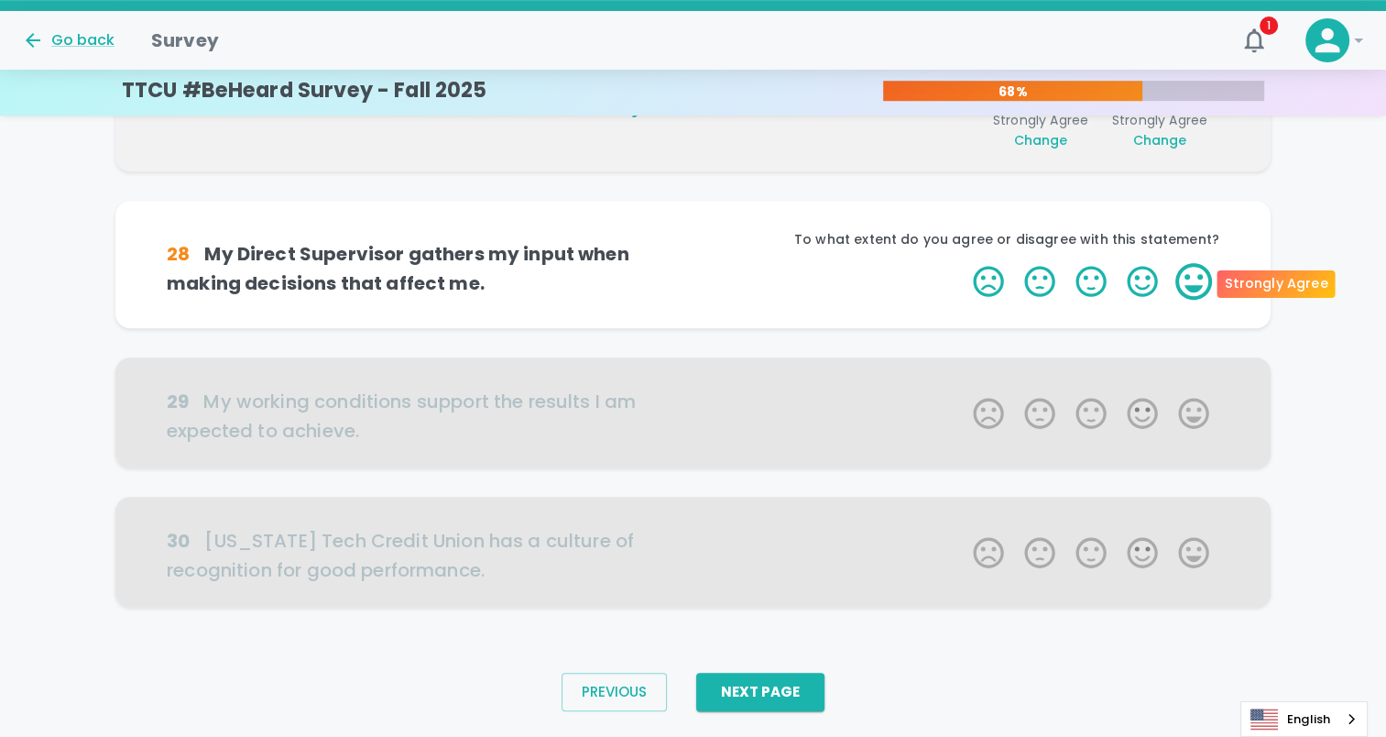
click at [1191, 275] on label "5 Stars" at bounding box center [1193, 281] width 51 height 37
click at [963, 263] on input "5 Stars" at bounding box center [962, 262] width 1 height 1
click at [1191, 275] on label "5 Stars" at bounding box center [1193, 281] width 51 height 37
click at [963, 263] on input "5 Stars" at bounding box center [962, 262] width 1 height 1
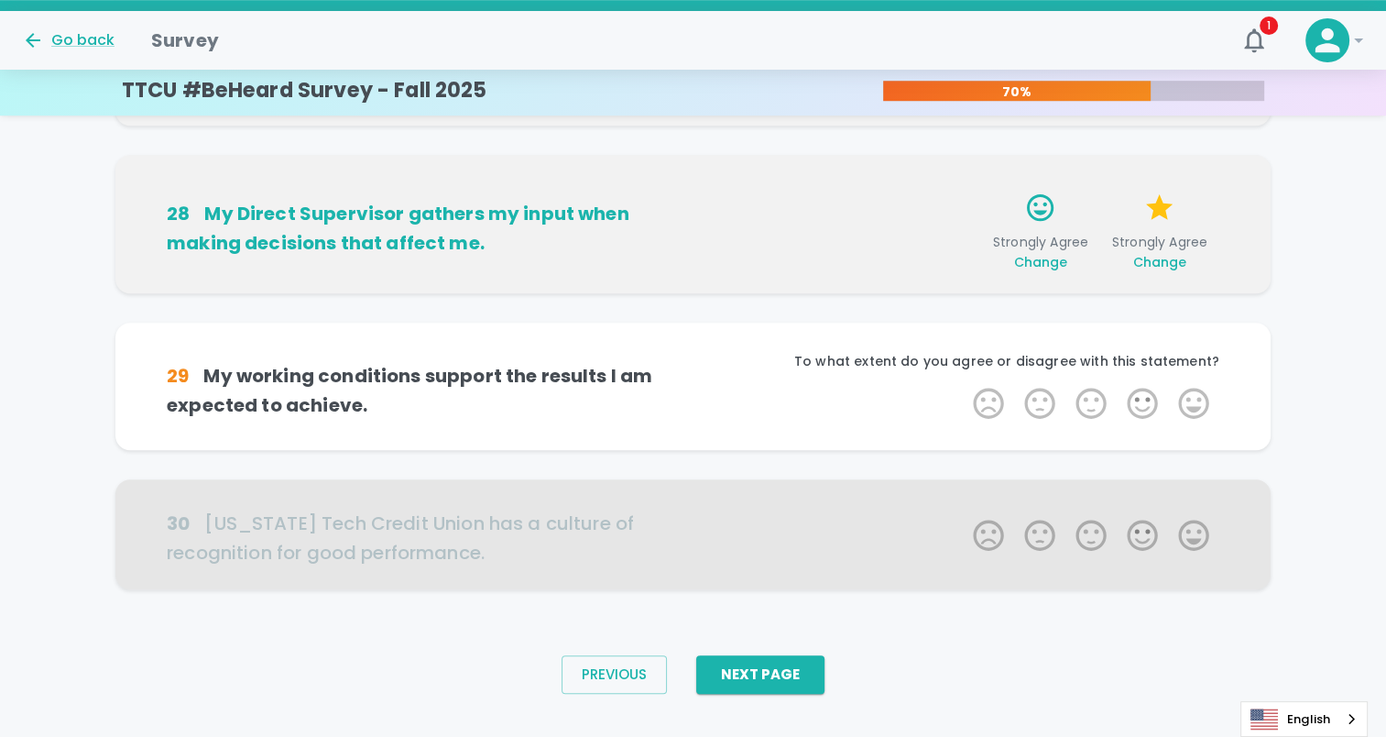
scroll to position [1176, 0]
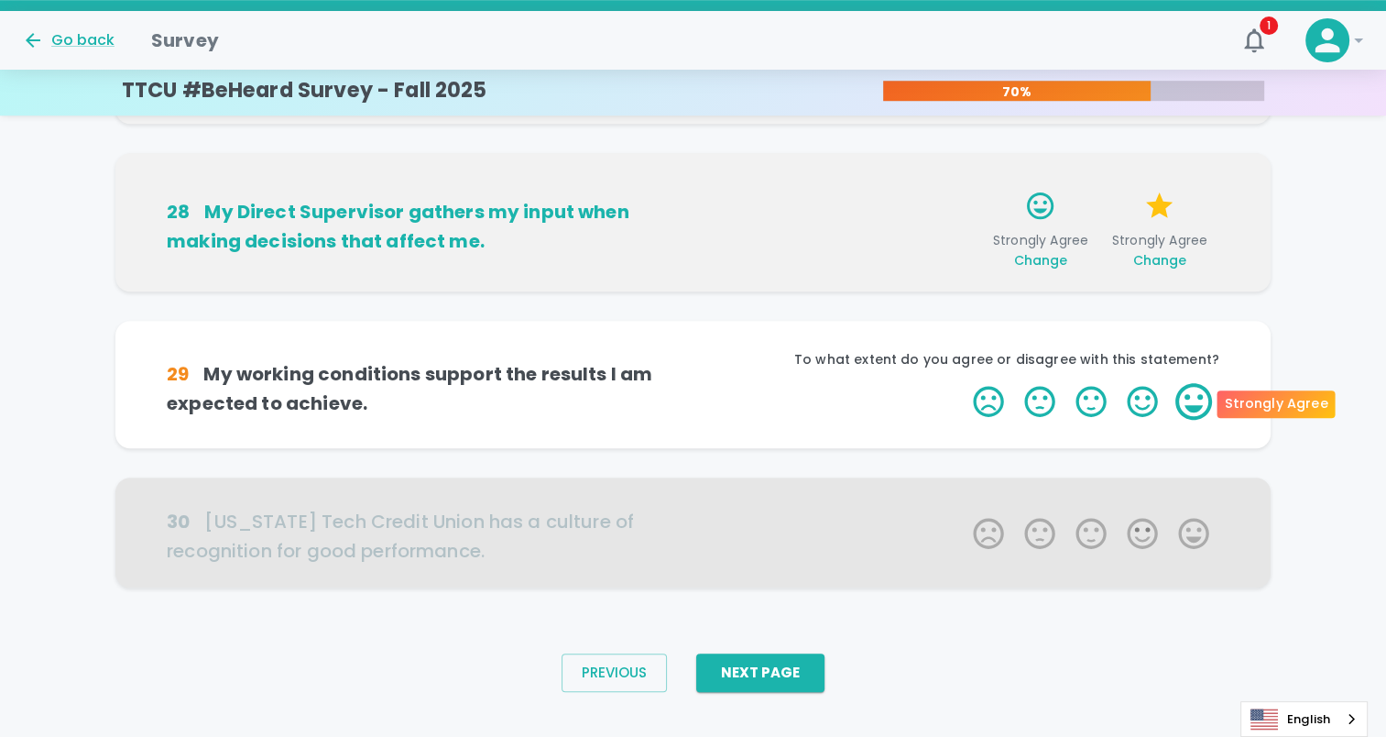
click at [1179, 396] on label "5 Stars" at bounding box center [1193, 401] width 51 height 37
click at [963, 383] on input "5 Stars" at bounding box center [962, 382] width 1 height 1
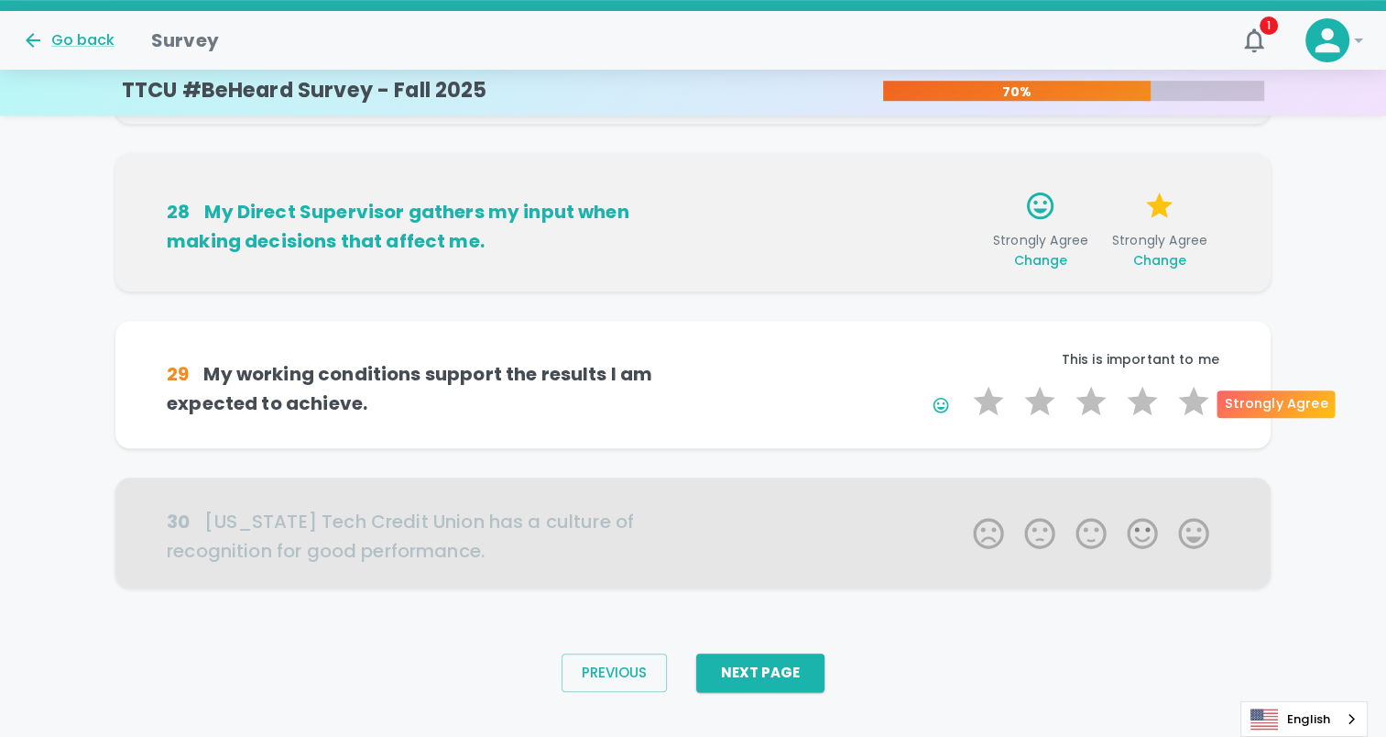
click at [1179, 396] on label "5 Stars" at bounding box center [1193, 401] width 51 height 37
click at [963, 383] on input "5 Stars" at bounding box center [962, 382] width 1 height 1
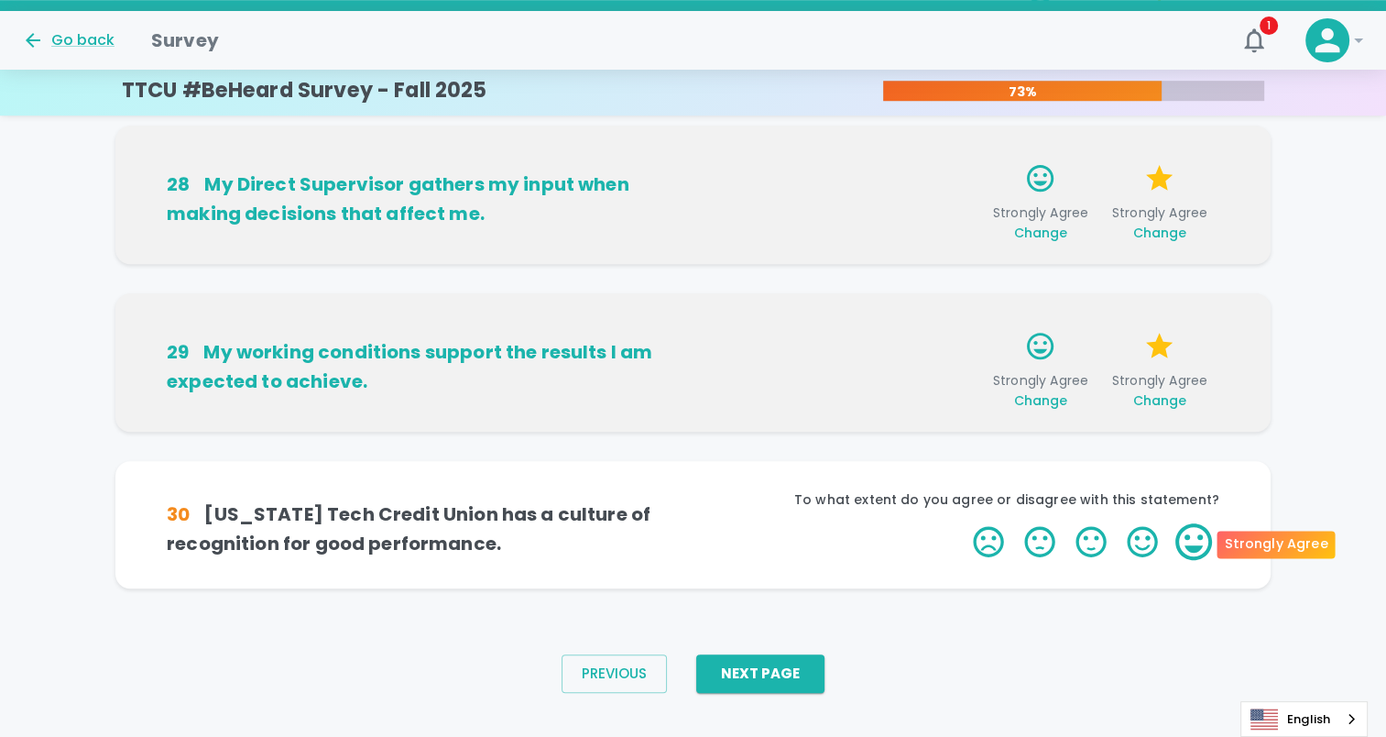
click at [1196, 540] on label "5 Stars" at bounding box center [1193, 541] width 51 height 37
click at [963, 523] on input "5 Stars" at bounding box center [962, 522] width 1 height 1
click at [1196, 540] on label "5 Stars" at bounding box center [1193, 541] width 51 height 37
click at [963, 523] on input "5 Stars" at bounding box center [962, 522] width 1 height 1
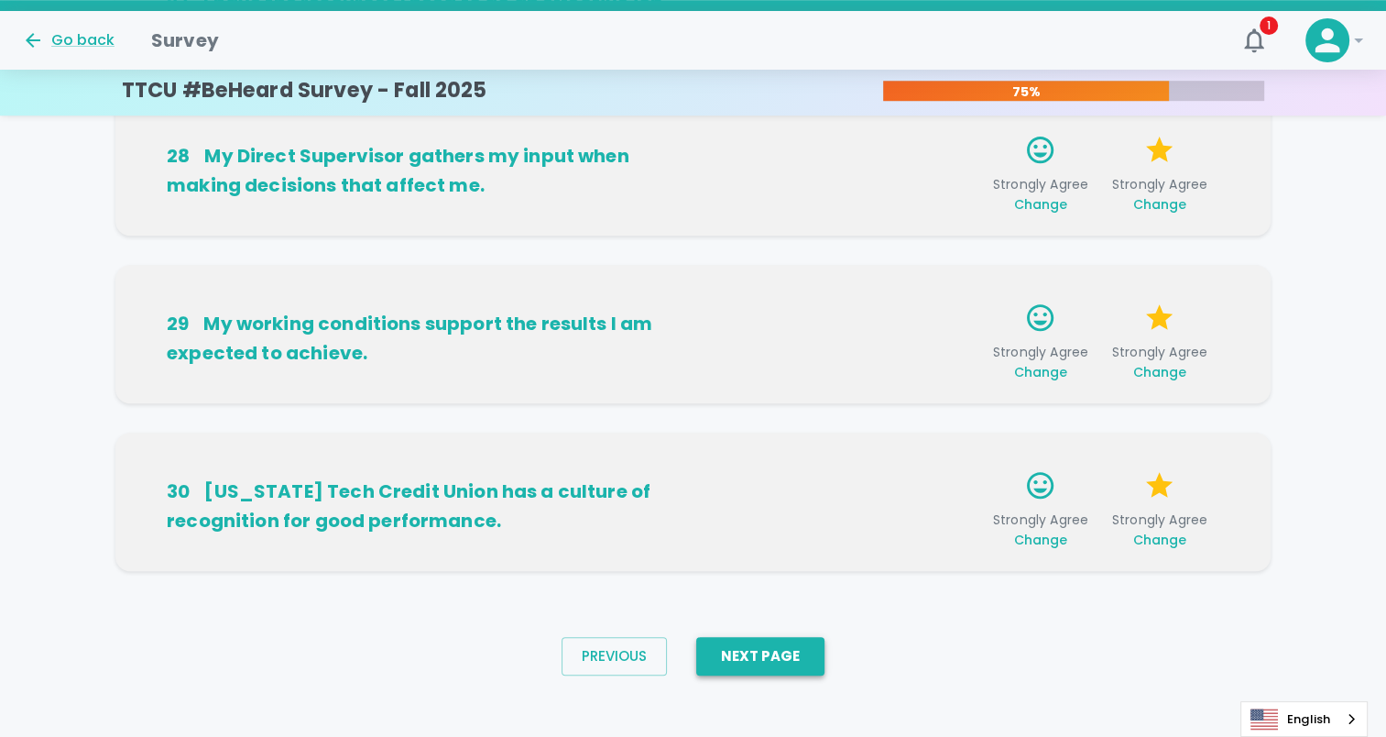
click at [780, 660] on button "Next Page" at bounding box center [760, 656] width 128 height 38
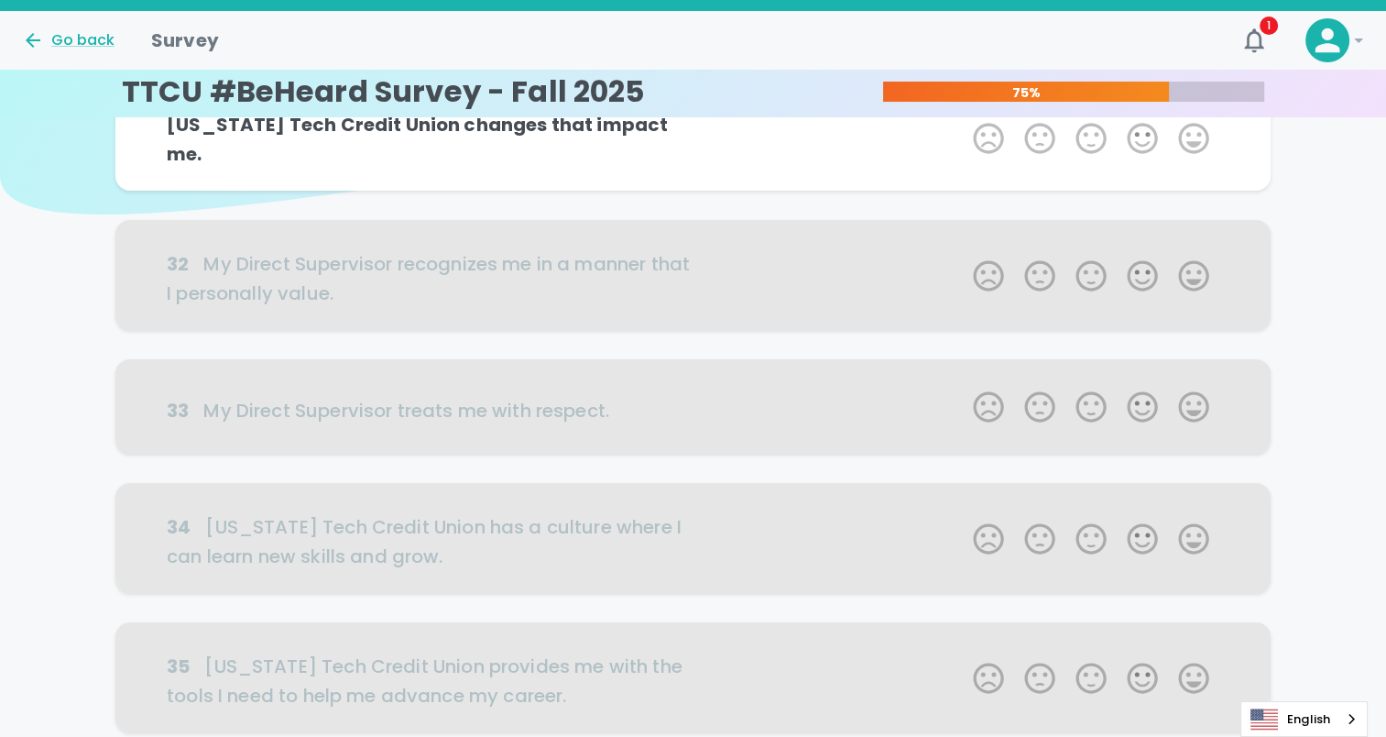
scroll to position [0, 0]
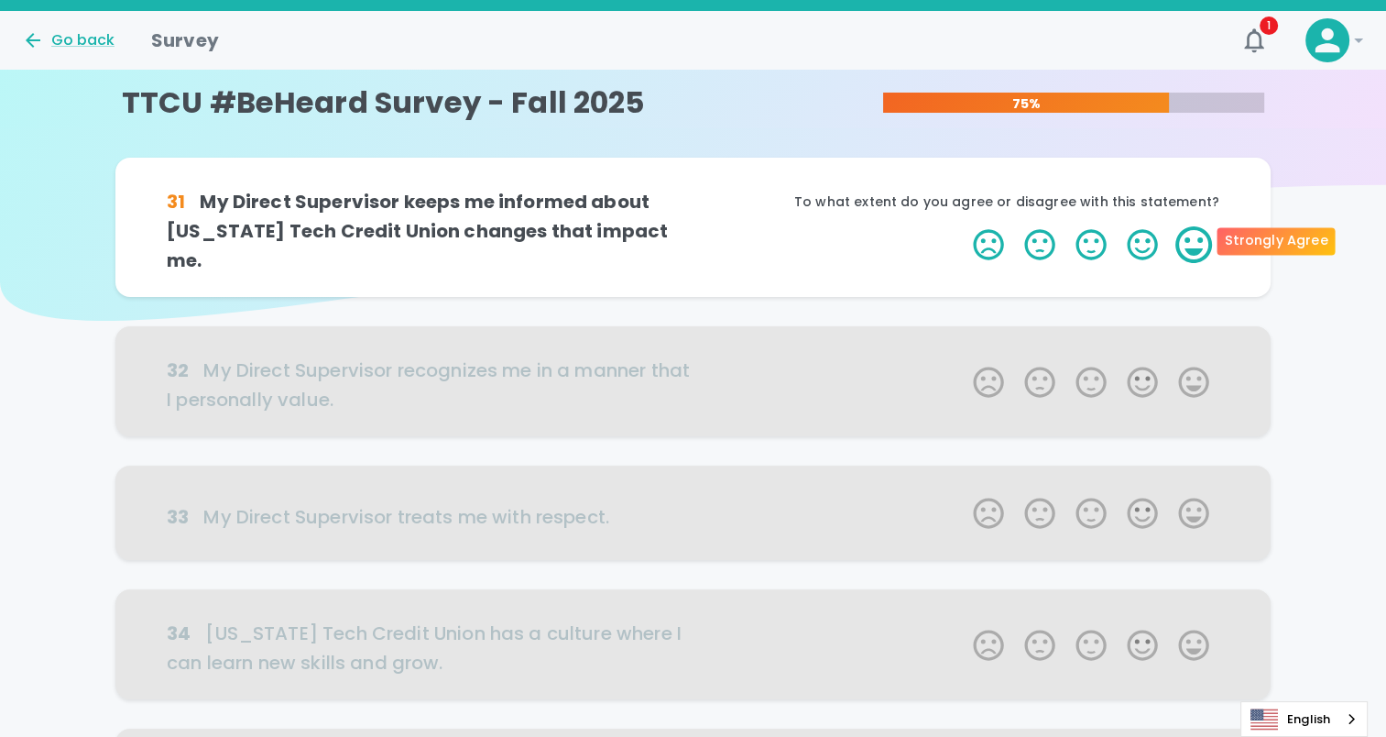
click at [1195, 246] on label "5 Stars" at bounding box center [1193, 244] width 51 height 37
click at [963, 226] on input "5 Stars" at bounding box center [962, 225] width 1 height 1
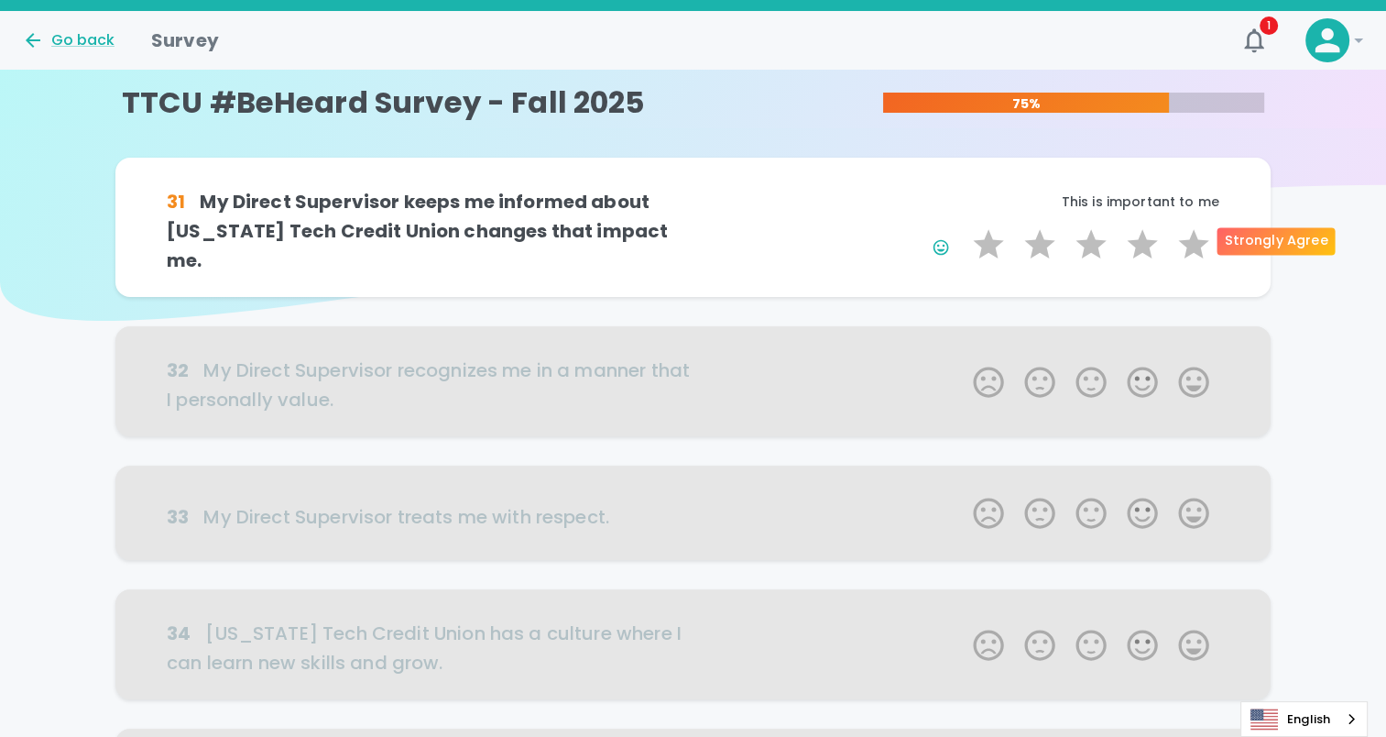
click at [1195, 246] on label "5 Stars" at bounding box center [1193, 244] width 51 height 37
click at [963, 226] on input "5 Stars" at bounding box center [962, 225] width 1 height 1
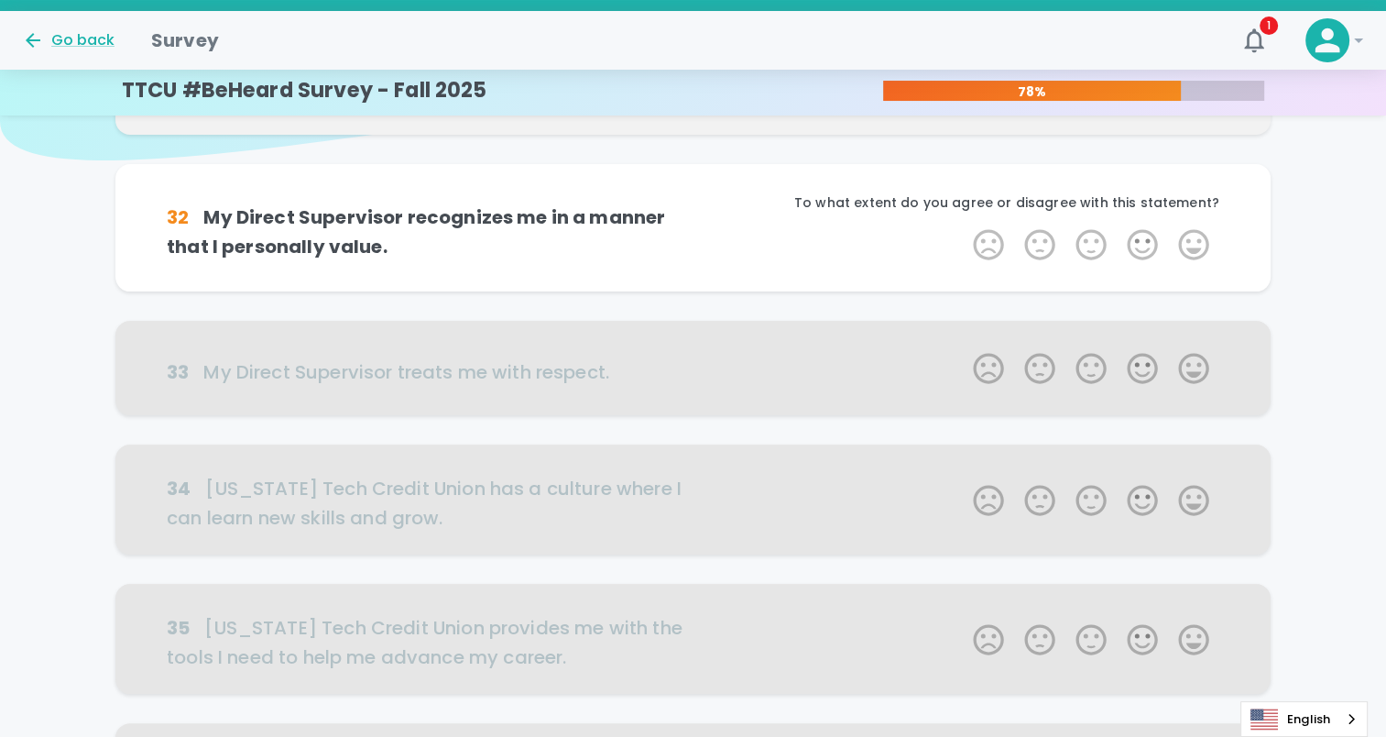
scroll to position [161, 0]
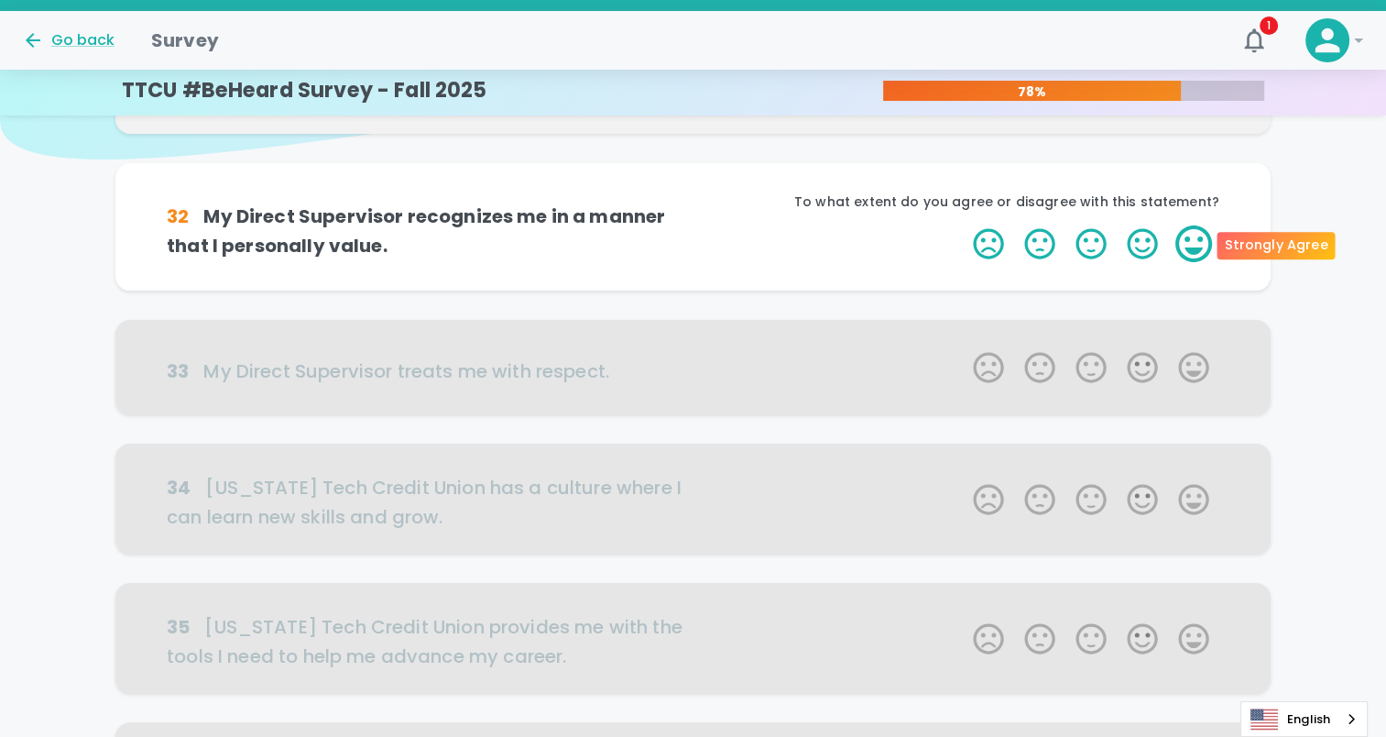
click at [1195, 247] on label "5 Stars" at bounding box center [1193, 243] width 51 height 37
click at [963, 225] on input "5 Stars" at bounding box center [962, 224] width 1 height 1
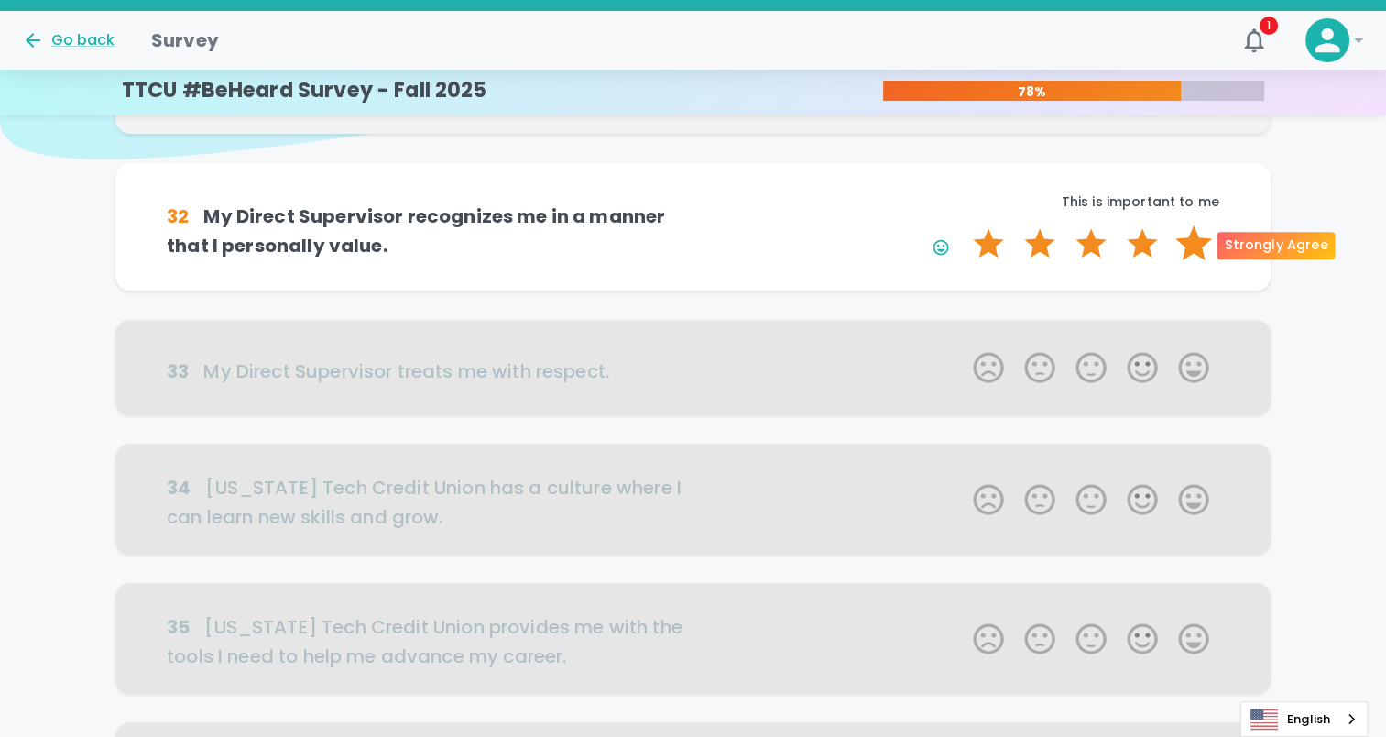
click at [1195, 246] on label "5 Stars" at bounding box center [1193, 243] width 51 height 37
click at [963, 225] on input "5 Stars" at bounding box center [962, 224] width 1 height 1
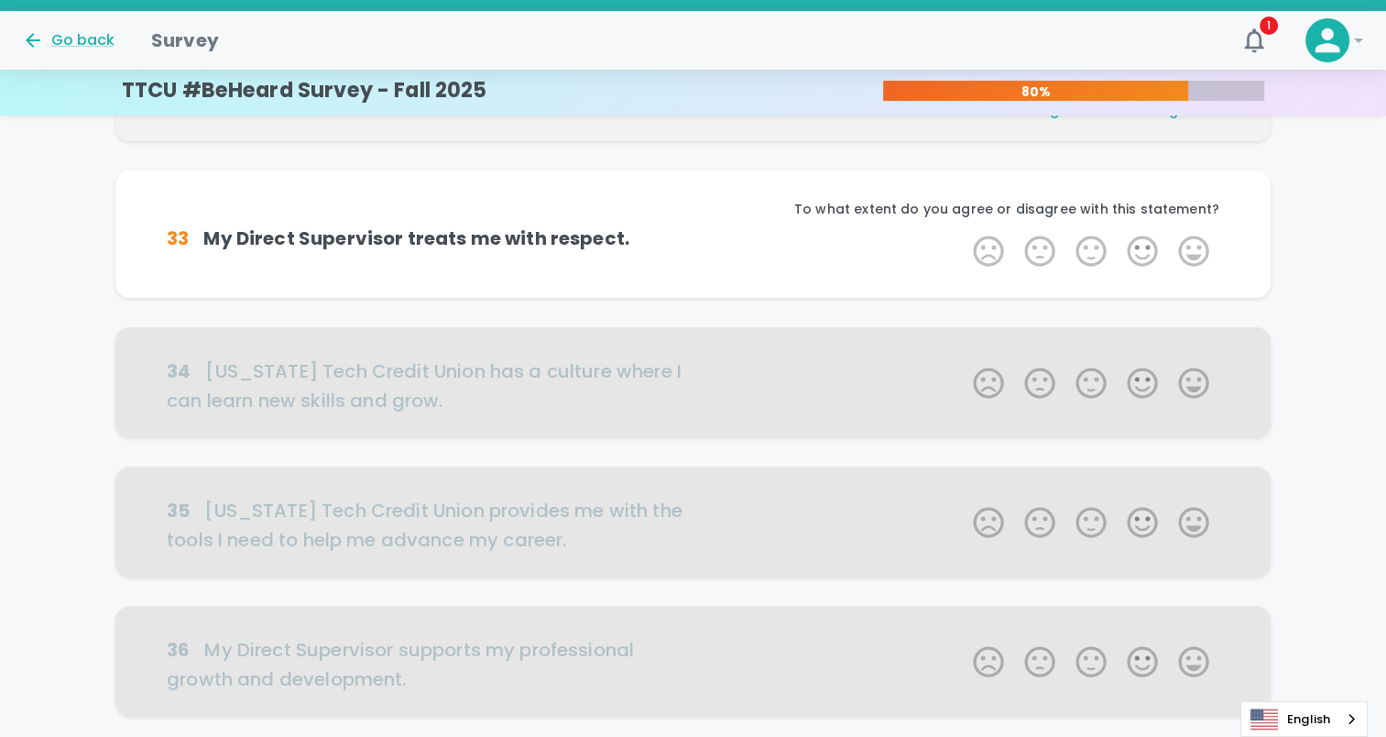
scroll to position [322, 0]
click at [1195, 246] on label "5 Stars" at bounding box center [1193, 250] width 51 height 37
click at [963, 232] on input "5 Stars" at bounding box center [962, 231] width 1 height 1
click at [1195, 246] on label "5 Stars" at bounding box center [1193, 250] width 51 height 37
click at [963, 232] on input "5 Stars" at bounding box center [962, 231] width 1 height 1
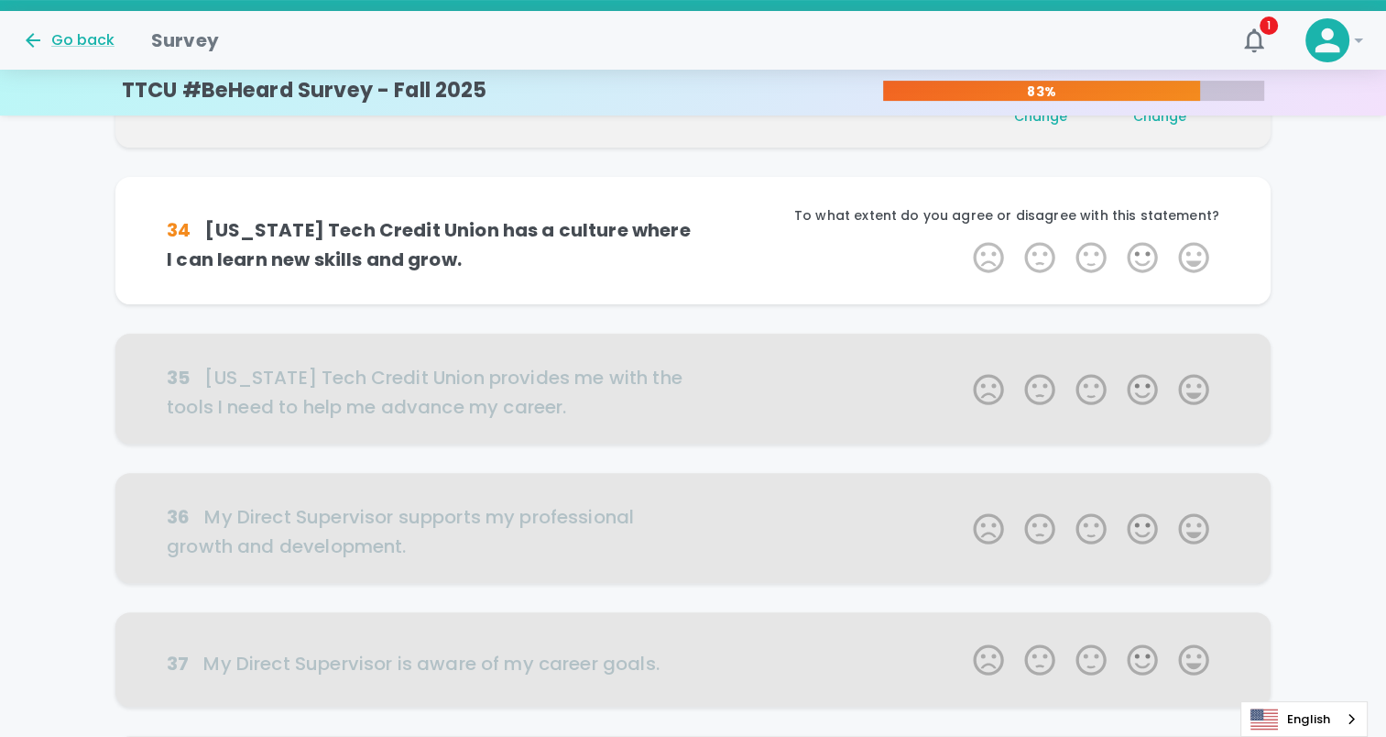
scroll to position [484, 0]
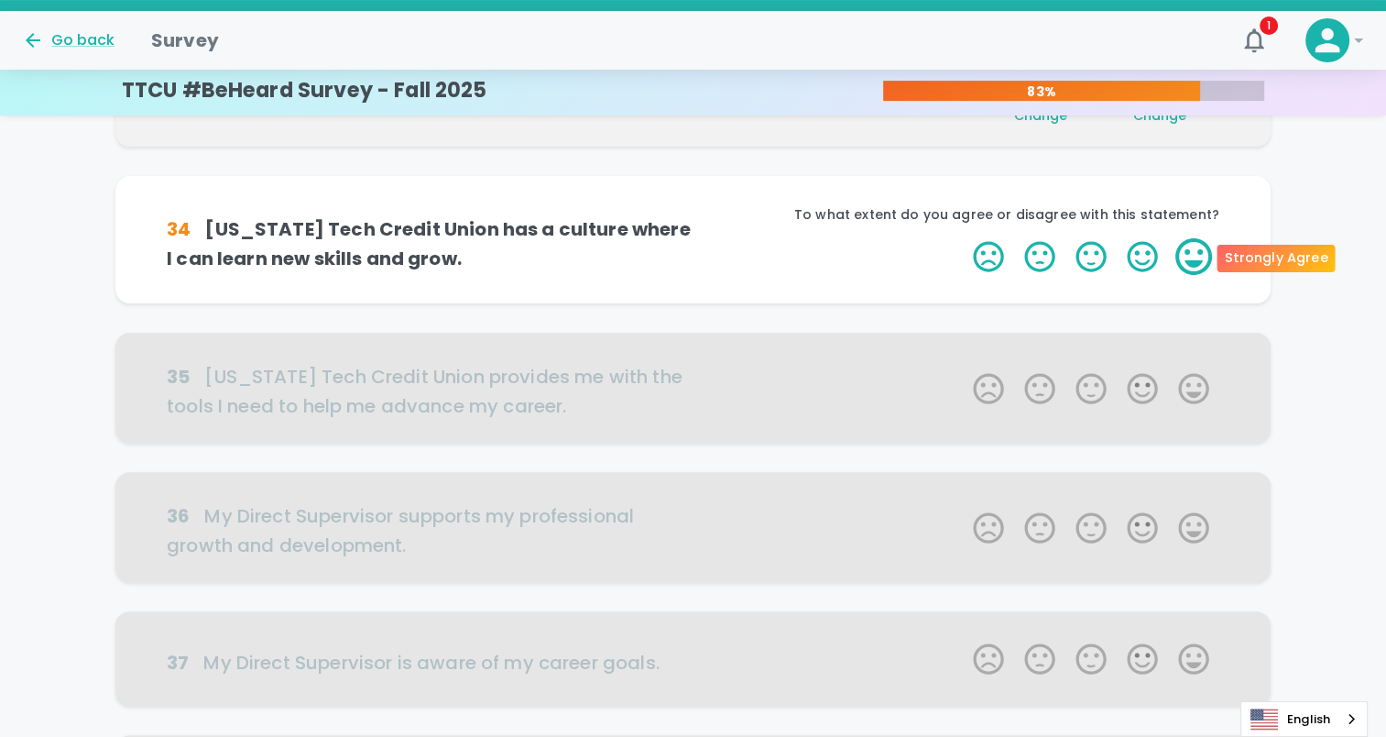
click at [1195, 256] on label "5 Stars" at bounding box center [1193, 256] width 51 height 37
click at [963, 238] on input "5 Stars" at bounding box center [962, 237] width 1 height 1
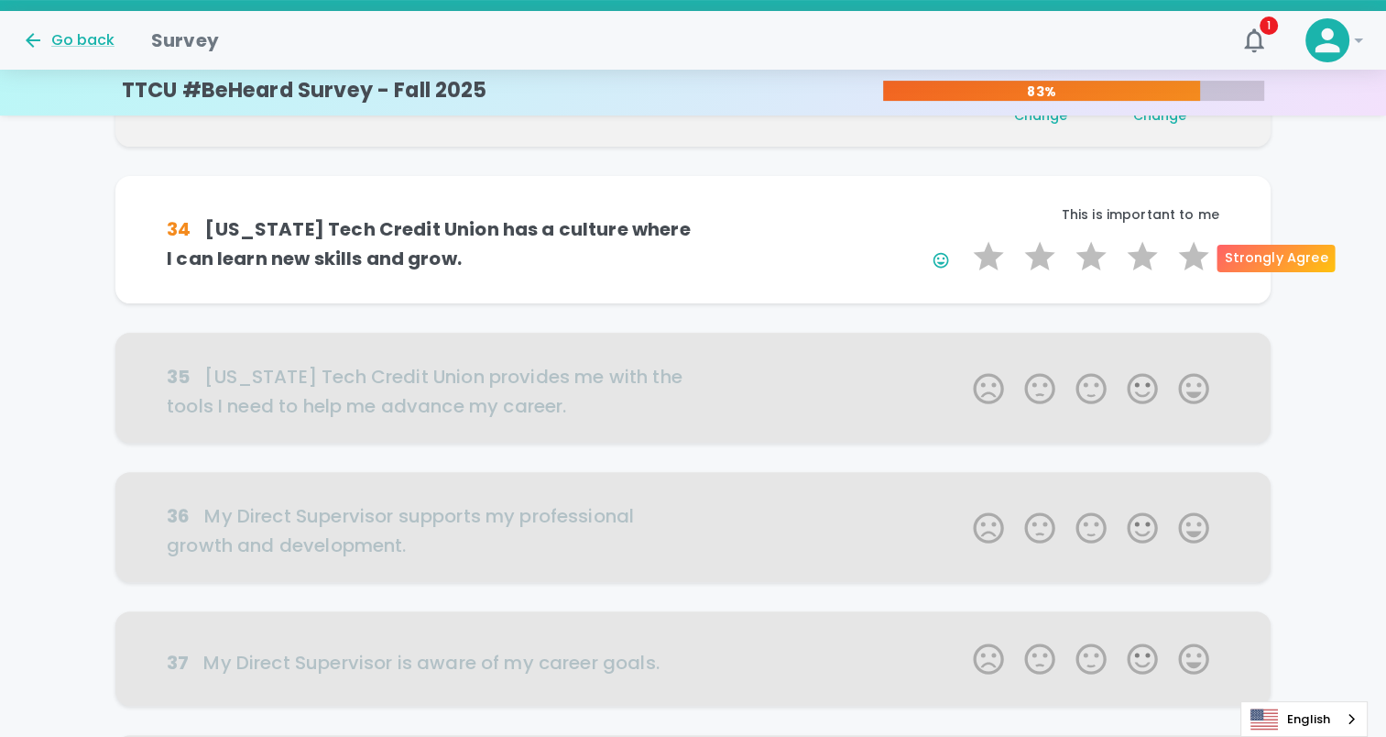
click at [1195, 256] on label "5 Stars" at bounding box center [1193, 256] width 51 height 37
click at [963, 238] on input "5 Stars" at bounding box center [962, 237] width 1 height 1
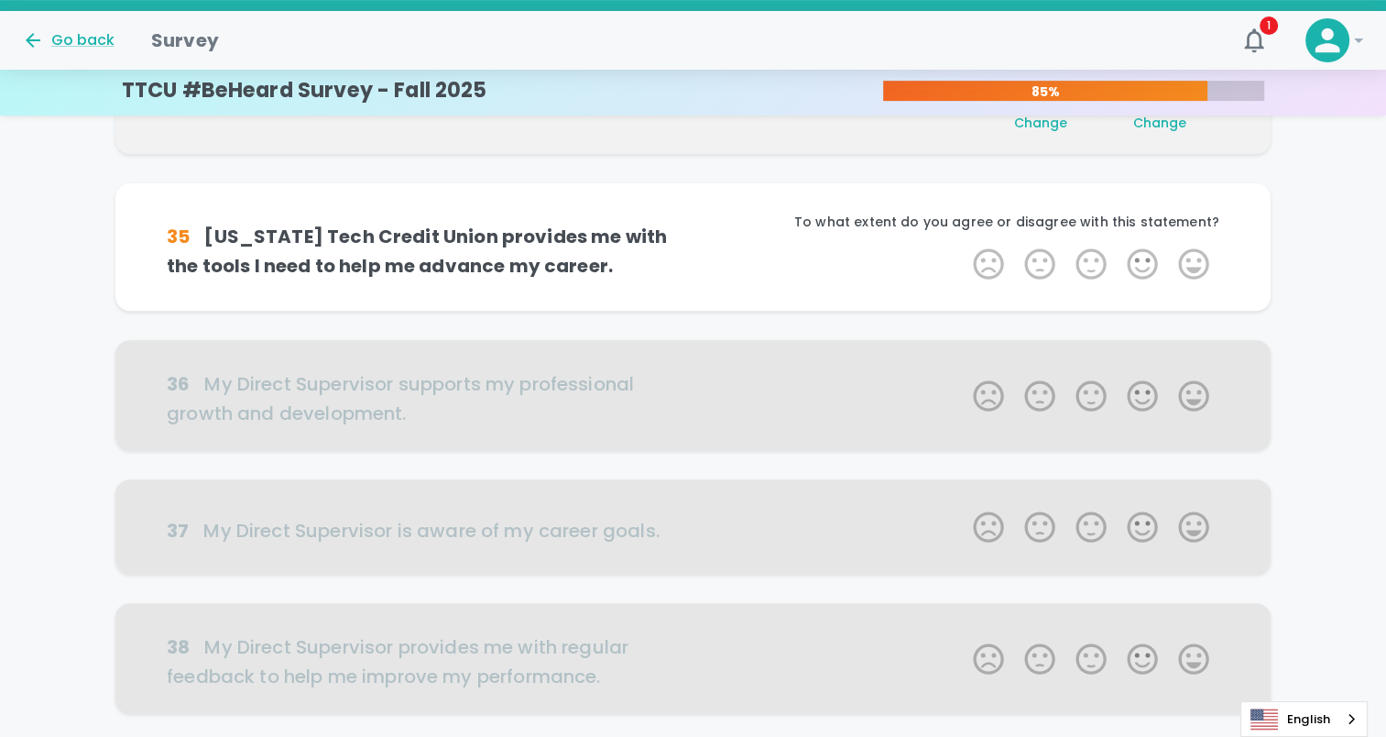
scroll to position [645, 0]
click at [1194, 261] on label "5 Stars" at bounding box center [1193, 263] width 51 height 37
click at [963, 245] on input "5 Stars" at bounding box center [962, 244] width 1 height 1
click at [1194, 261] on label "5 Stars" at bounding box center [1193, 263] width 51 height 37
click at [963, 245] on input "5 Stars" at bounding box center [962, 244] width 1 height 1
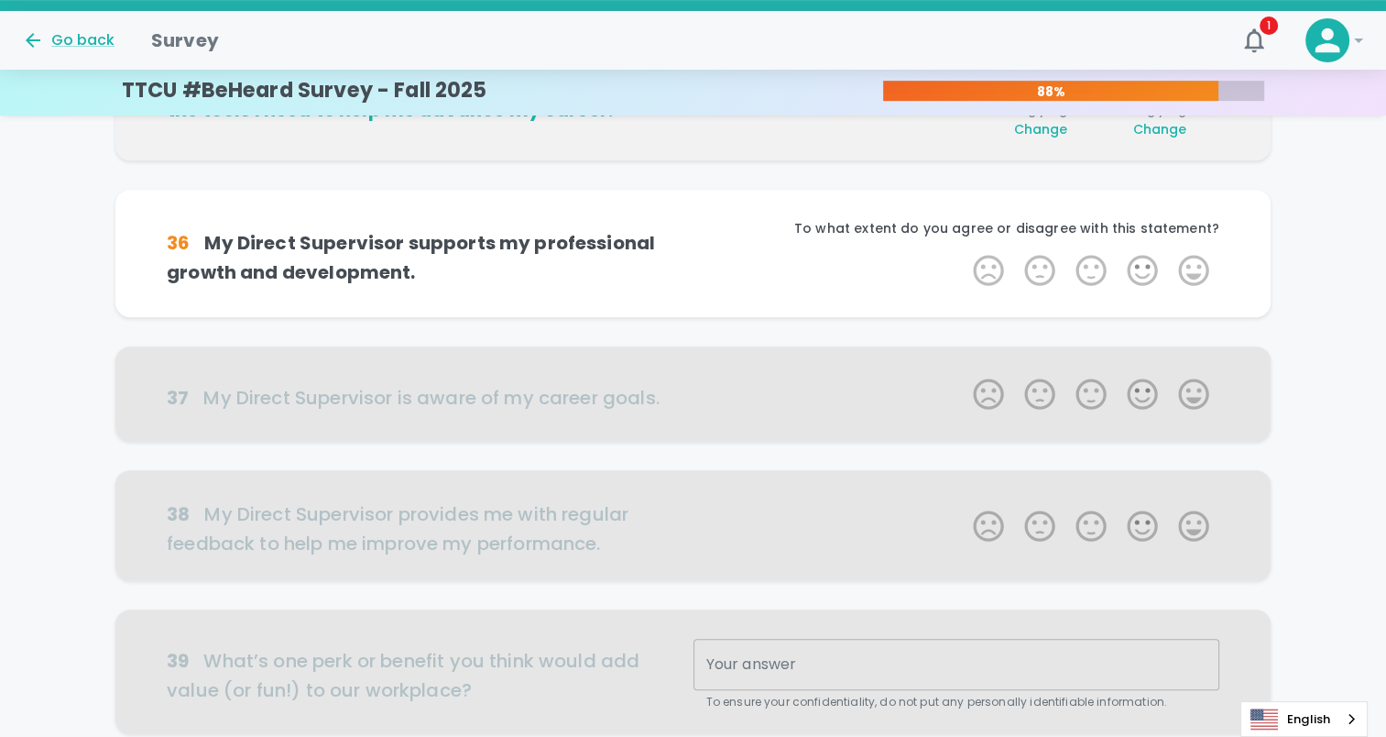
scroll to position [806, 0]
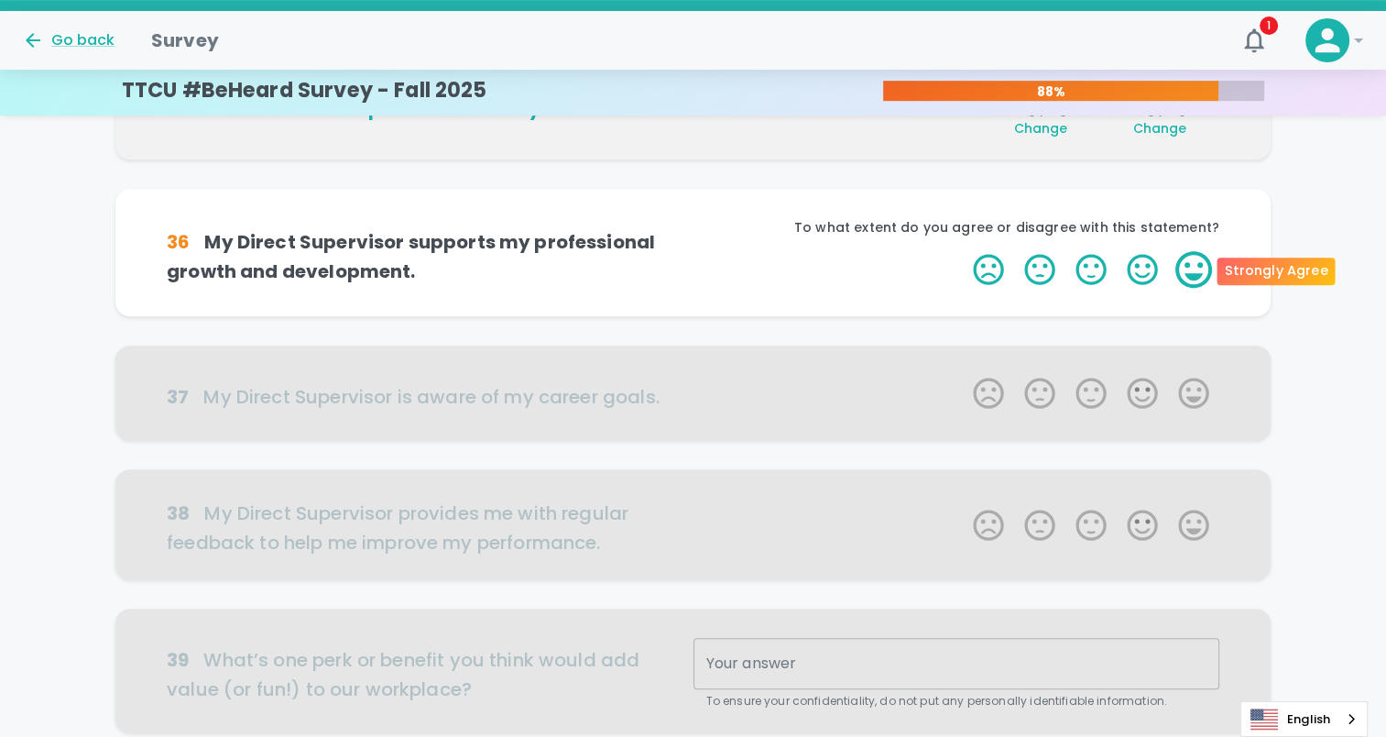
click at [1190, 276] on label "5 Stars" at bounding box center [1193, 269] width 51 height 37
click at [963, 251] on input "5 Stars" at bounding box center [962, 250] width 1 height 1
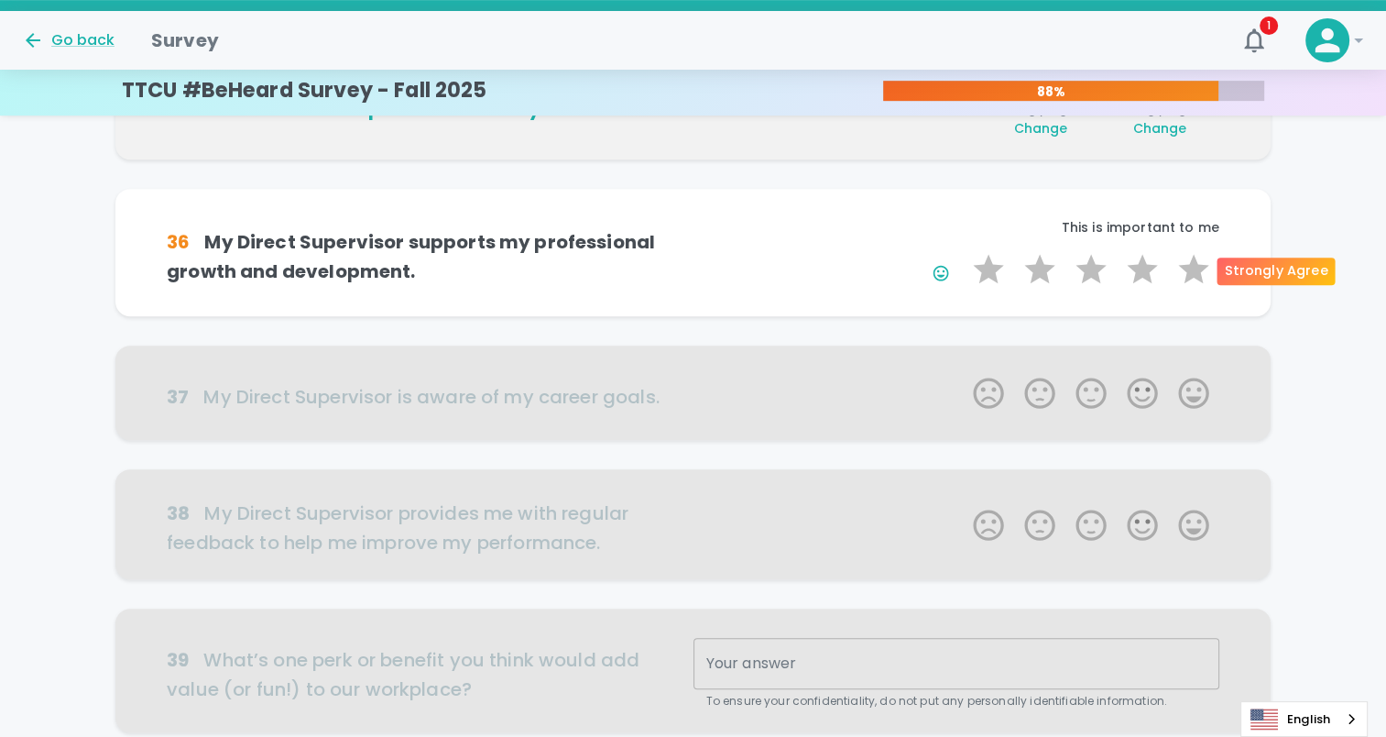
click at [1190, 276] on label "5 Stars" at bounding box center [1193, 269] width 51 height 37
click at [963, 251] on input "5 Stars" at bounding box center [962, 250] width 1 height 1
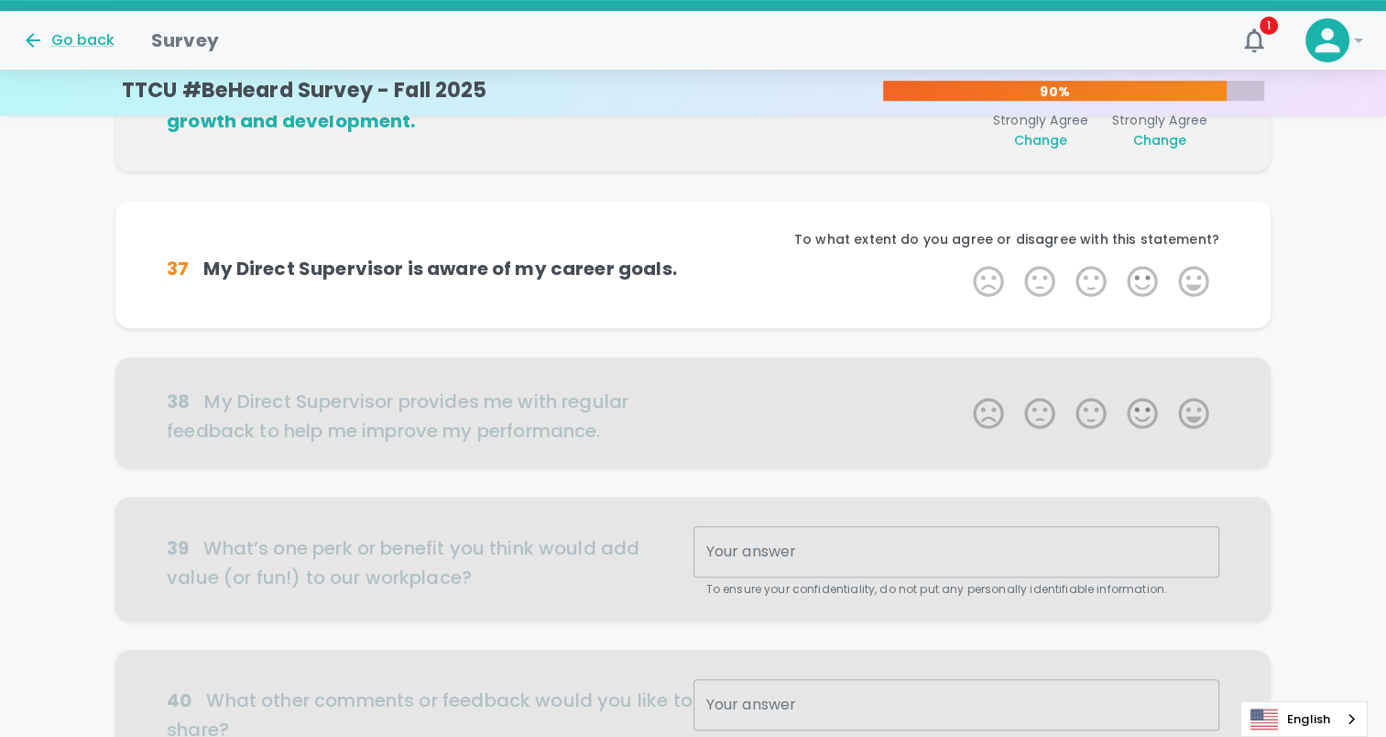
scroll to position [967, 0]
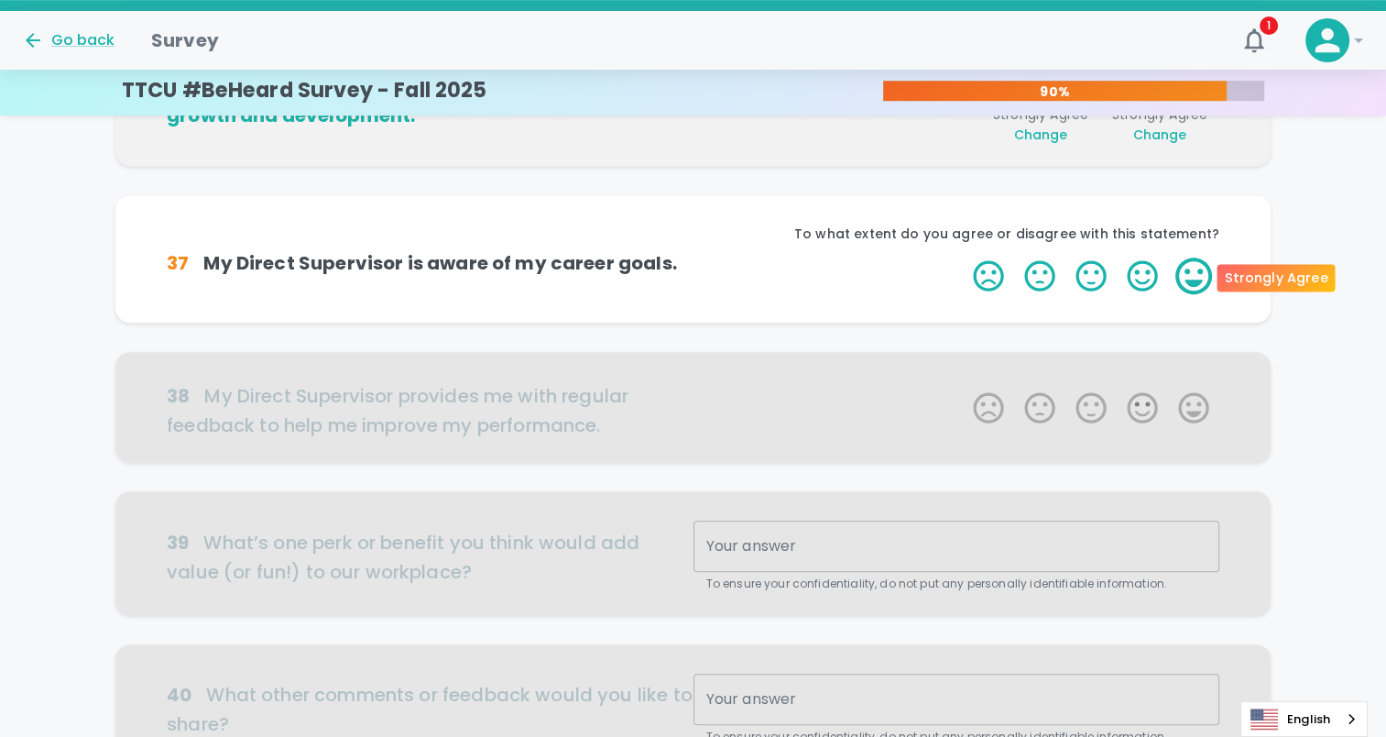
click at [1191, 275] on label "5 Stars" at bounding box center [1193, 275] width 51 height 37
click at [963, 257] on input "5 Stars" at bounding box center [962, 257] width 1 height 1
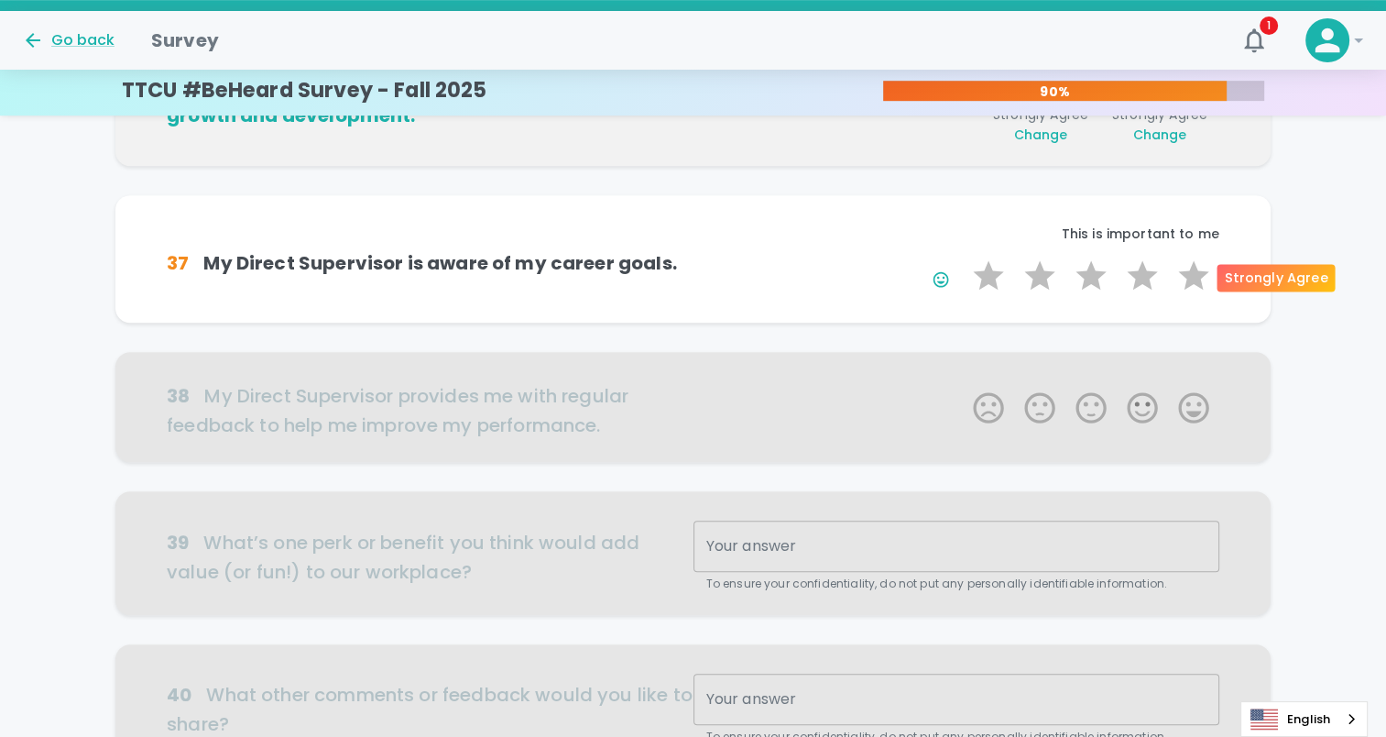
click at [1191, 275] on label "5 Stars" at bounding box center [1193, 275] width 51 height 37
click at [963, 257] on input "5 Stars" at bounding box center [962, 257] width 1 height 1
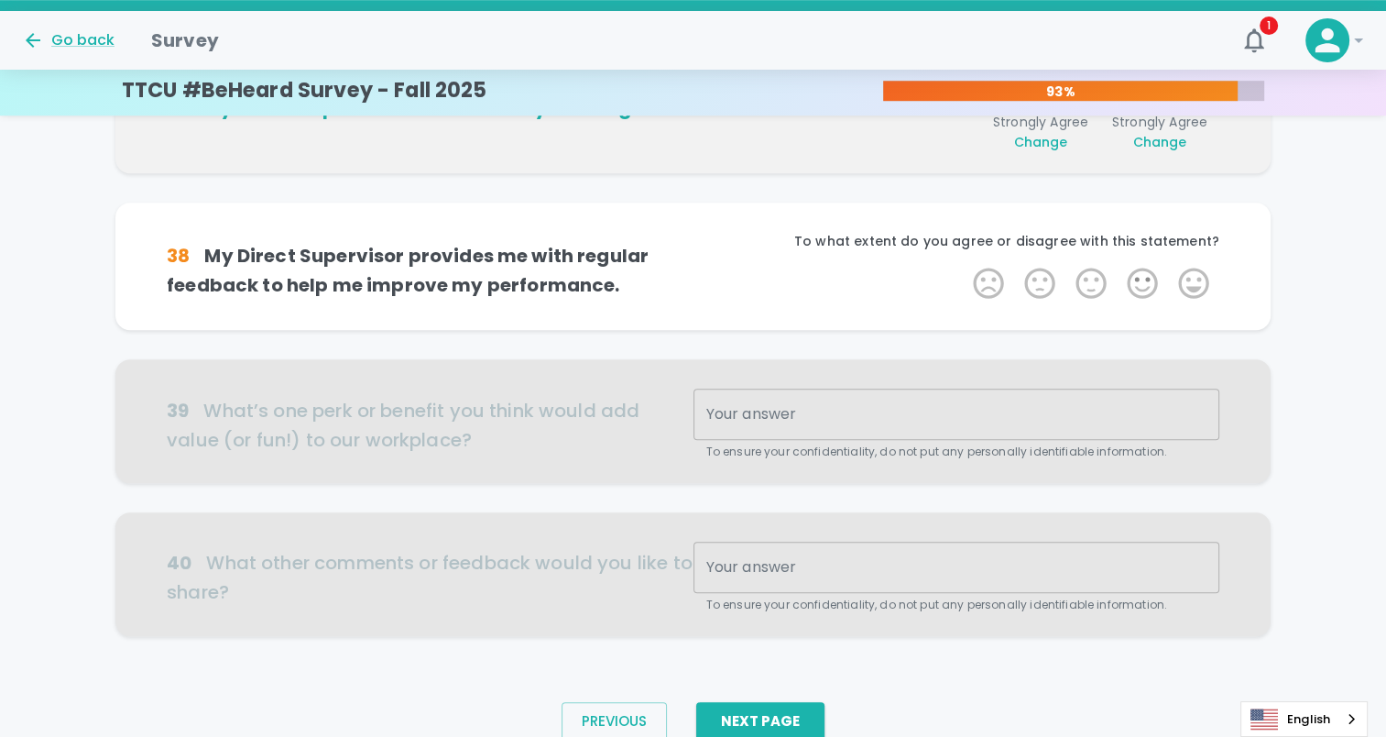
scroll to position [1129, 0]
click at [1191, 275] on label "5 Stars" at bounding box center [1193, 282] width 51 height 37
click at [963, 264] on input "5 Stars" at bounding box center [962, 263] width 1 height 1
click at [1191, 275] on label "5 Stars" at bounding box center [1193, 282] width 51 height 37
click at [963, 264] on input "5 Stars" at bounding box center [962, 263] width 1 height 1
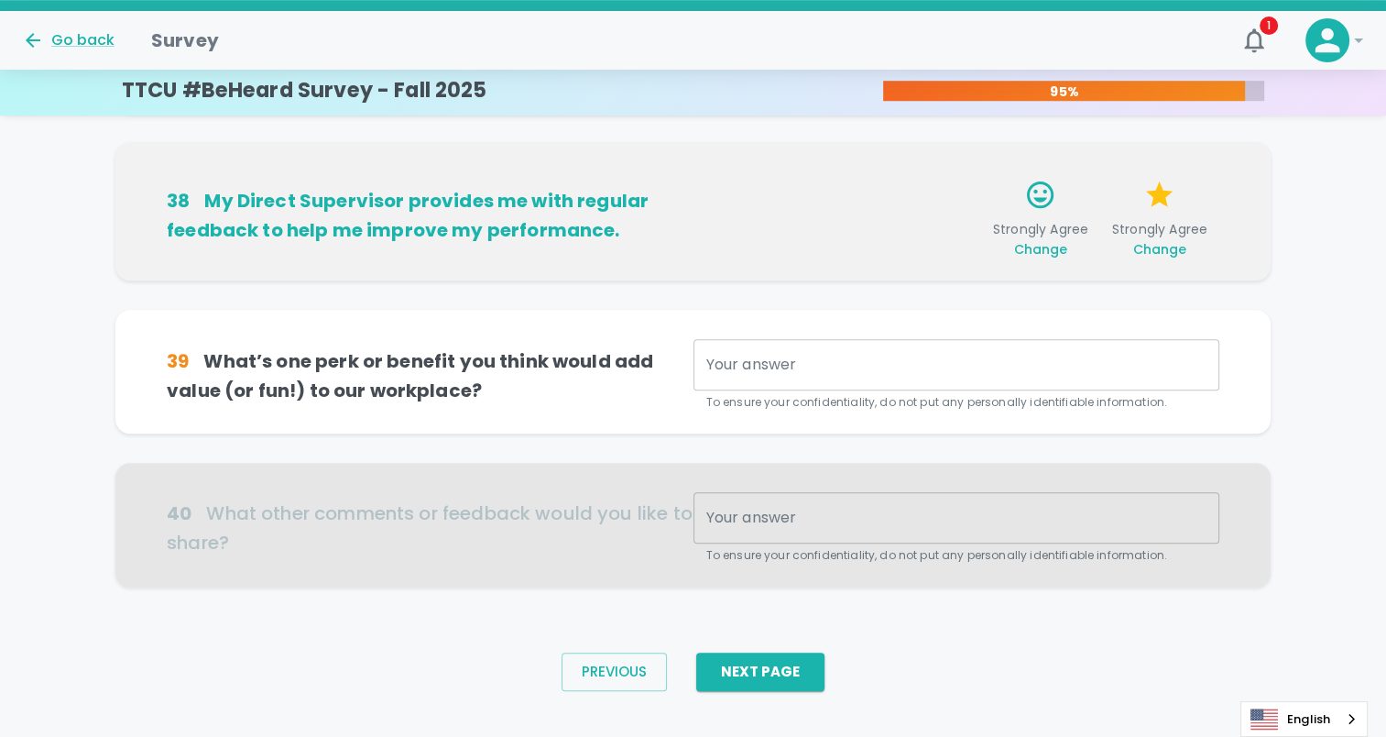
scroll to position [1203, 0]
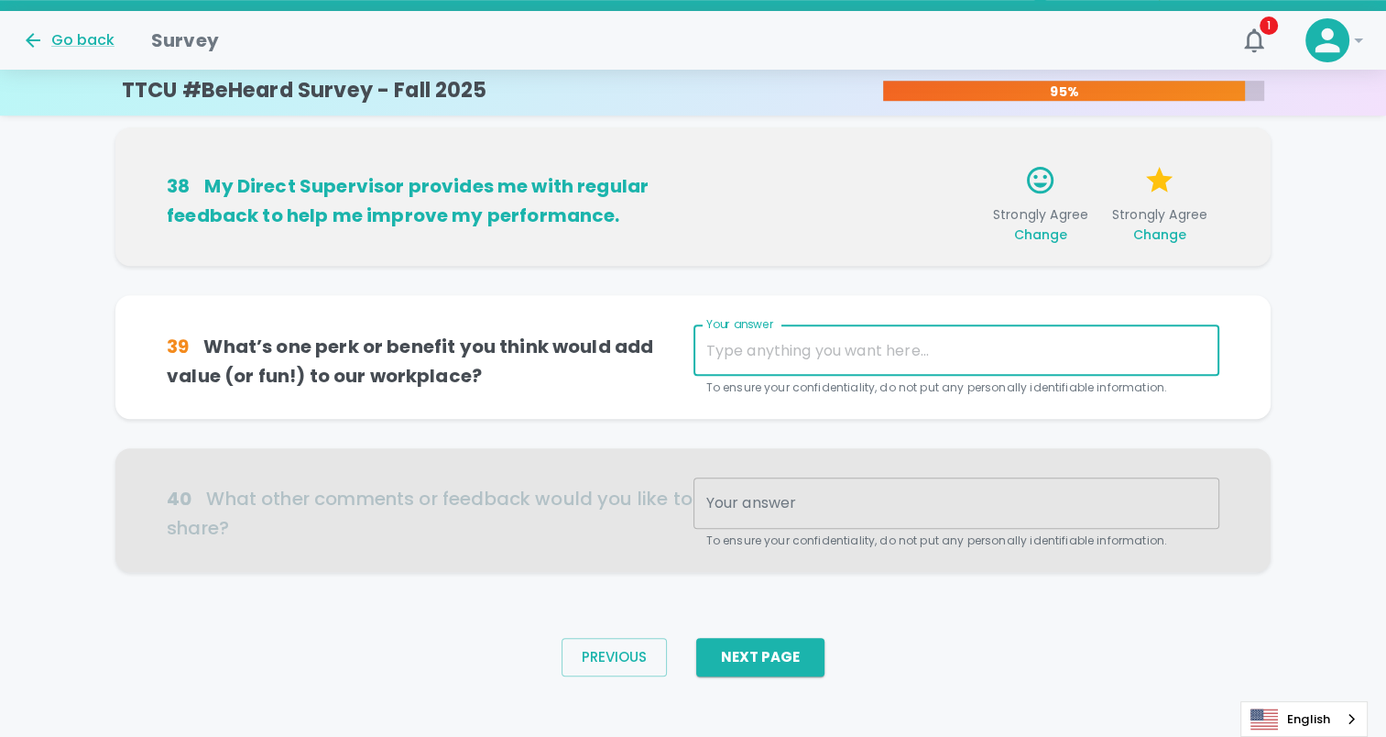
click at [810, 348] on textarea "Your answer" at bounding box center [956, 350] width 500 height 21
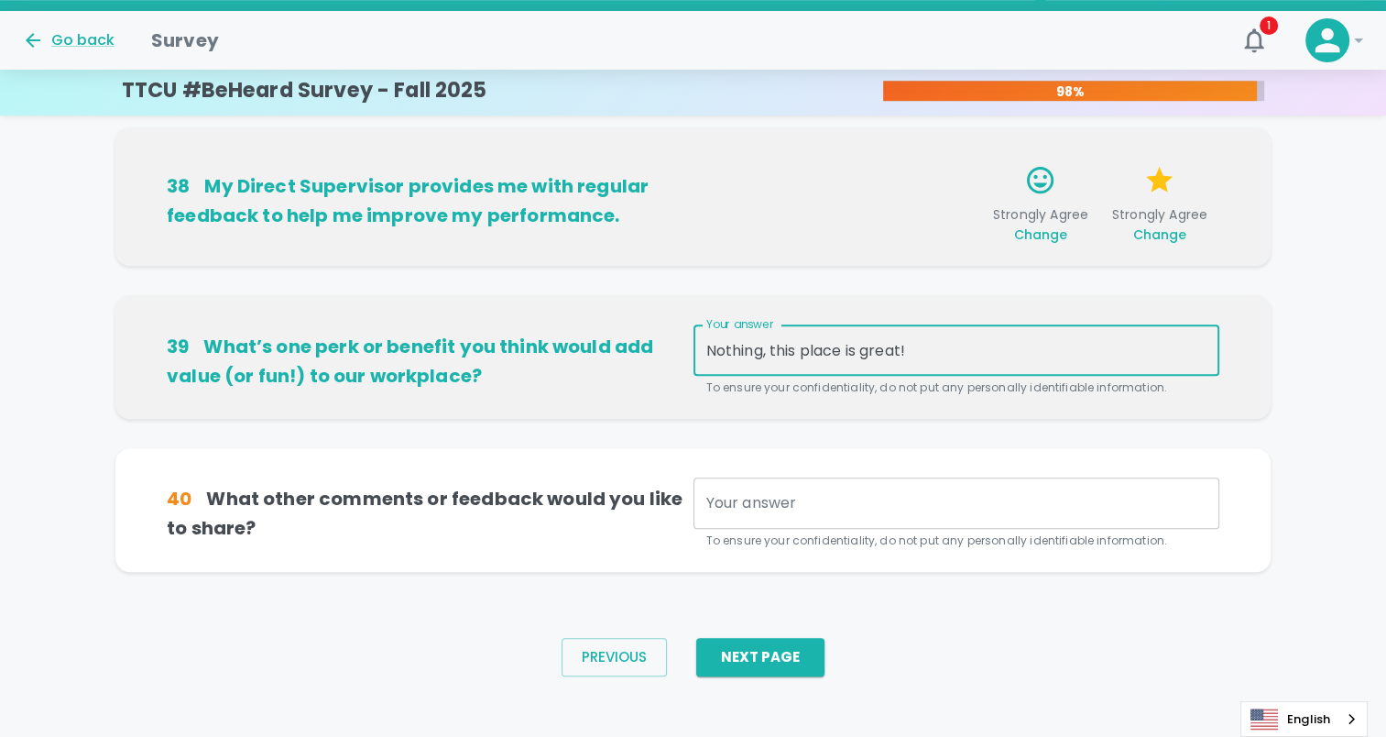
type textarea "Nothing, this place is great!"
click at [726, 508] on textarea "Your answer" at bounding box center [956, 503] width 500 height 21
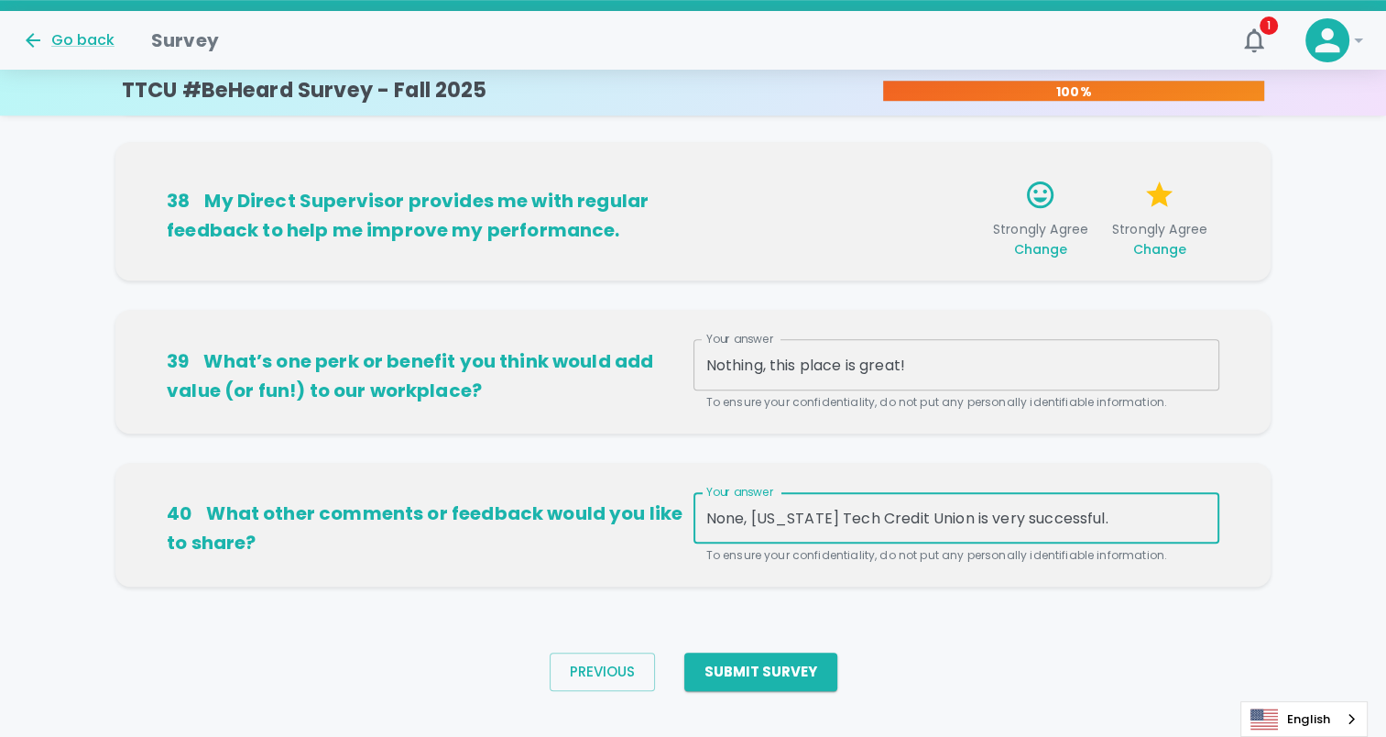
scroll to position [1215, 0]
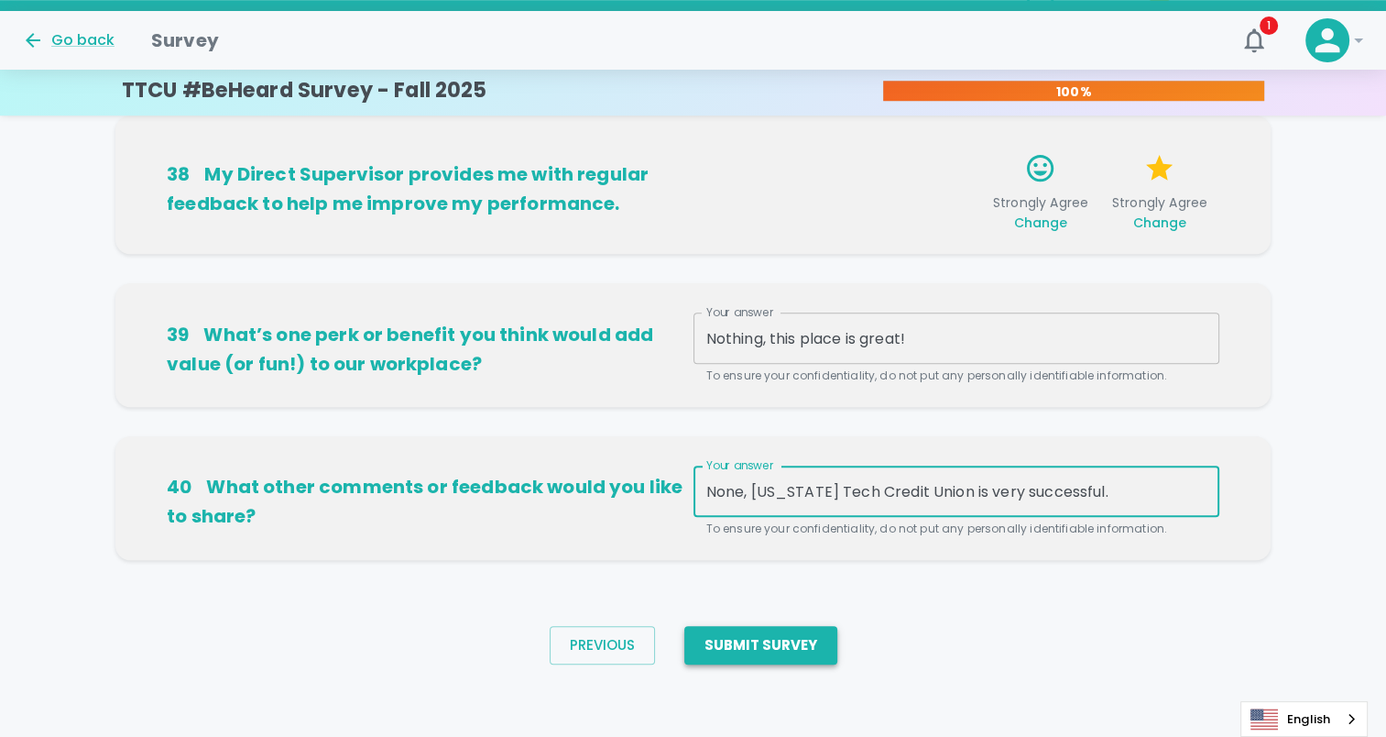
type textarea "None, [US_STATE] Tech Credit Union is very successful."
click at [799, 652] on button "Submit Survey" at bounding box center [760, 645] width 153 height 38
